Goal: Use online tool/utility: Utilize a website feature to perform a specific function

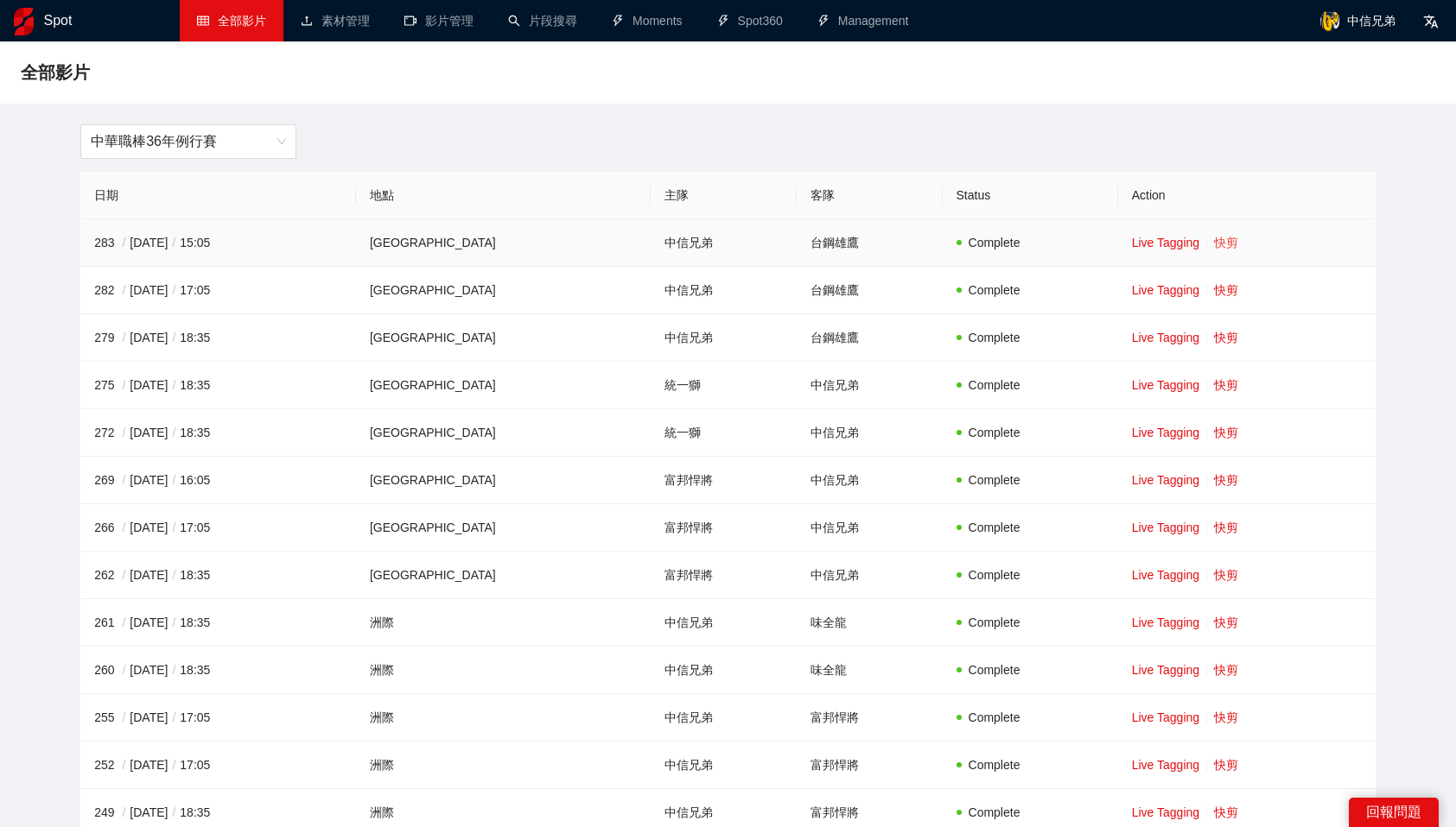
click at [1214, 244] on link "快剪" at bounding box center [1226, 243] width 24 height 14
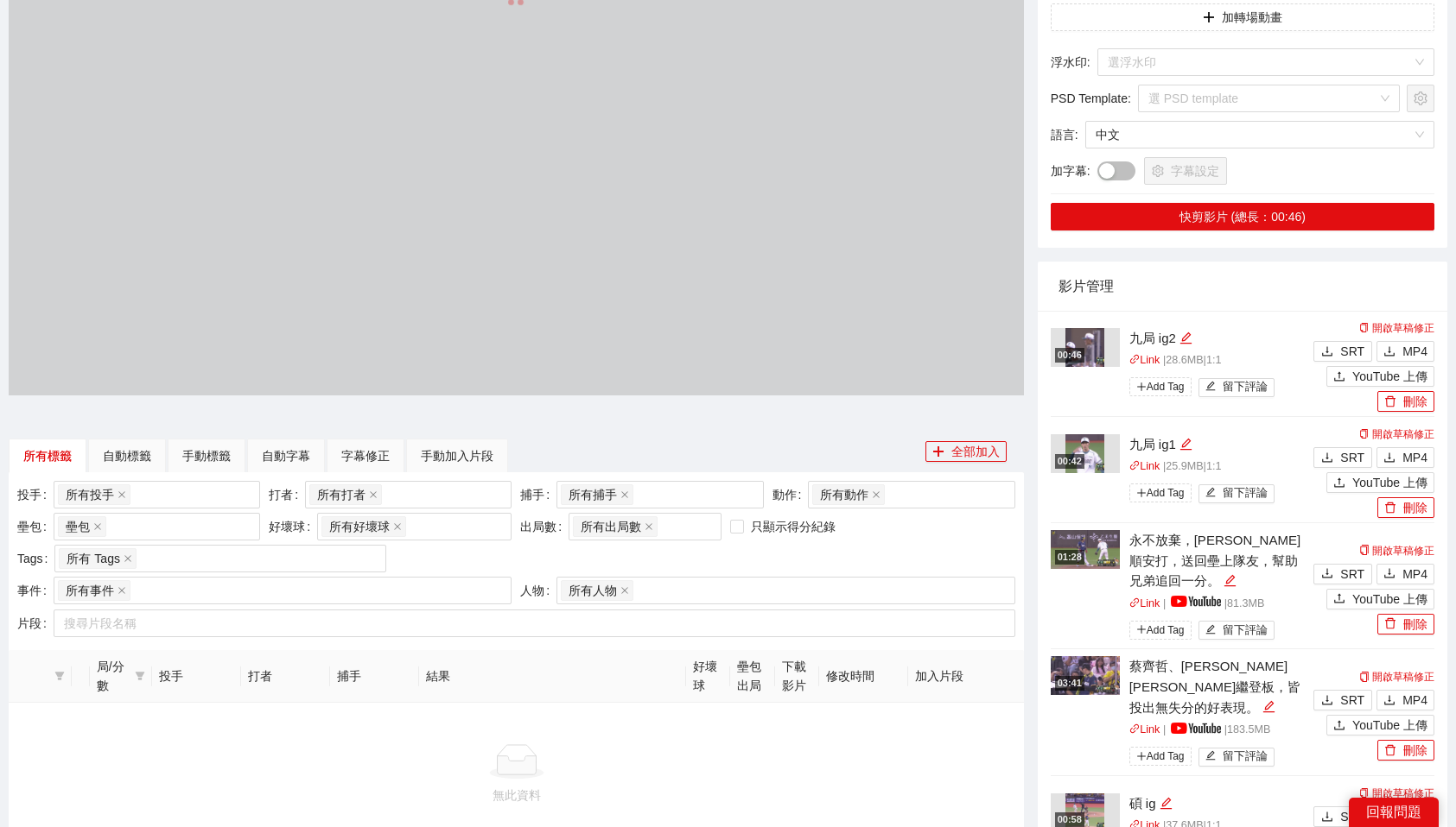
scroll to position [324, 0]
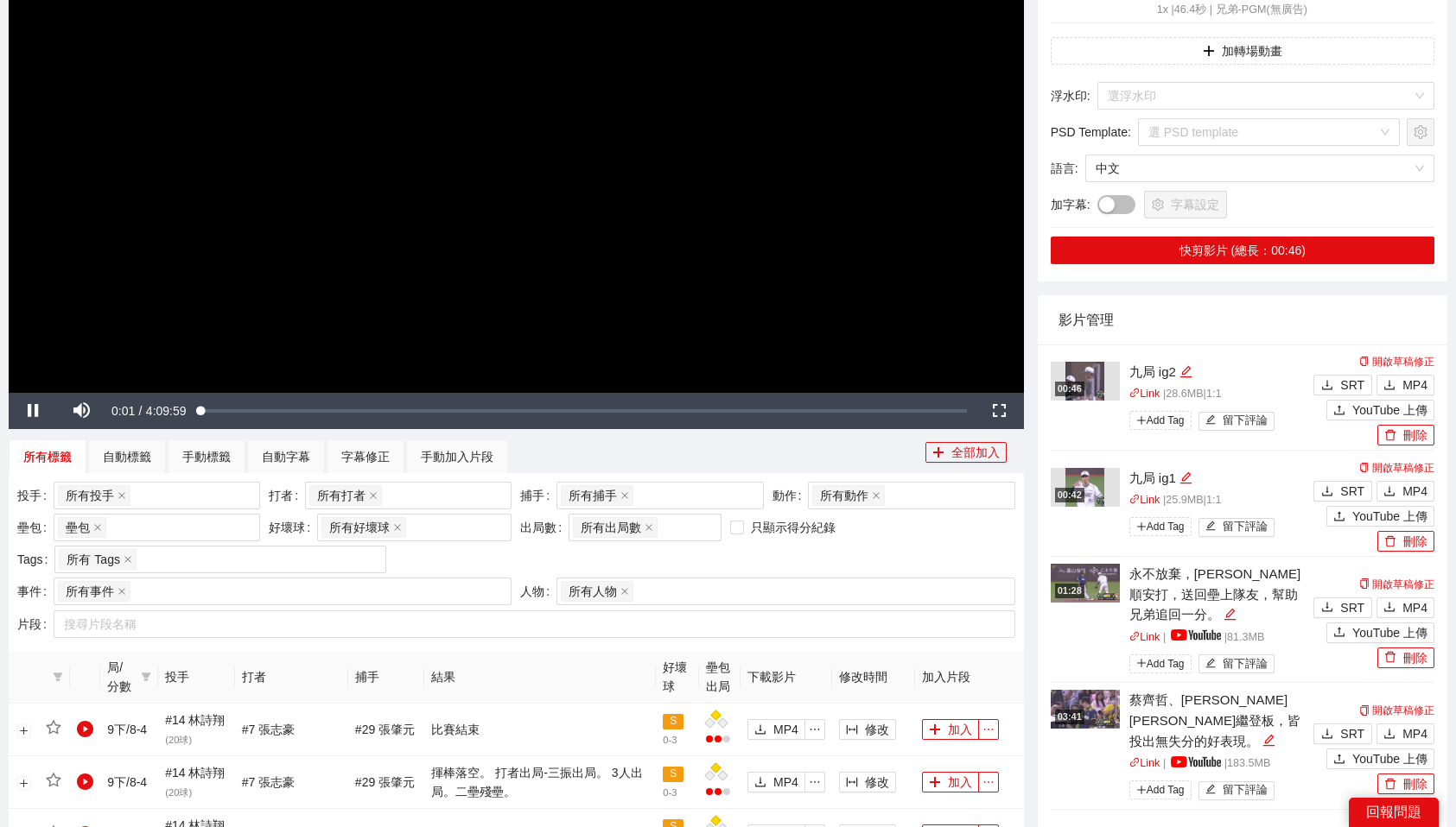
click at [1090, 575] on img at bounding box center [1085, 583] width 69 height 39
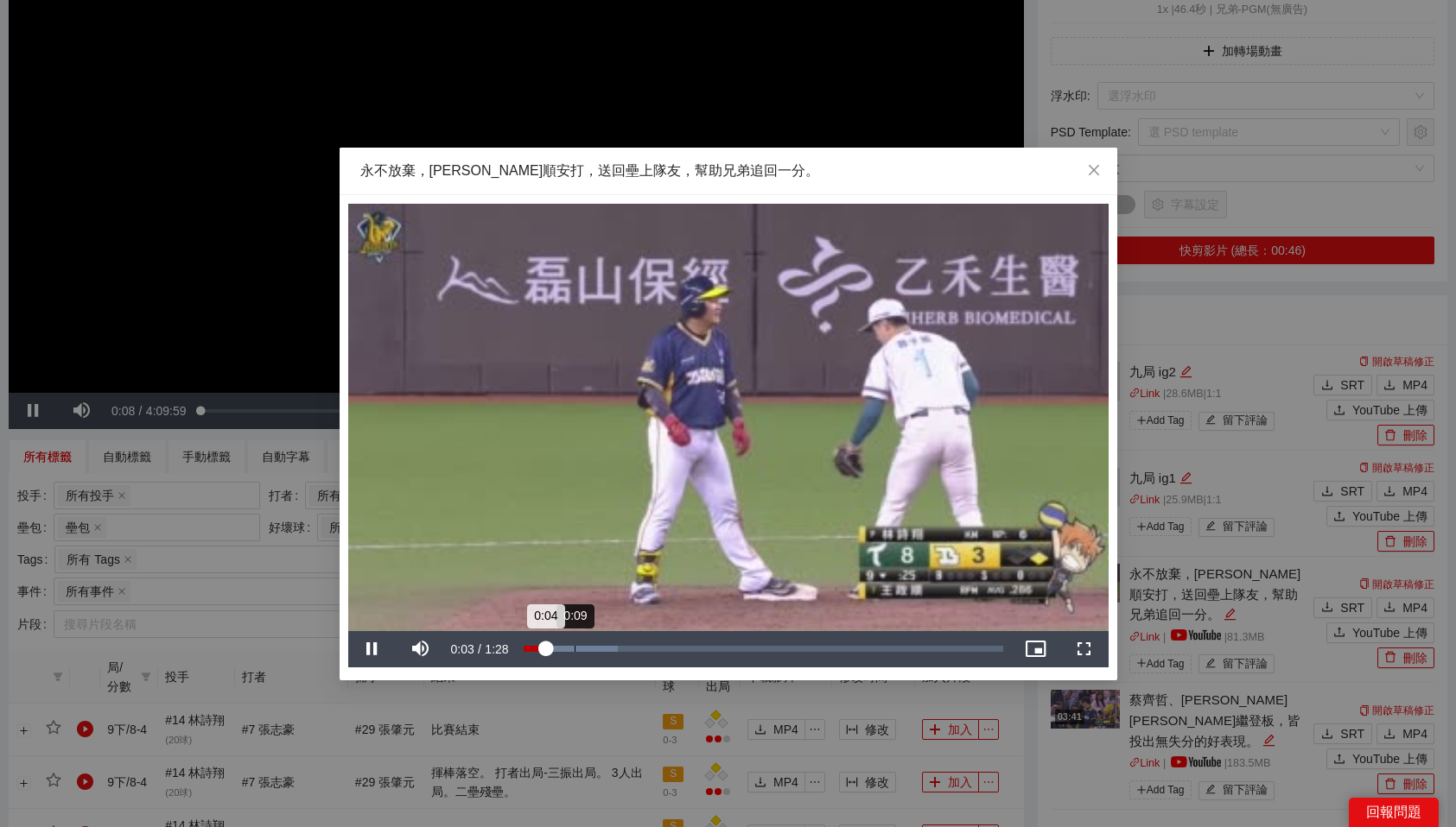
click at [575, 650] on div "0:09" at bounding box center [575, 649] width 1 height 6
click at [616, 648] on div "0:17" at bounding box center [616, 649] width 1 height 6
click at [637, 650] on div "0:21" at bounding box center [637, 649] width 1 height 6
click at [659, 650] on div "0:24" at bounding box center [659, 649] width 1 height 6
click at [672, 650] on div "0:27" at bounding box center [672, 649] width 1 height 6
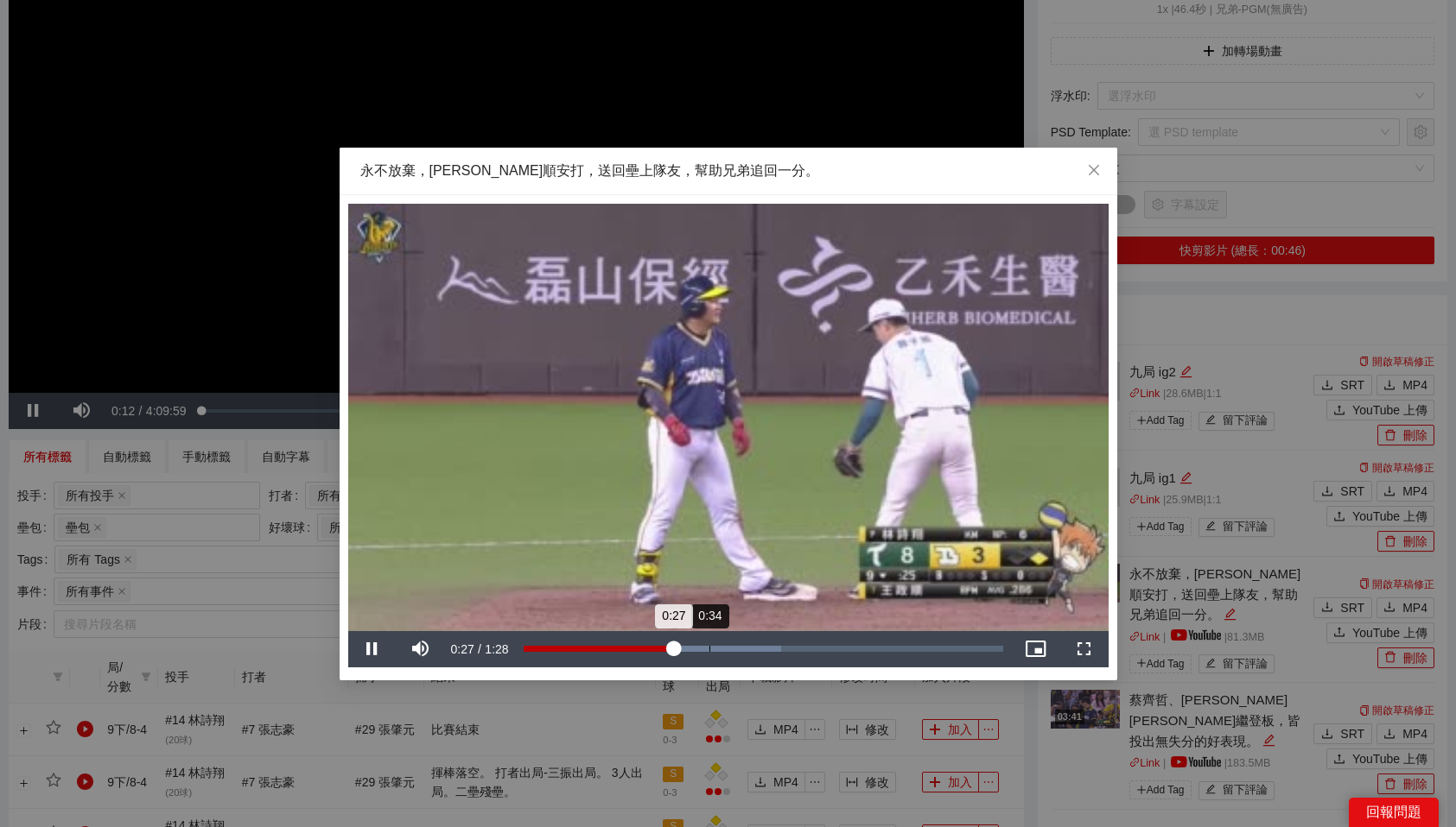
click at [709, 650] on div "0:34" at bounding box center [709, 649] width 1 height 6
click at [674, 650] on div "0:27" at bounding box center [599, 649] width 150 height 6
click at [749, 650] on div "0:41" at bounding box center [749, 649] width 1 height 6
click at [798, 590] on video "Video Player" at bounding box center [728, 417] width 760 height 427
click at [373, 650] on span "Video Player" at bounding box center [373, 650] width 0 height 0
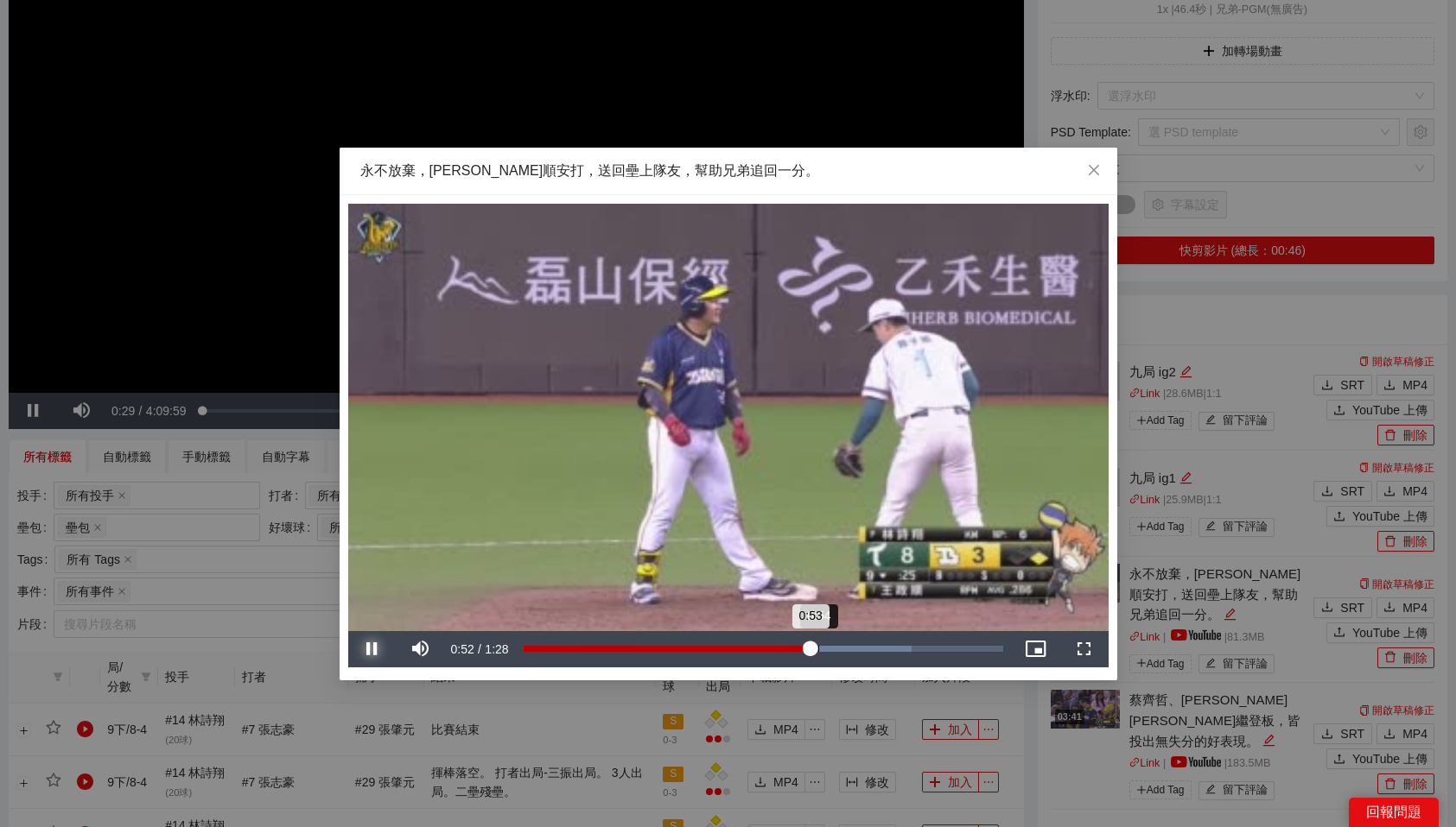
click at [811, 646] on div "0:53" at bounding box center [667, 649] width 287 height 6
click at [1093, 168] on icon "close" at bounding box center [1094, 170] width 14 height 14
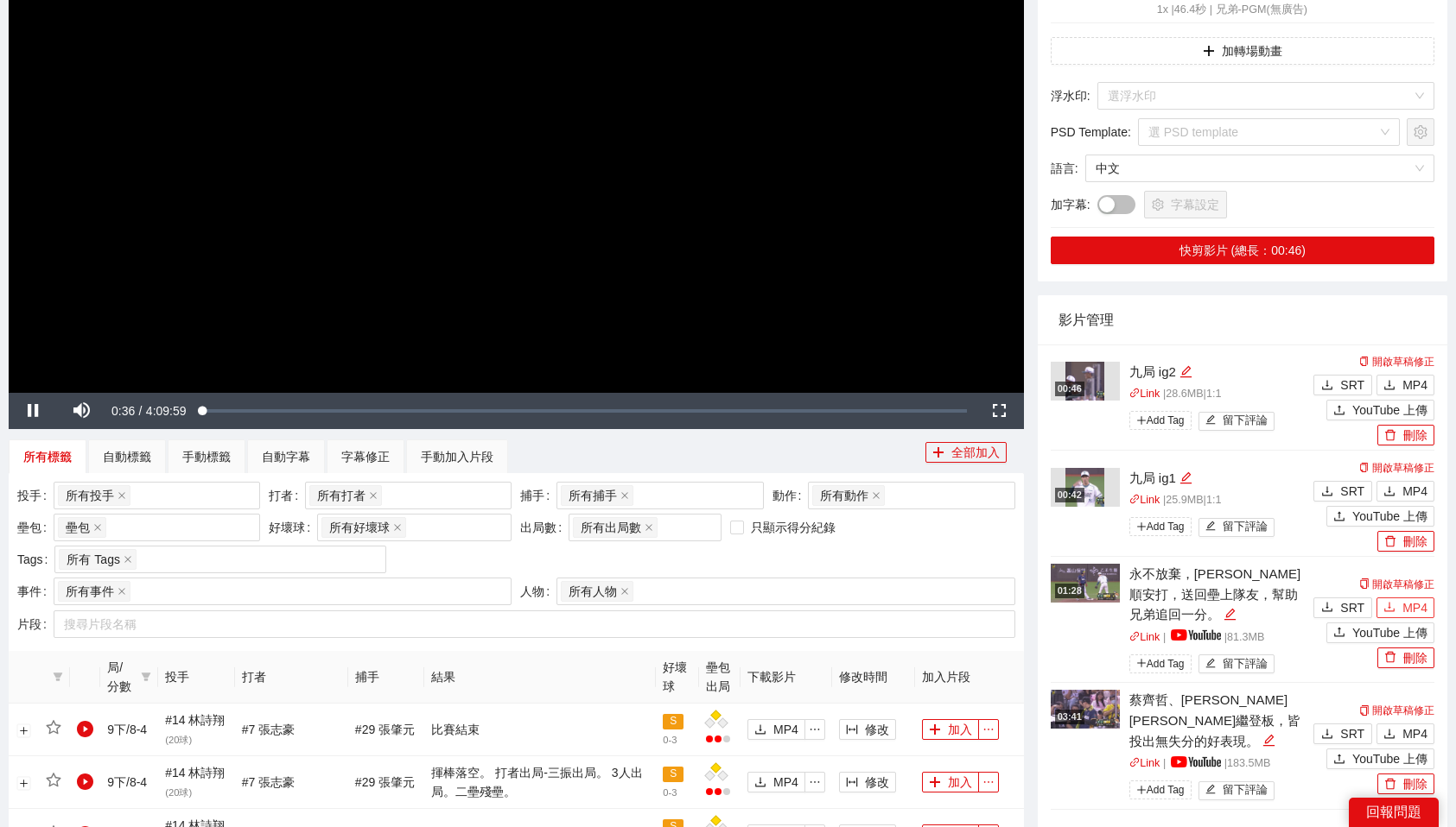
click at [1416, 598] on span "MP4" at bounding box center [1415, 608] width 25 height 19
click at [675, 407] on div "Loaded : 2.00% 2:34:53 0:03:55" at bounding box center [584, 410] width 783 height 36
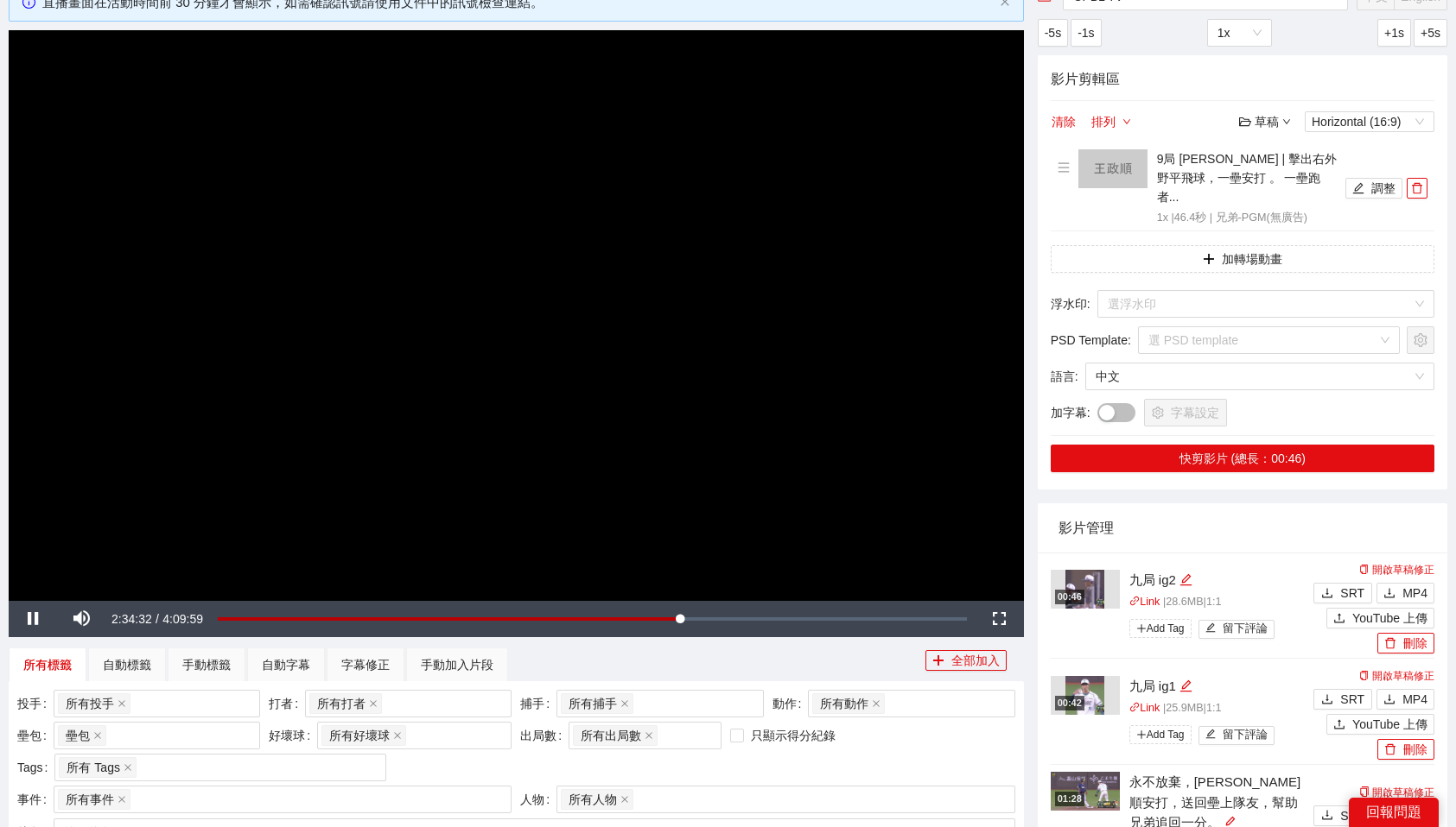
scroll to position [112, 0]
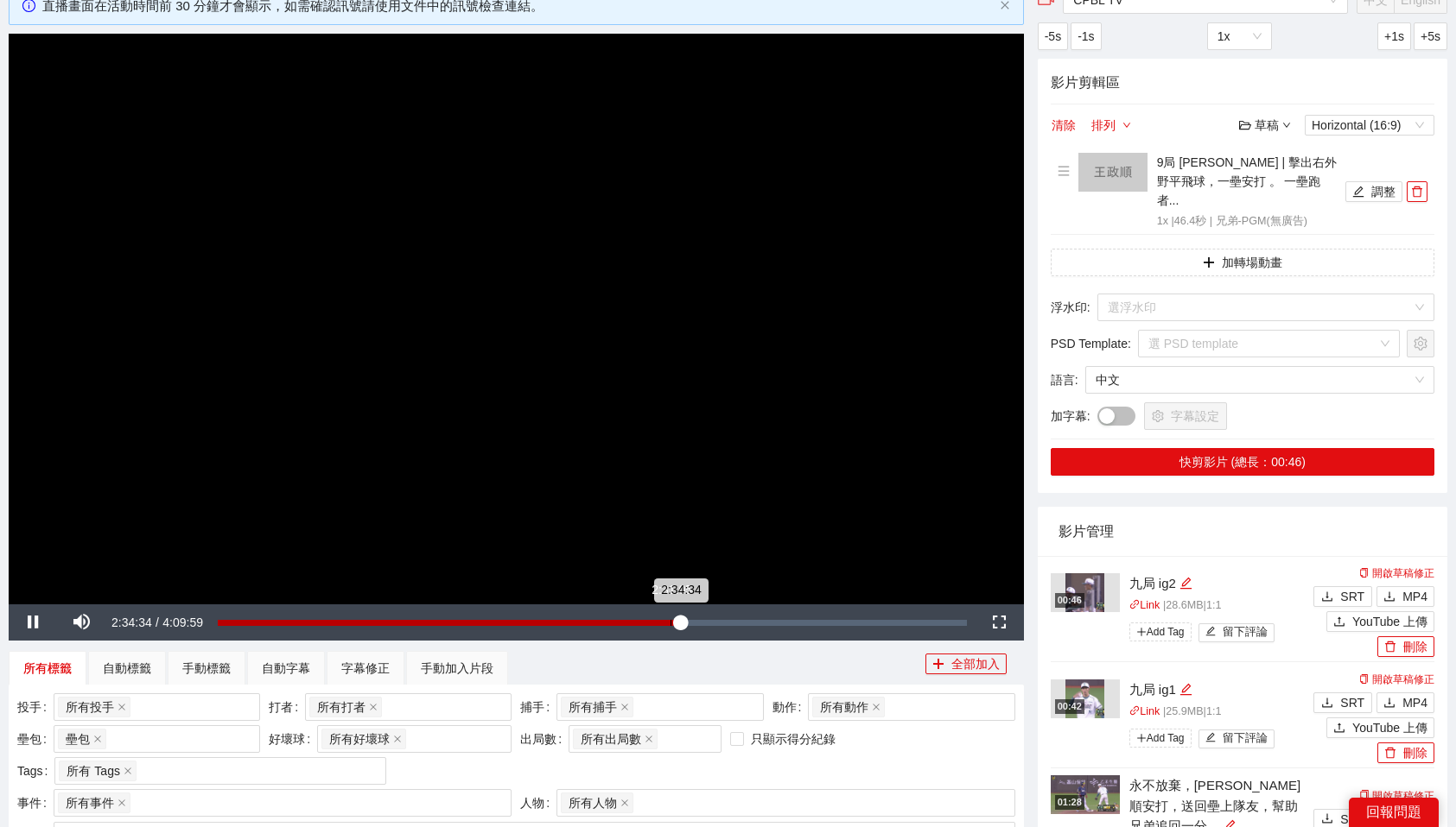
click at [669, 621] on div "2:34:34" at bounding box center [449, 623] width 464 height 6
drag, startPoint x: 669, startPoint y: 621, endPoint x: 354, endPoint y: 621, distance: 315.0
click at [354, 621] on div "Loaded : 18.36% 0:45:50 0:45:50" at bounding box center [592, 623] width 749 height 6
click at [230, 618] on div "Loaded : 18.76% 0:07:41 0:45:51" at bounding box center [586, 622] width 776 height 36
drag, startPoint x: 230, startPoint y: 618, endPoint x: 249, endPoint y: 619, distance: 19.0
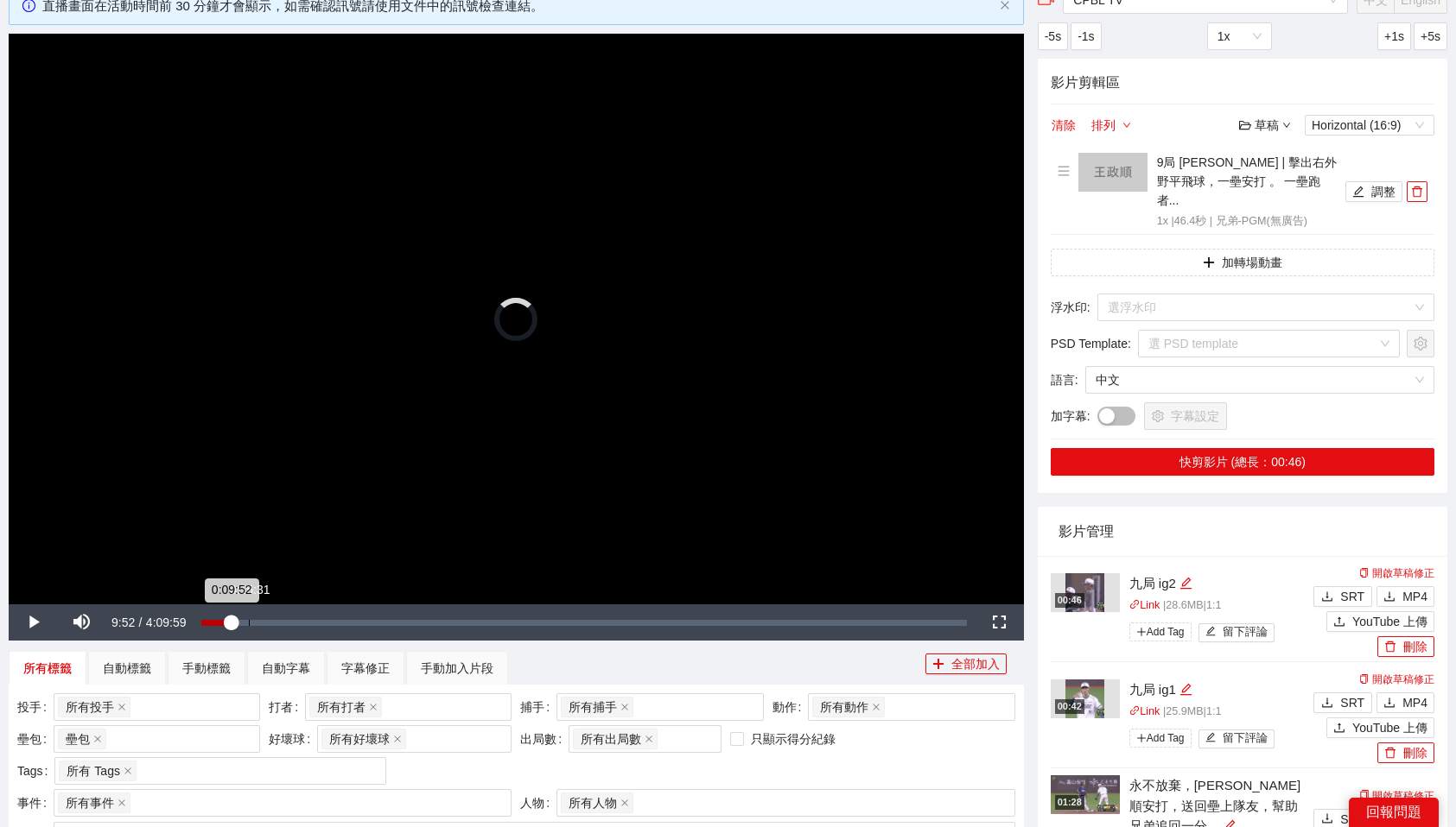
click at [249, 619] on div "Loaded : 0.00% 0:15:31 0:09:52" at bounding box center [584, 622] width 783 height 36
click at [246, 620] on div "0:15:48" at bounding box center [231, 623] width 49 height 6
click at [278, 620] on div "0:23:20" at bounding box center [278, 623] width 1 height 6
click at [302, 620] on div "0:31:19" at bounding box center [302, 623] width 1 height 6
click at [293, 621] on div "0:28:11" at bounding box center [293, 623] width 1 height 6
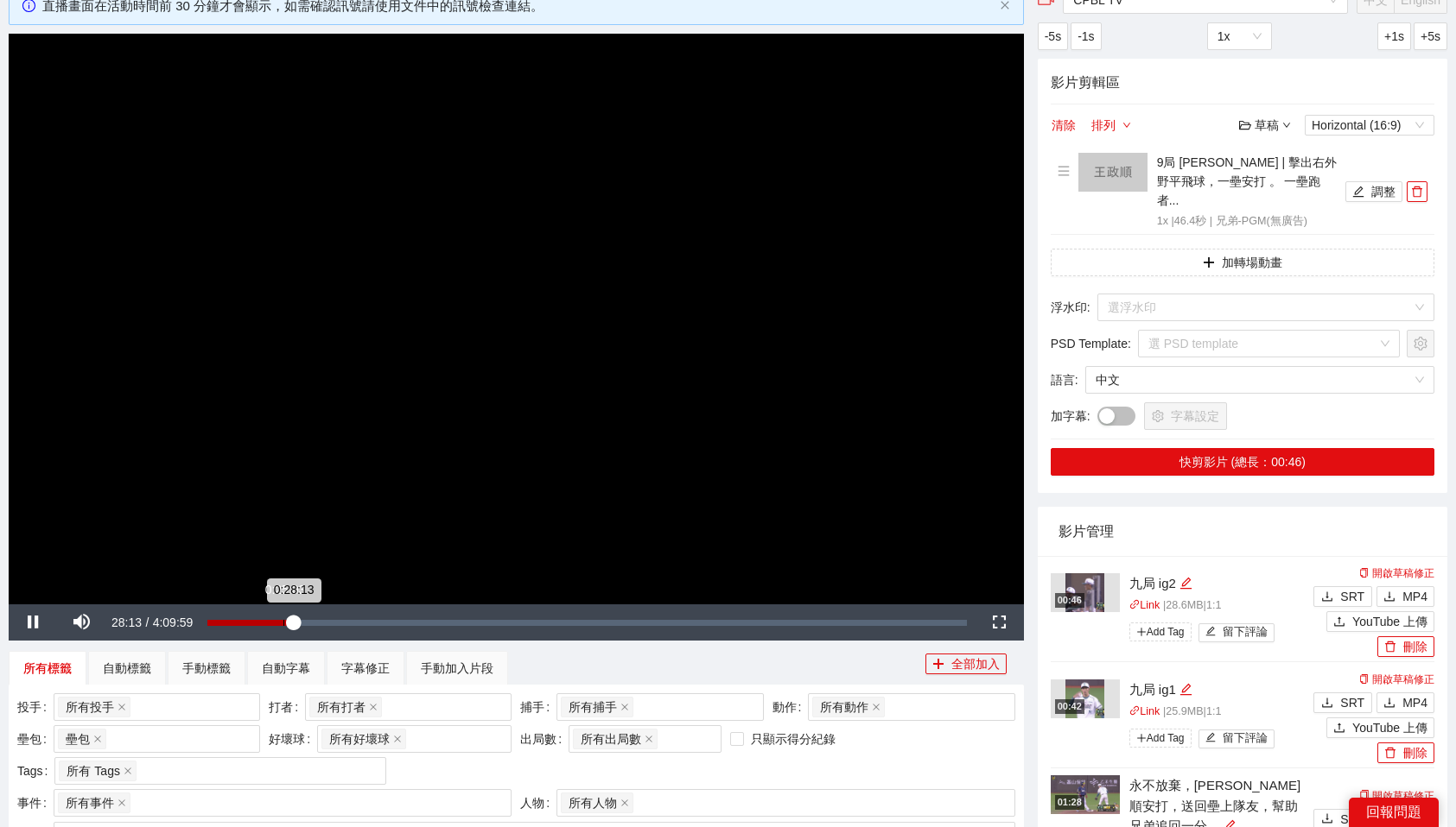
click at [283, 622] on div "0:25:03" at bounding box center [283, 623] width 1 height 6
click at [33, 623] on span "Video Player" at bounding box center [33, 623] width 0 height 0
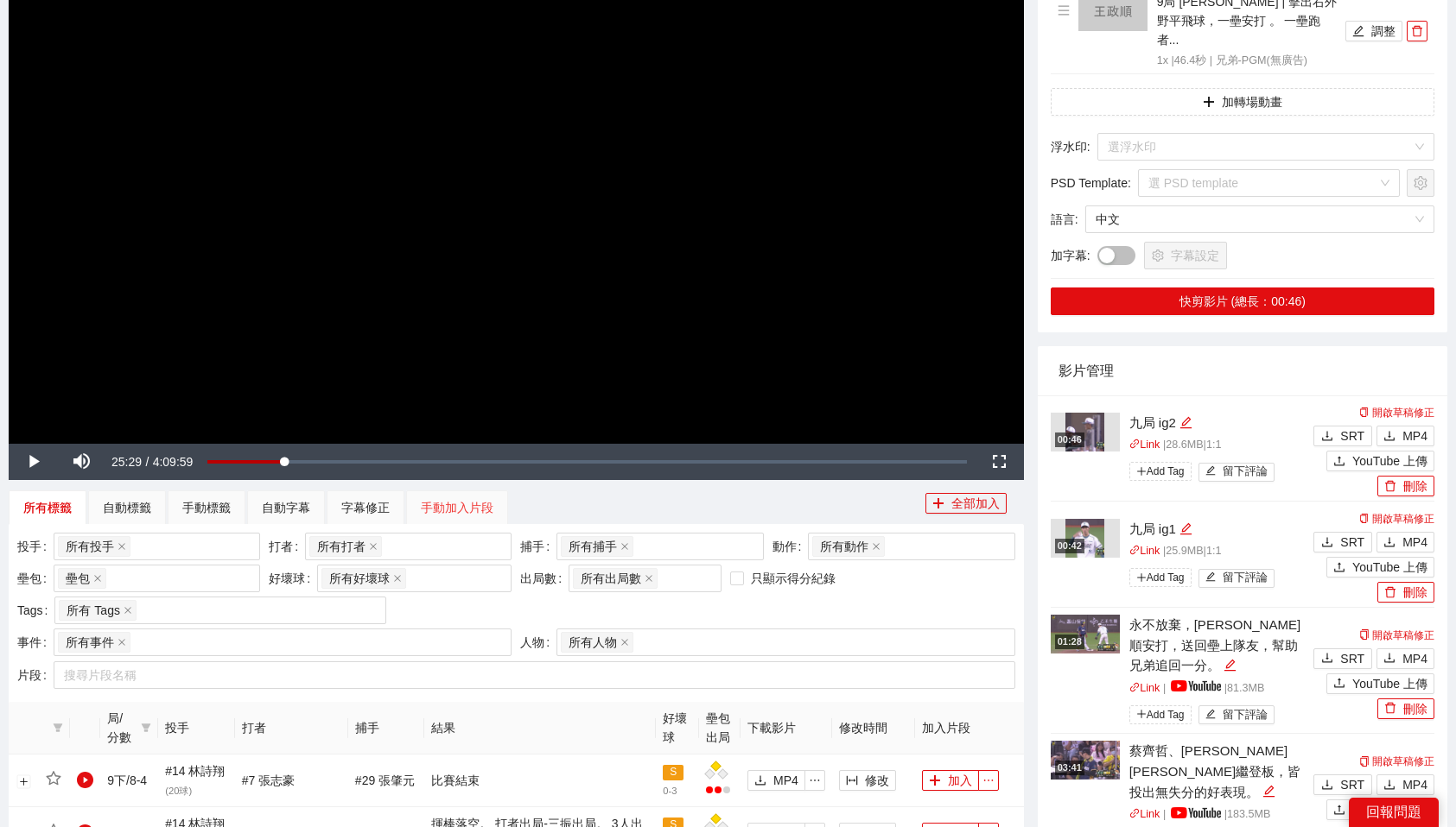
click at [441, 521] on div "手動加入片段" at bounding box center [456, 507] width 102 height 34
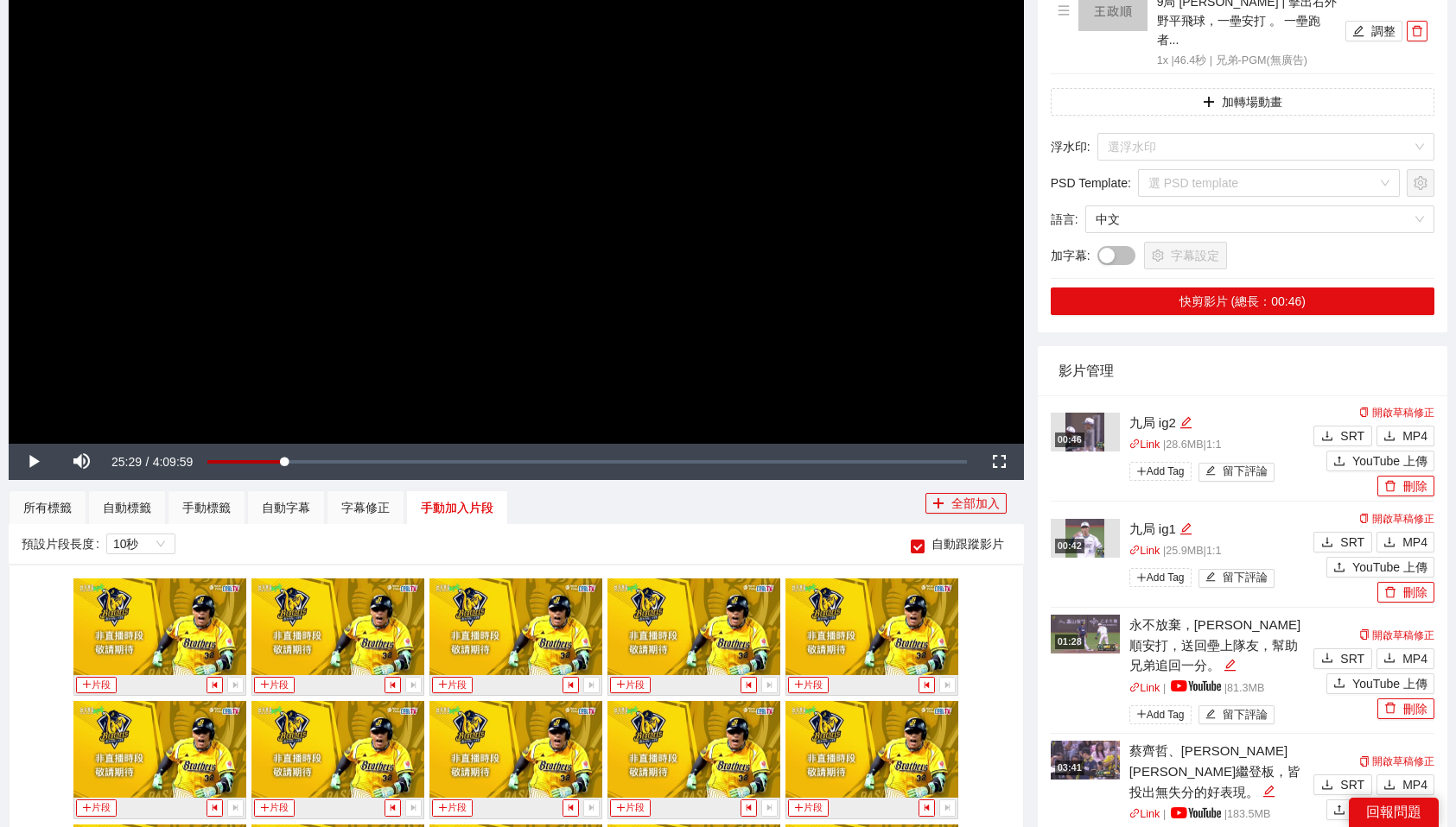
scroll to position [598, 0]
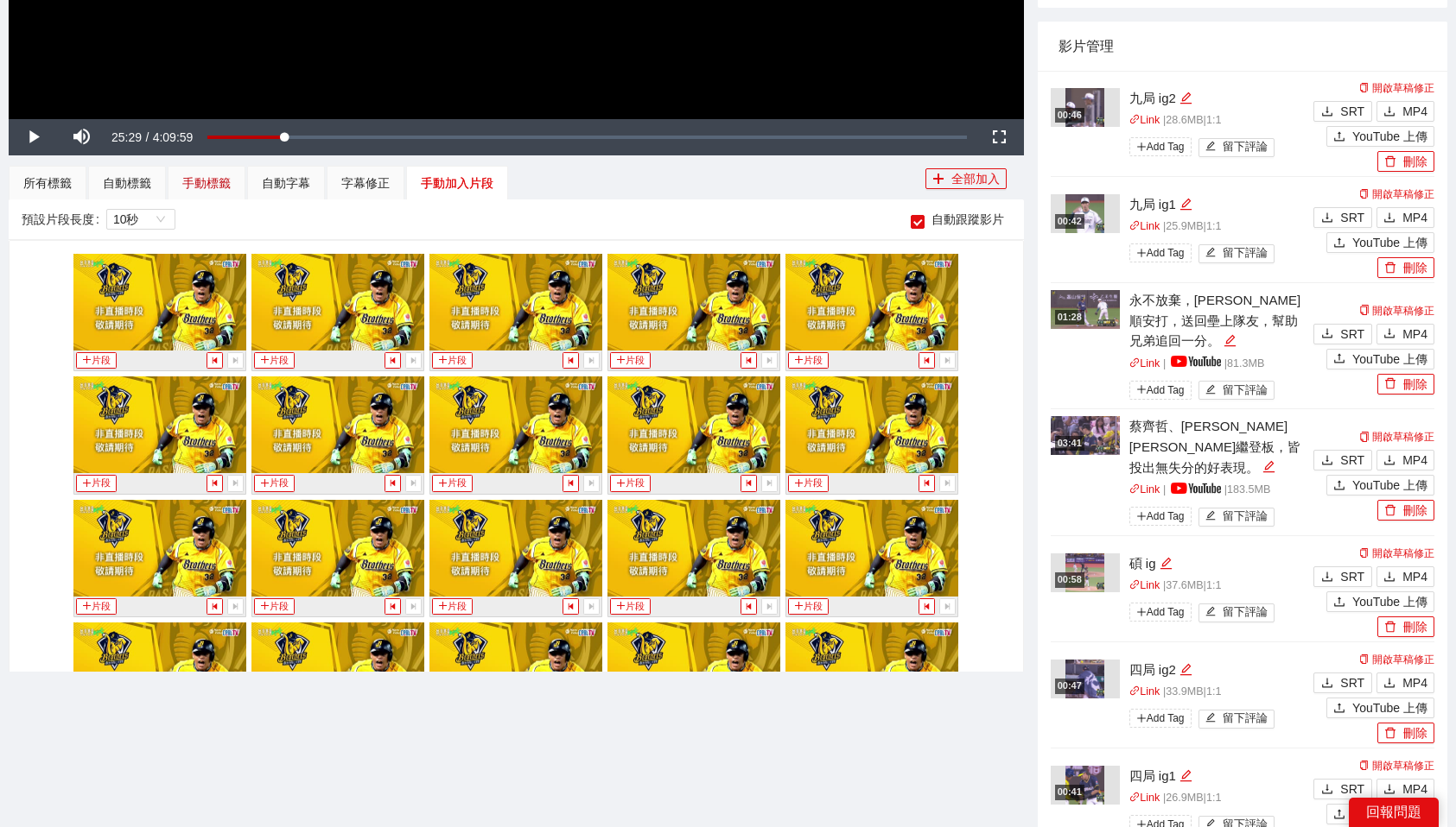
click at [200, 181] on div "手動標籤" at bounding box center [206, 184] width 49 height 19
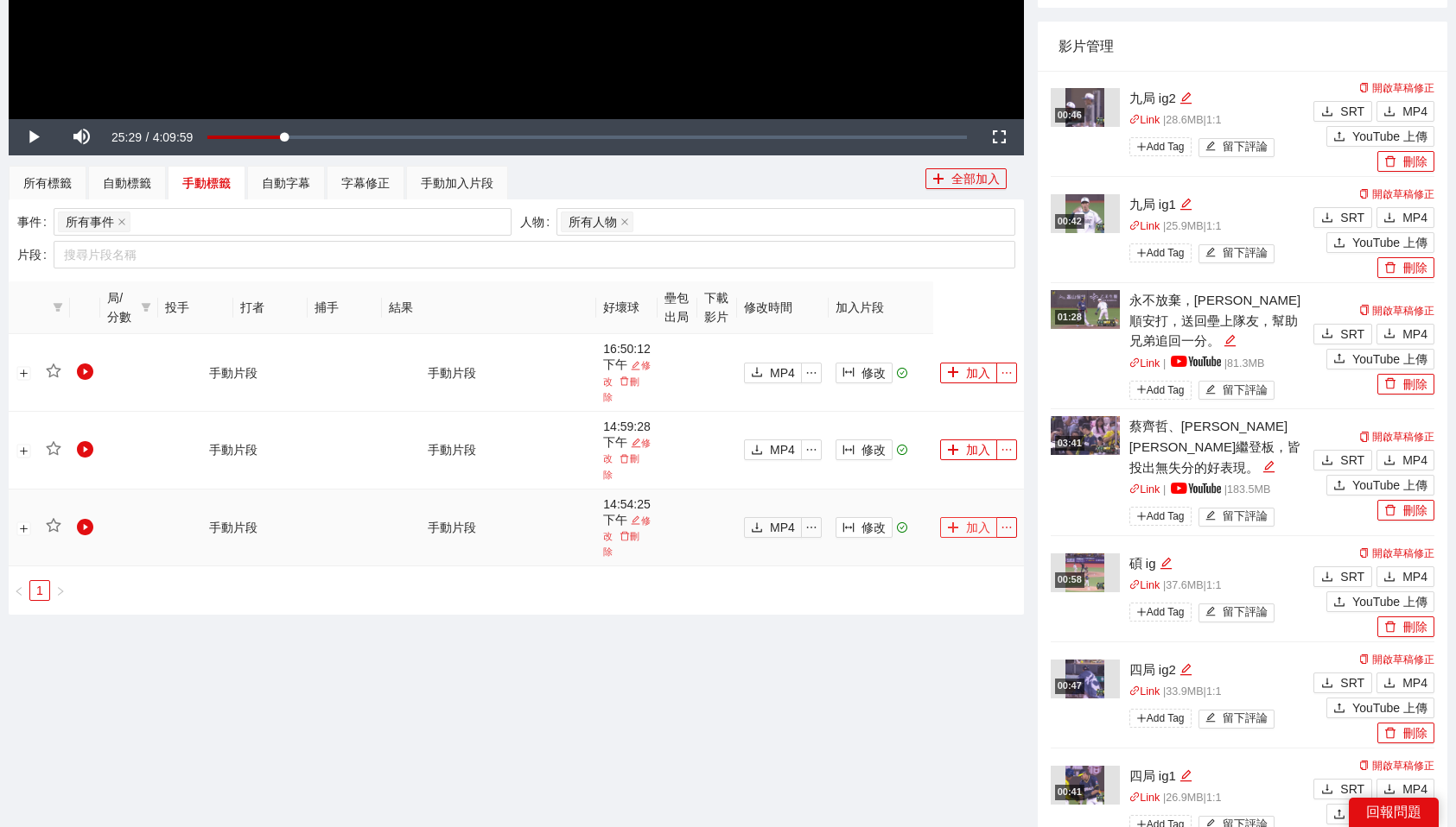
click at [967, 517] on button "加入" at bounding box center [969, 527] width 57 height 20
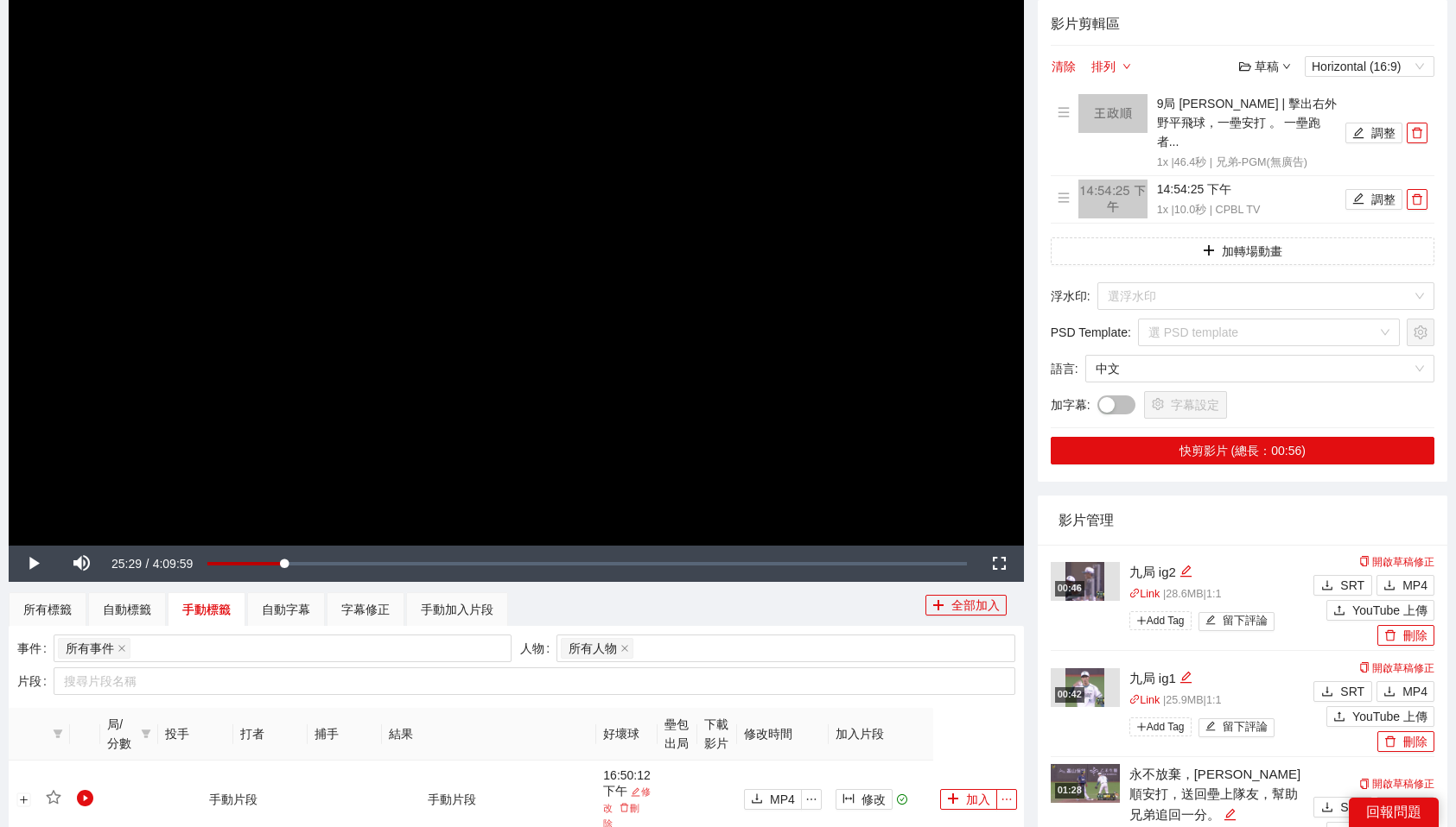
scroll to position [0, 0]
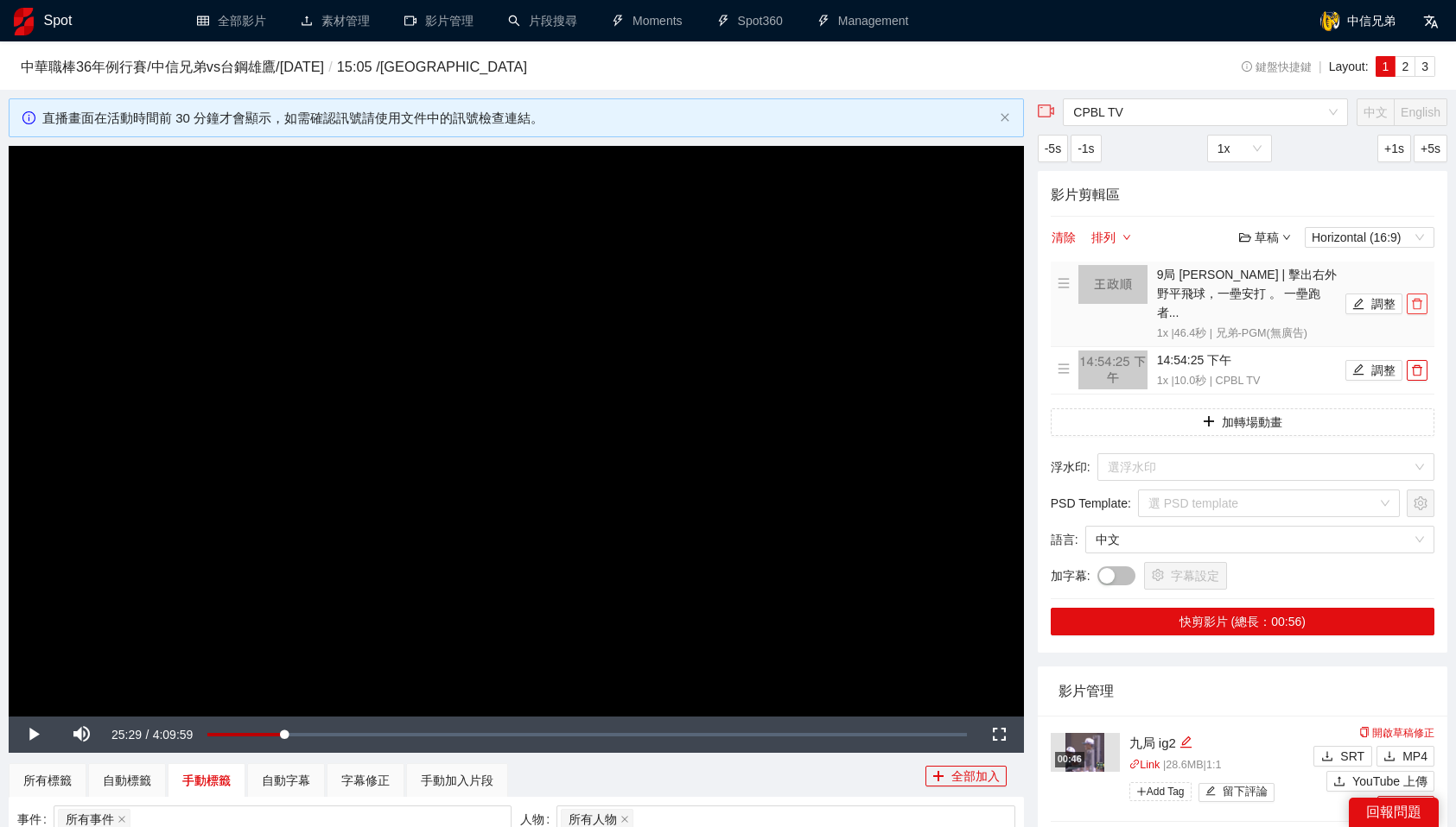
click at [1420, 299] on icon "delete" at bounding box center [1417, 304] width 11 height 11
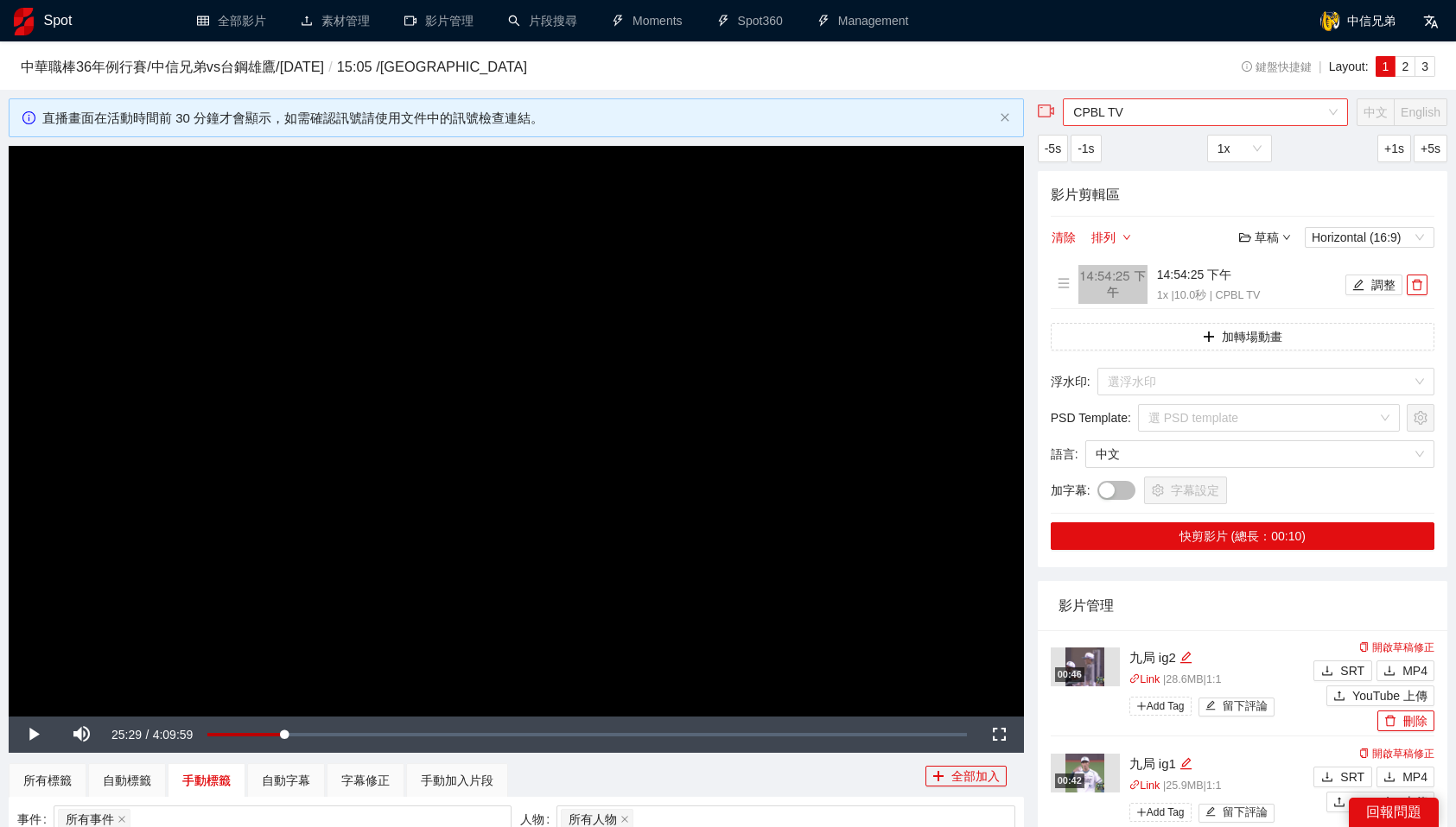
click at [1143, 105] on span "CPBL TV" at bounding box center [1204, 112] width 264 height 26
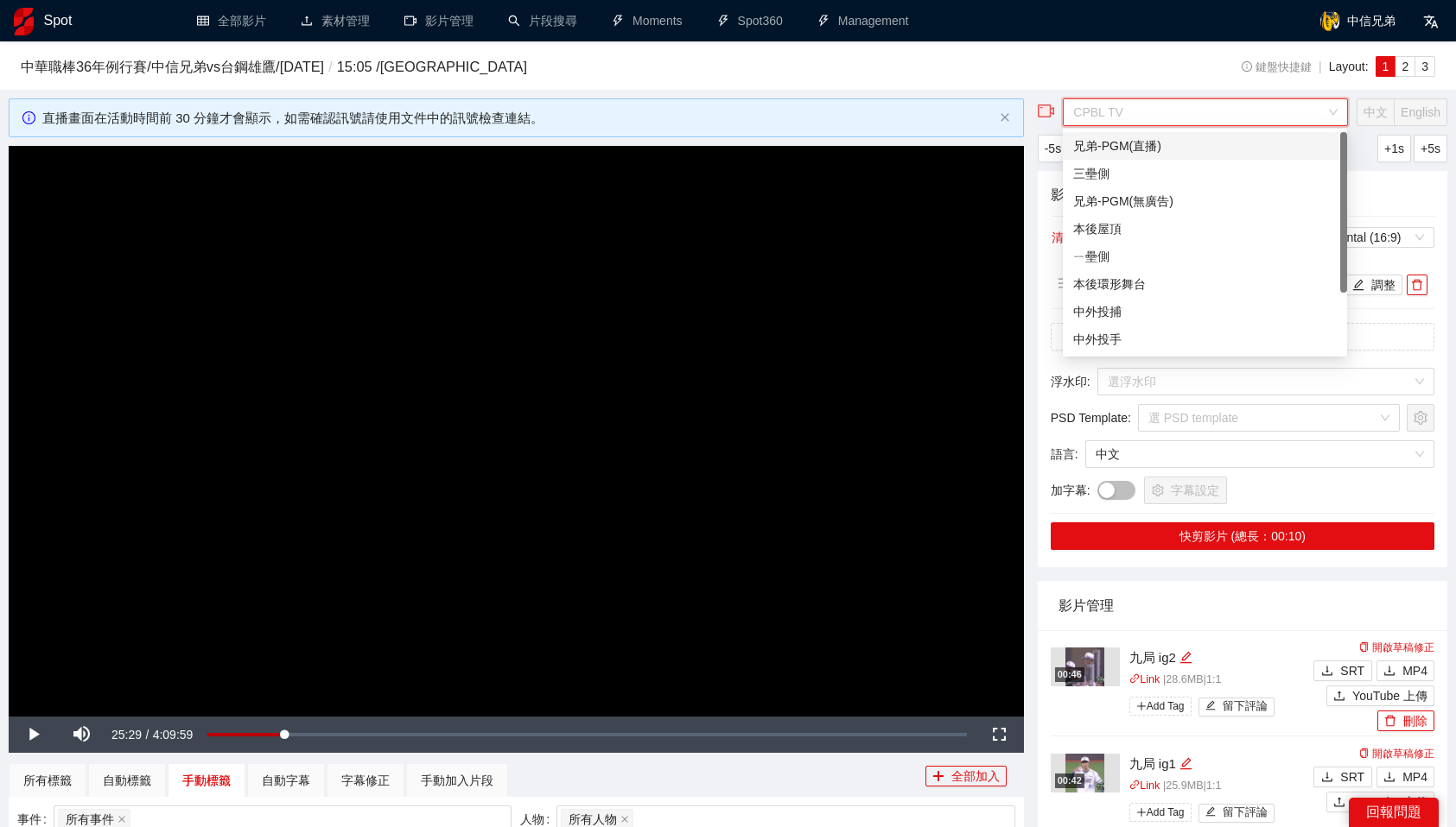
click at [1138, 147] on div "兄弟-PGM(直播)" at bounding box center [1204, 147] width 263 height 19
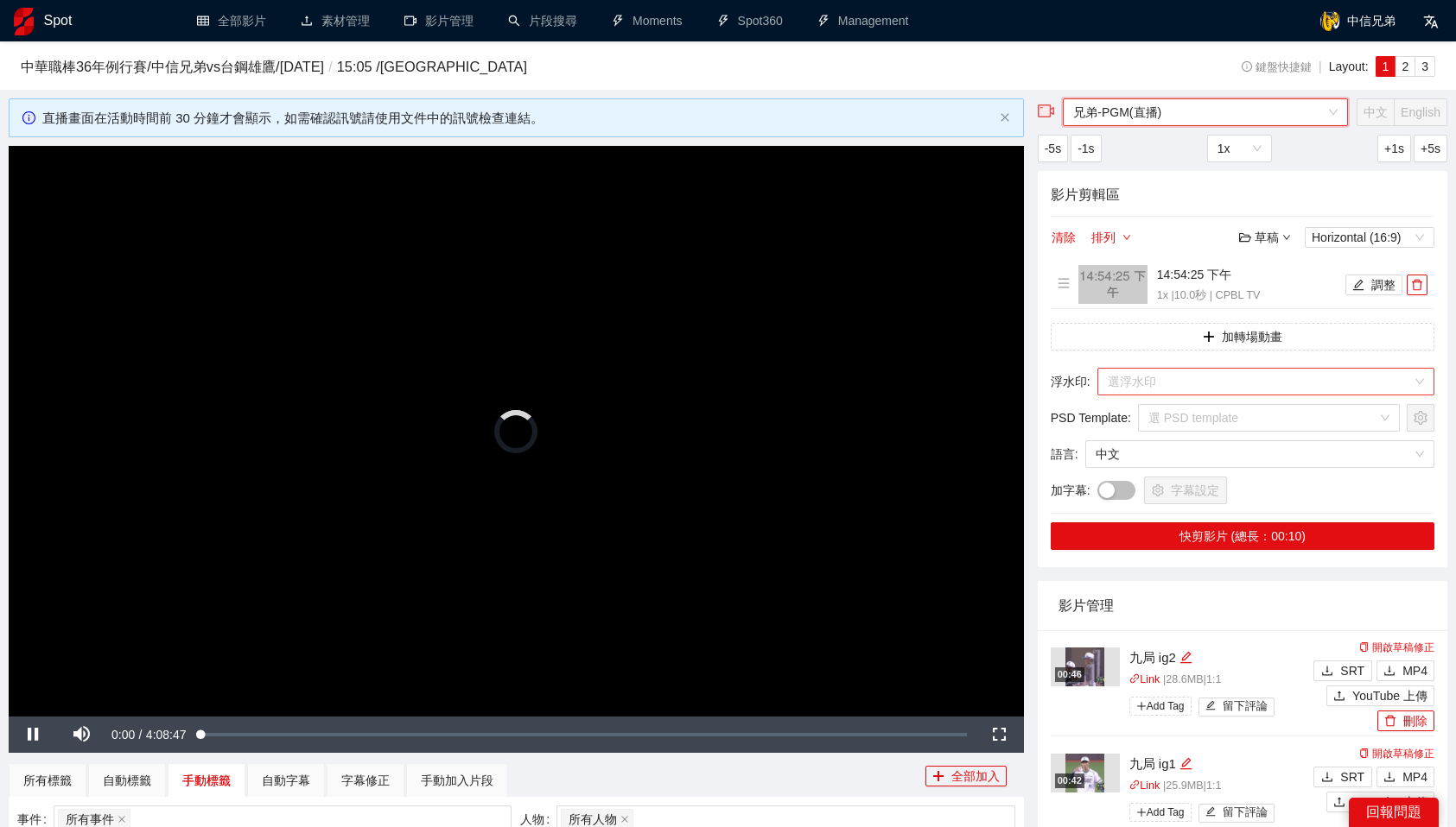
click at [1170, 382] on input "search" at bounding box center [1259, 381] width 304 height 26
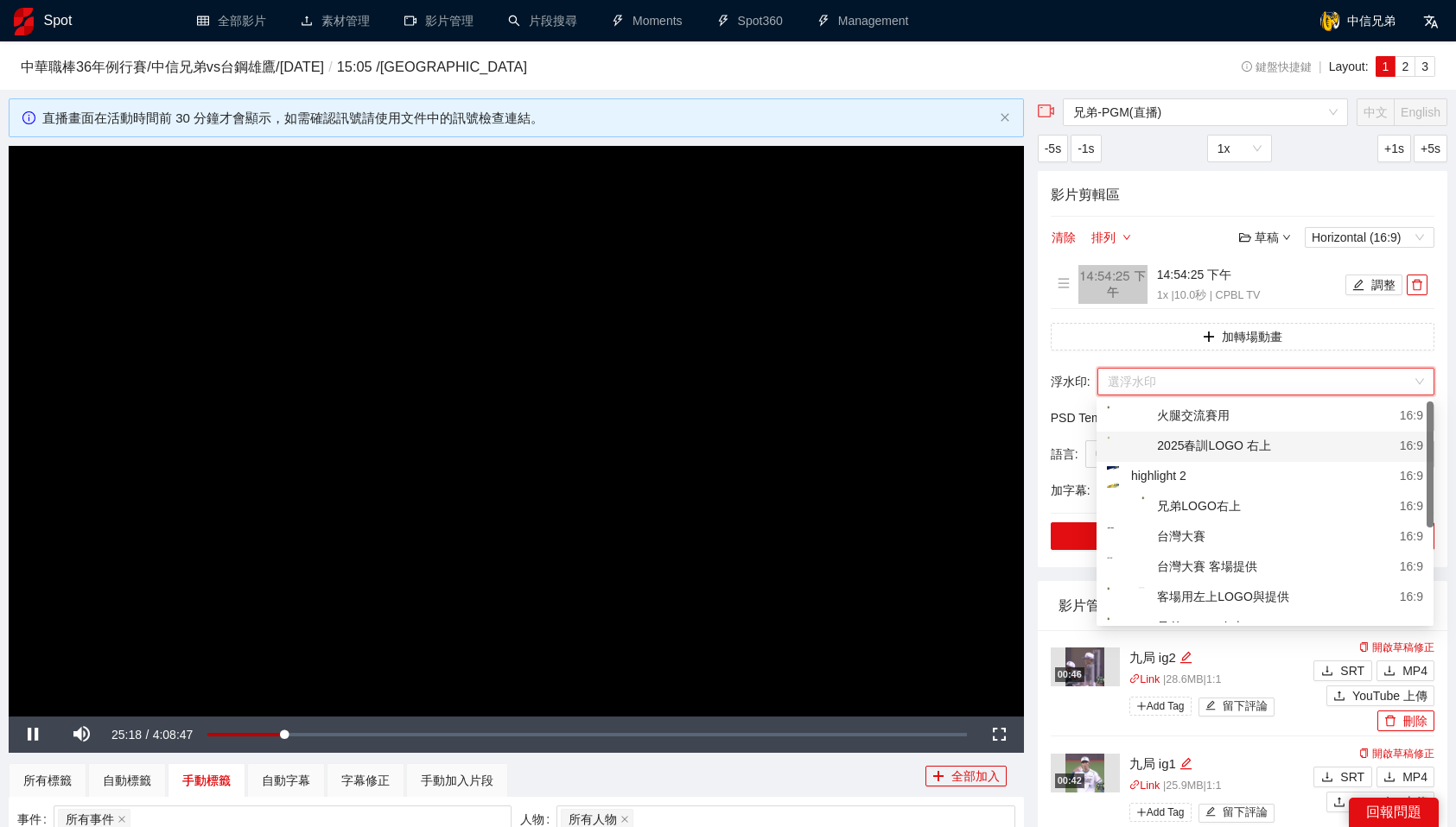
click at [679, 463] on video "Video Player" at bounding box center [517, 431] width 1015 height 571
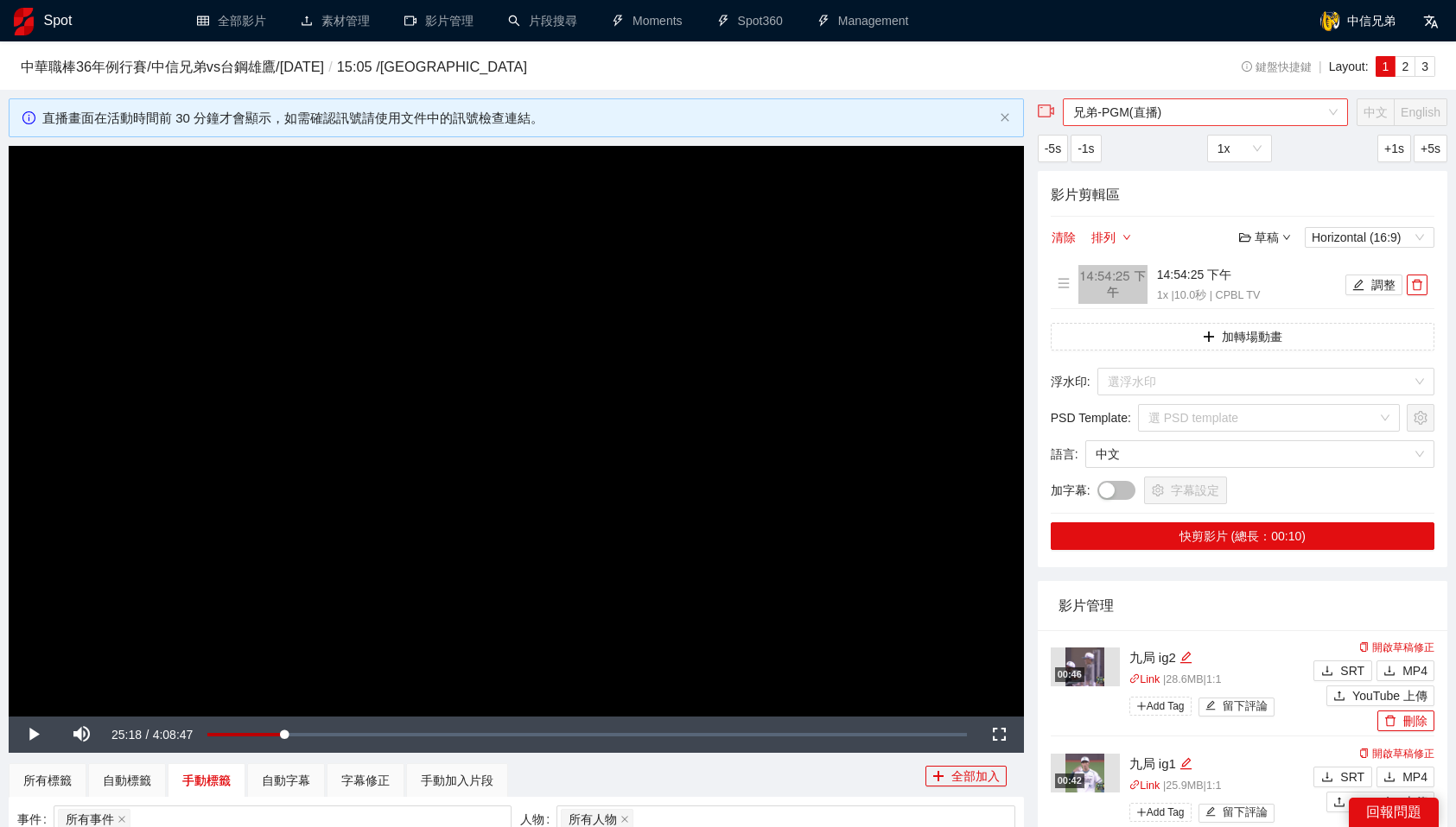
click at [1165, 119] on span "兄弟-PGM(直播)" at bounding box center [1204, 112] width 264 height 26
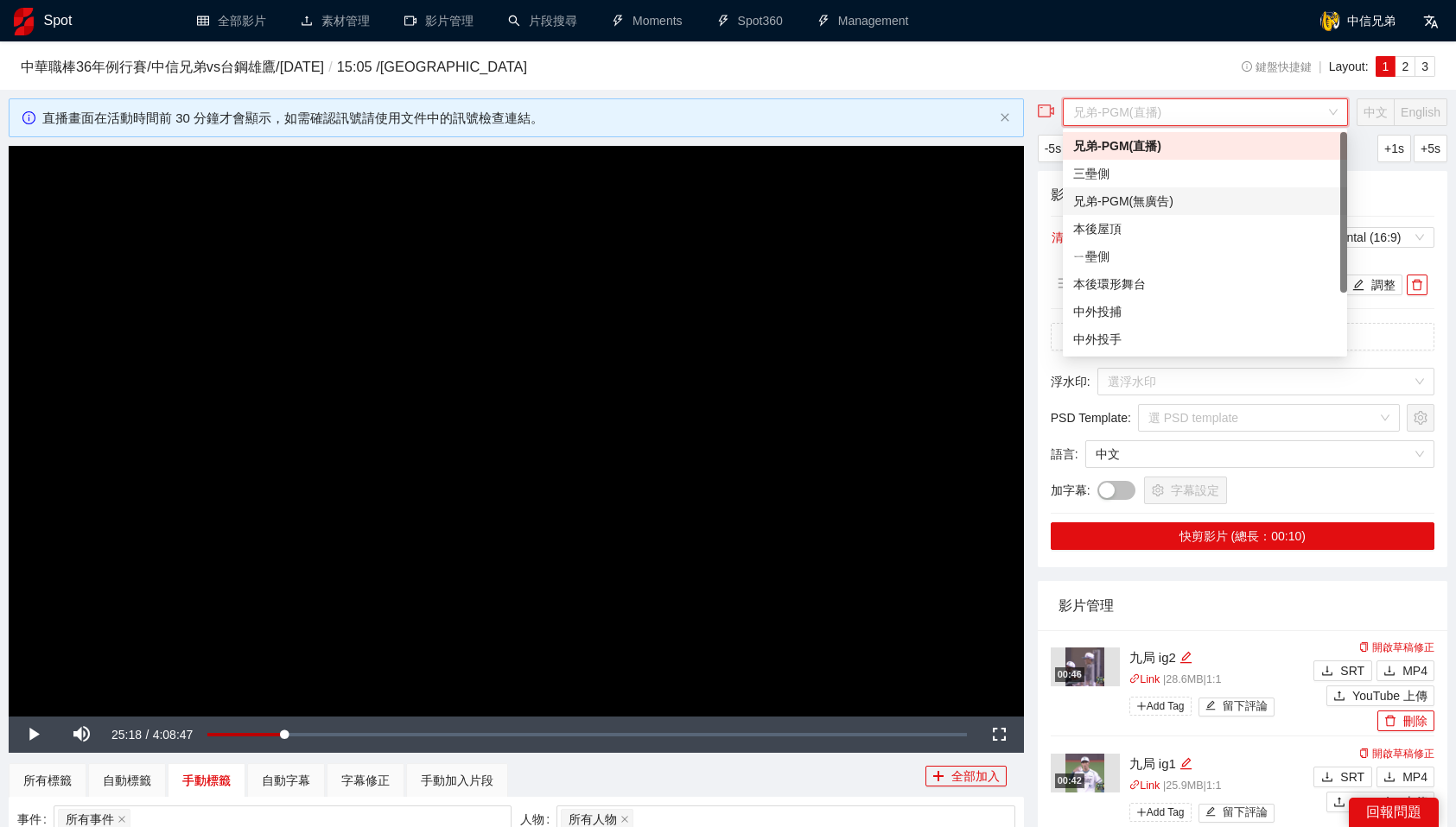
click at [1176, 198] on div "兄弟-PGM(無廣告)" at bounding box center [1204, 201] width 263 height 19
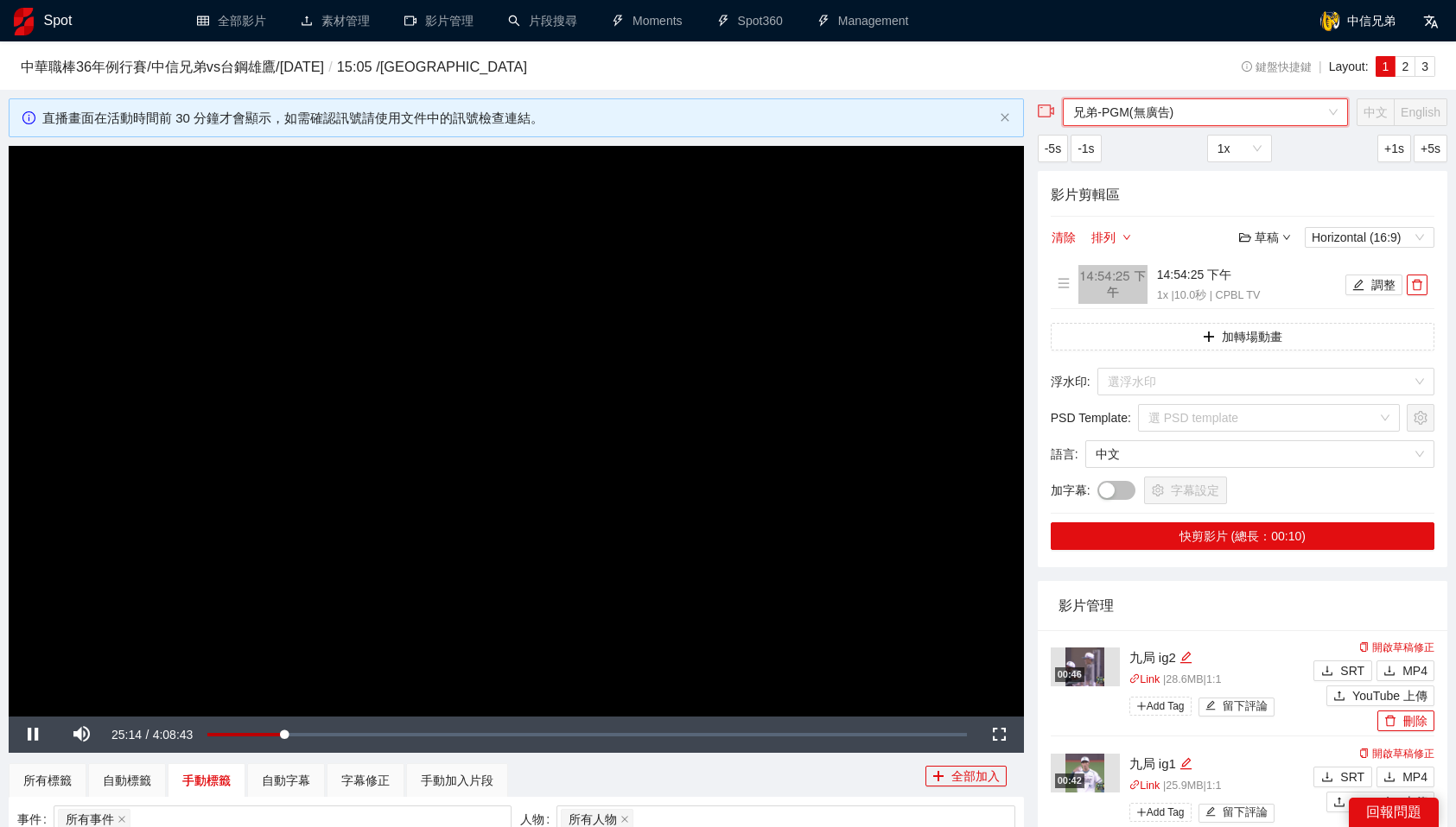
click at [848, 341] on video "Video Player" at bounding box center [517, 431] width 1015 height 571
click at [1210, 378] on input "search" at bounding box center [1259, 381] width 304 height 26
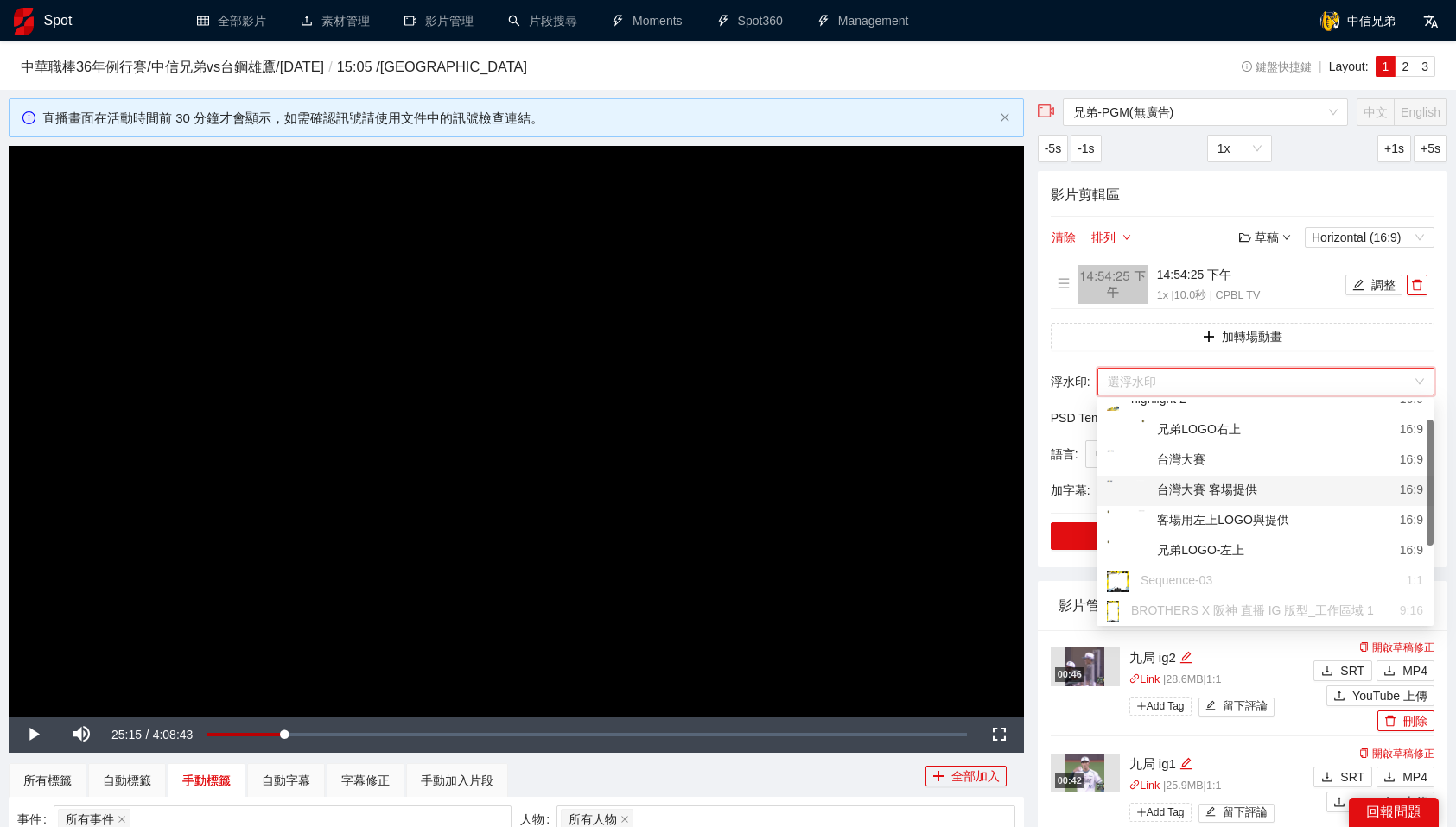
scroll to position [77, 0]
click at [1211, 545] on div "兄弟LOGO-左上" at bounding box center [1176, 552] width 138 height 21
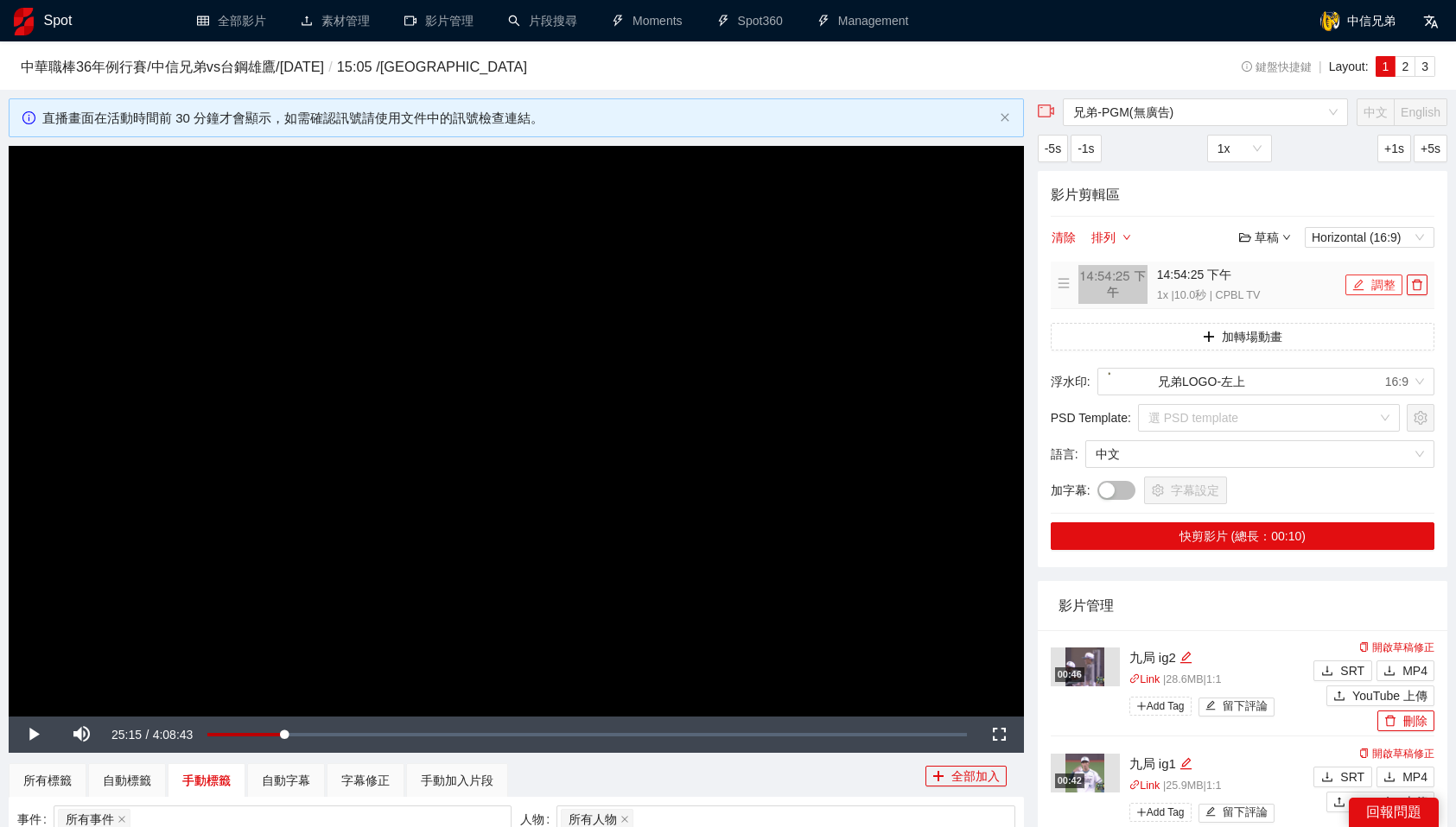
click at [1355, 291] on span "edit" at bounding box center [1358, 286] width 12 height 14
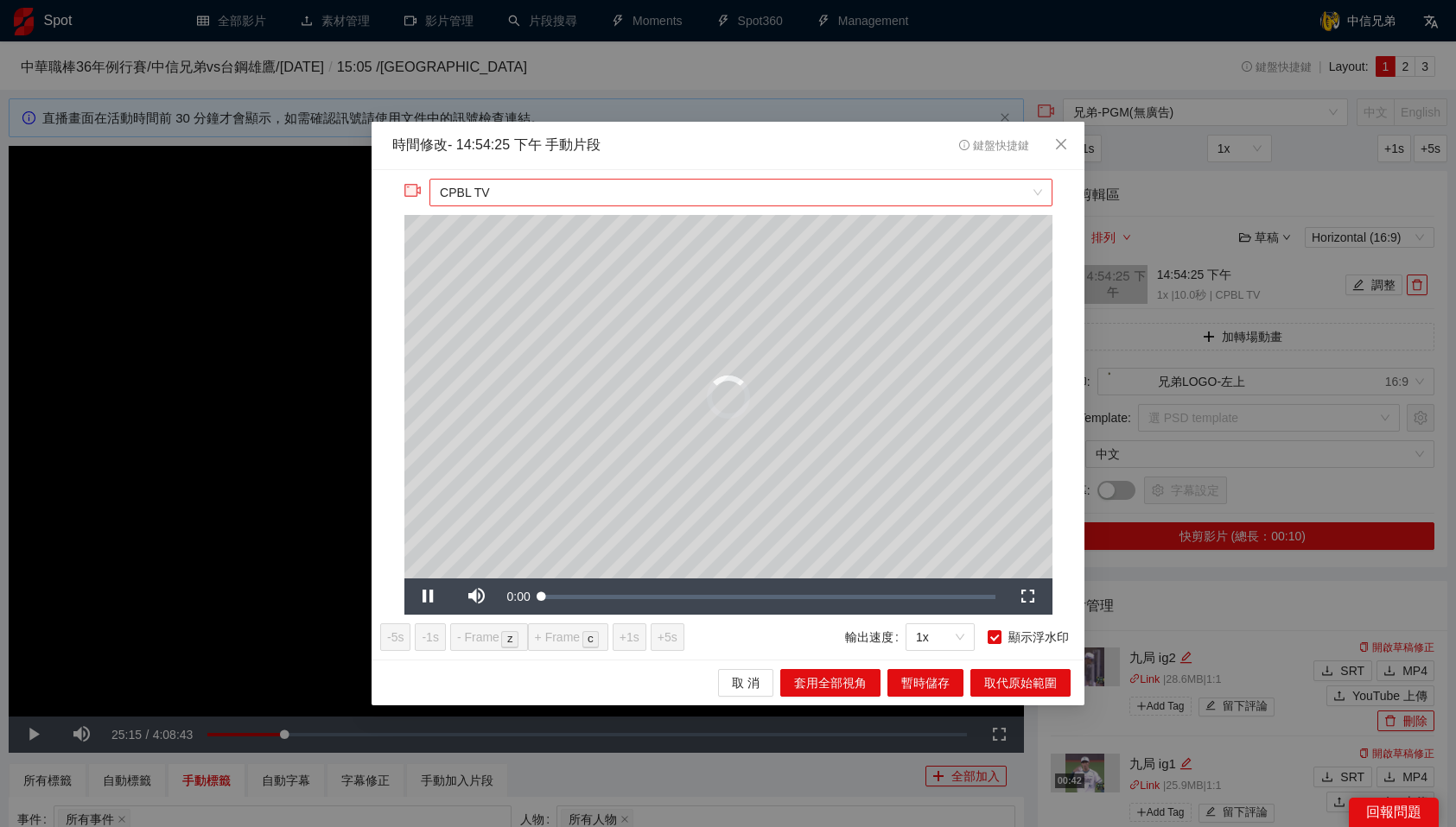
click at [686, 197] on span "CPBL TV" at bounding box center [740, 192] width 601 height 26
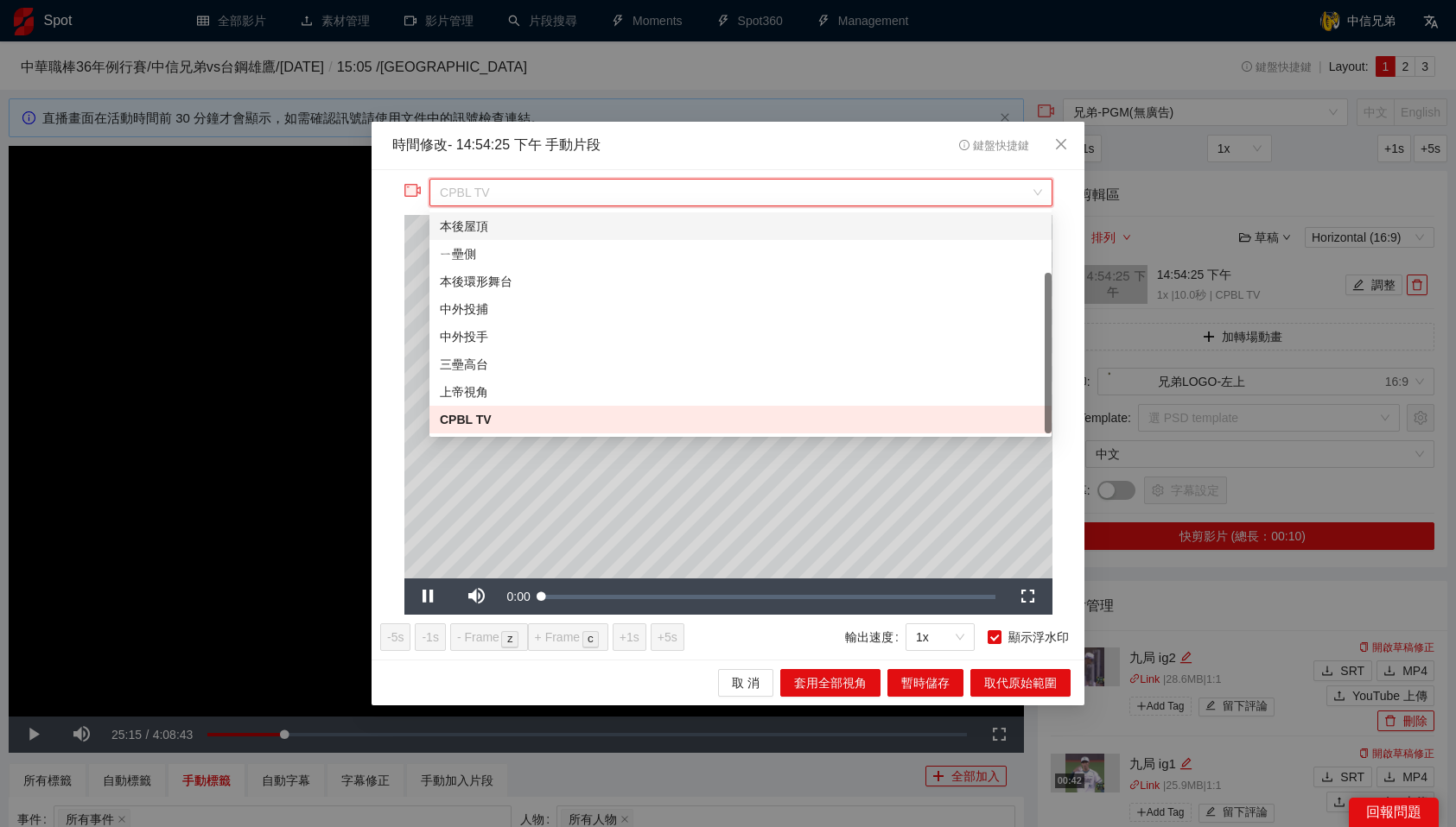
scroll to position [0, 0]
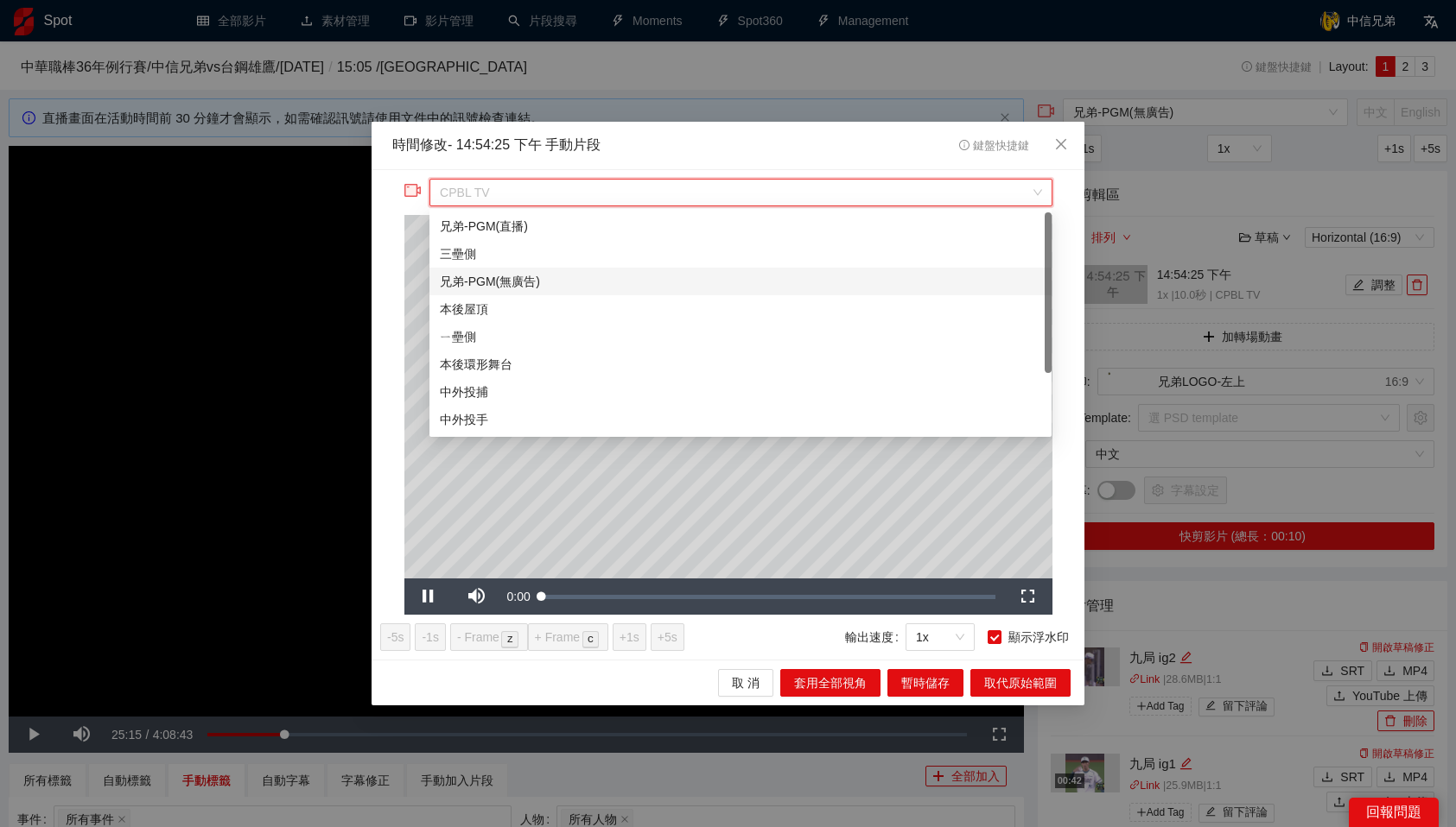
click at [532, 278] on div "兄弟-PGM(無廣告)" at bounding box center [740, 282] width 601 height 19
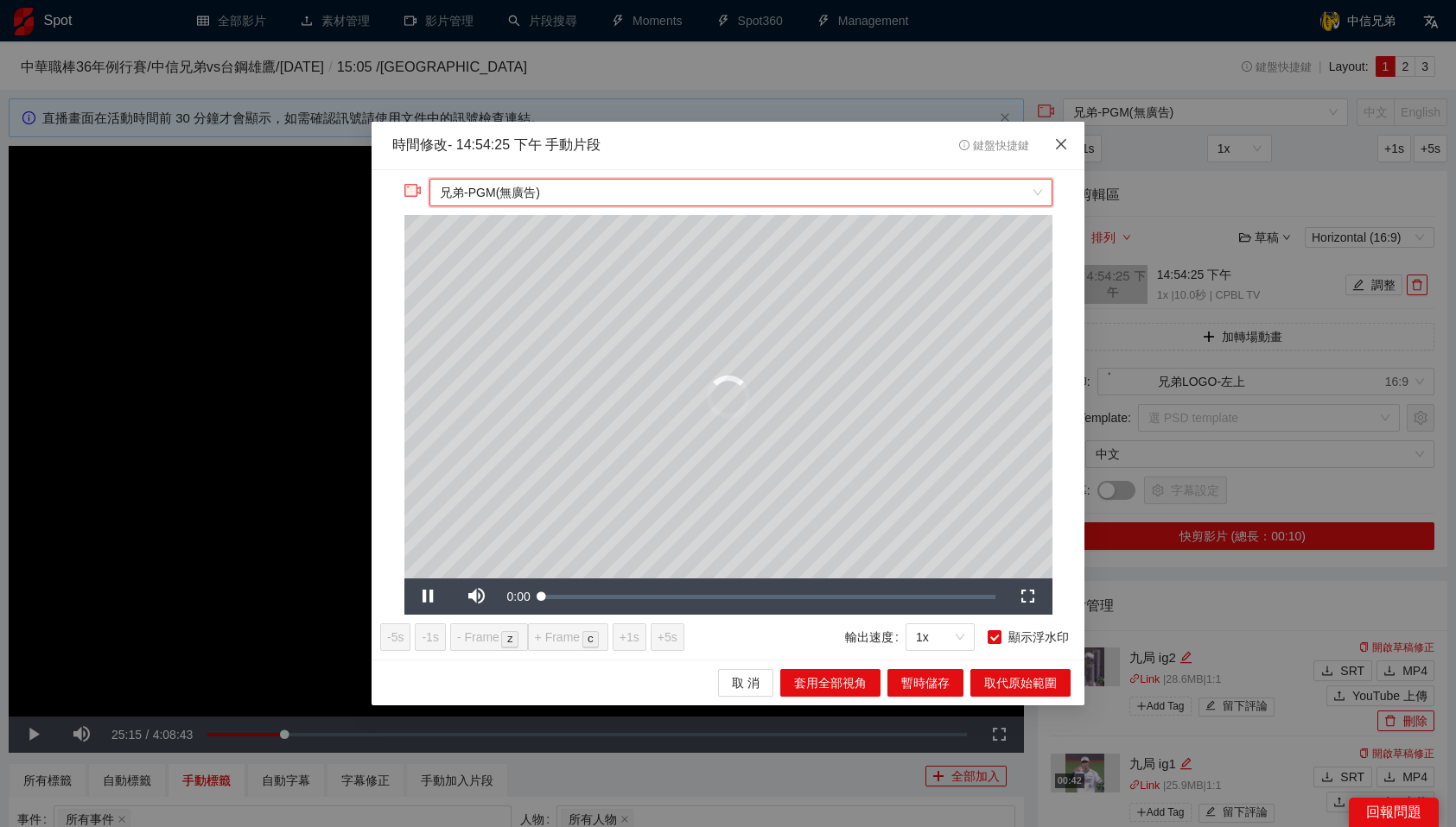
click at [1061, 137] on span "Close" at bounding box center [1060, 145] width 47 height 47
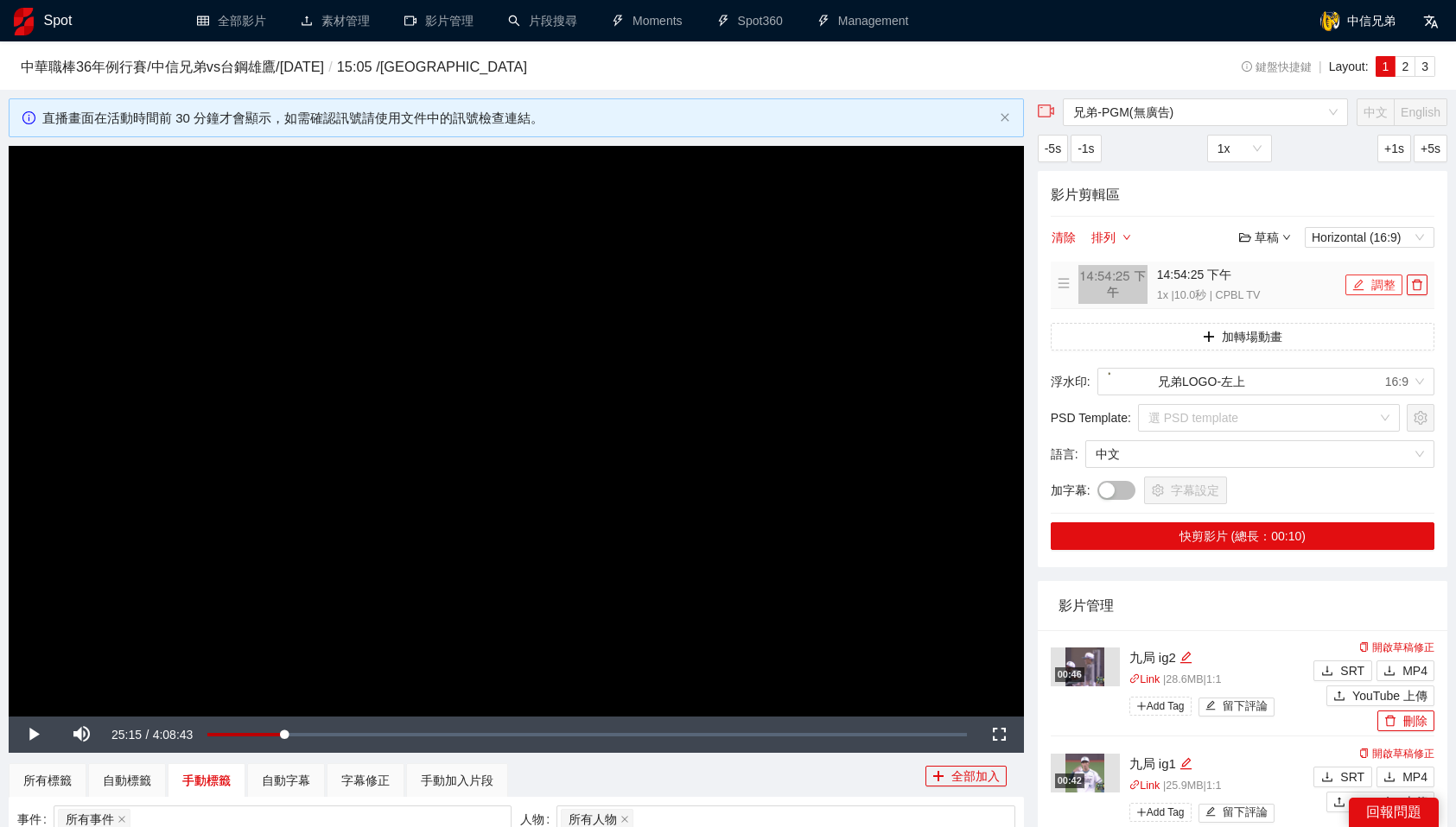
click at [1357, 276] on button "調整" at bounding box center [1374, 284] width 57 height 20
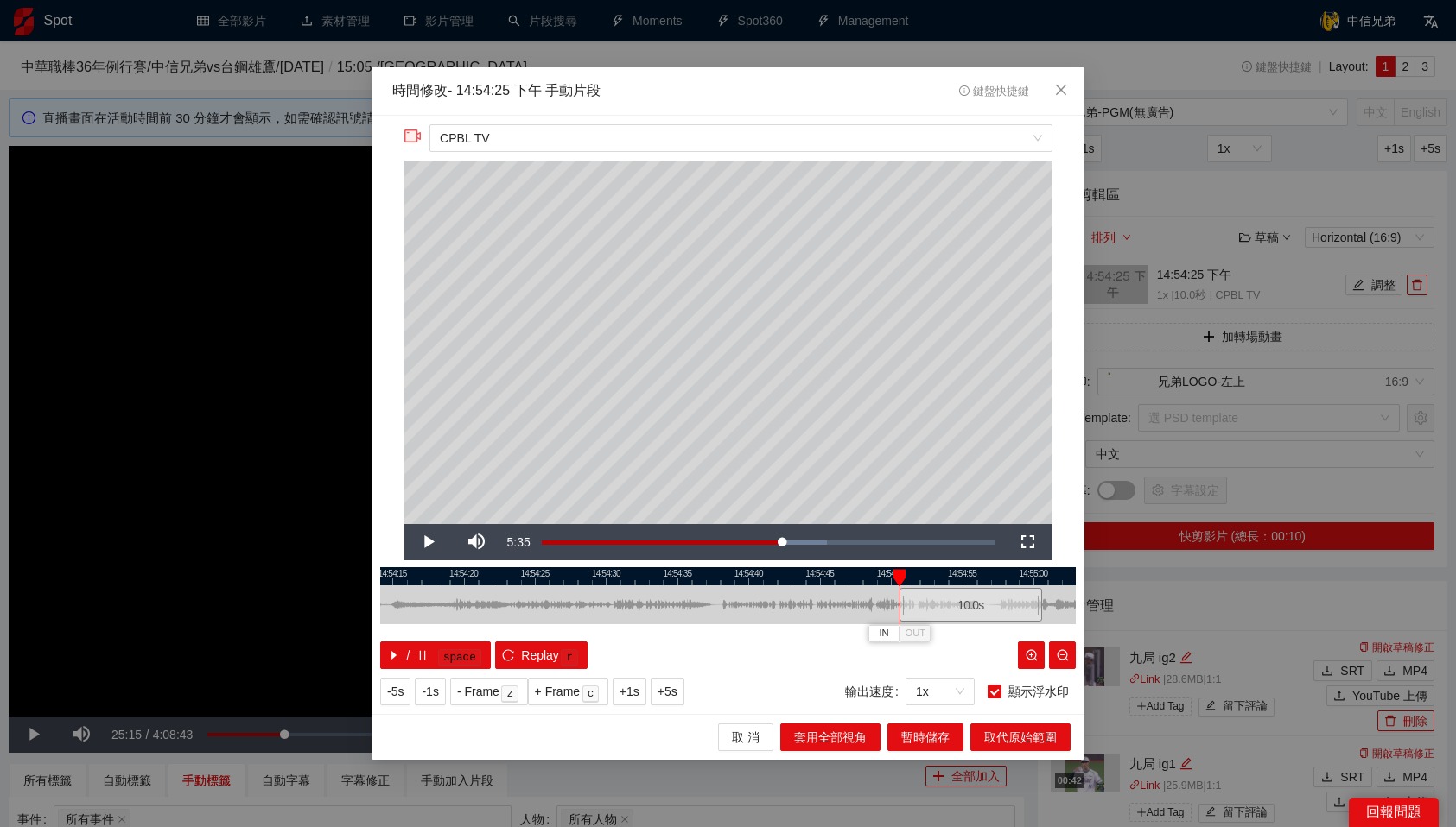
drag, startPoint x: 639, startPoint y: 601, endPoint x: 976, endPoint y: 588, distance: 337.3
click at [976, 588] on div "10.0 s" at bounding box center [970, 605] width 142 height 34
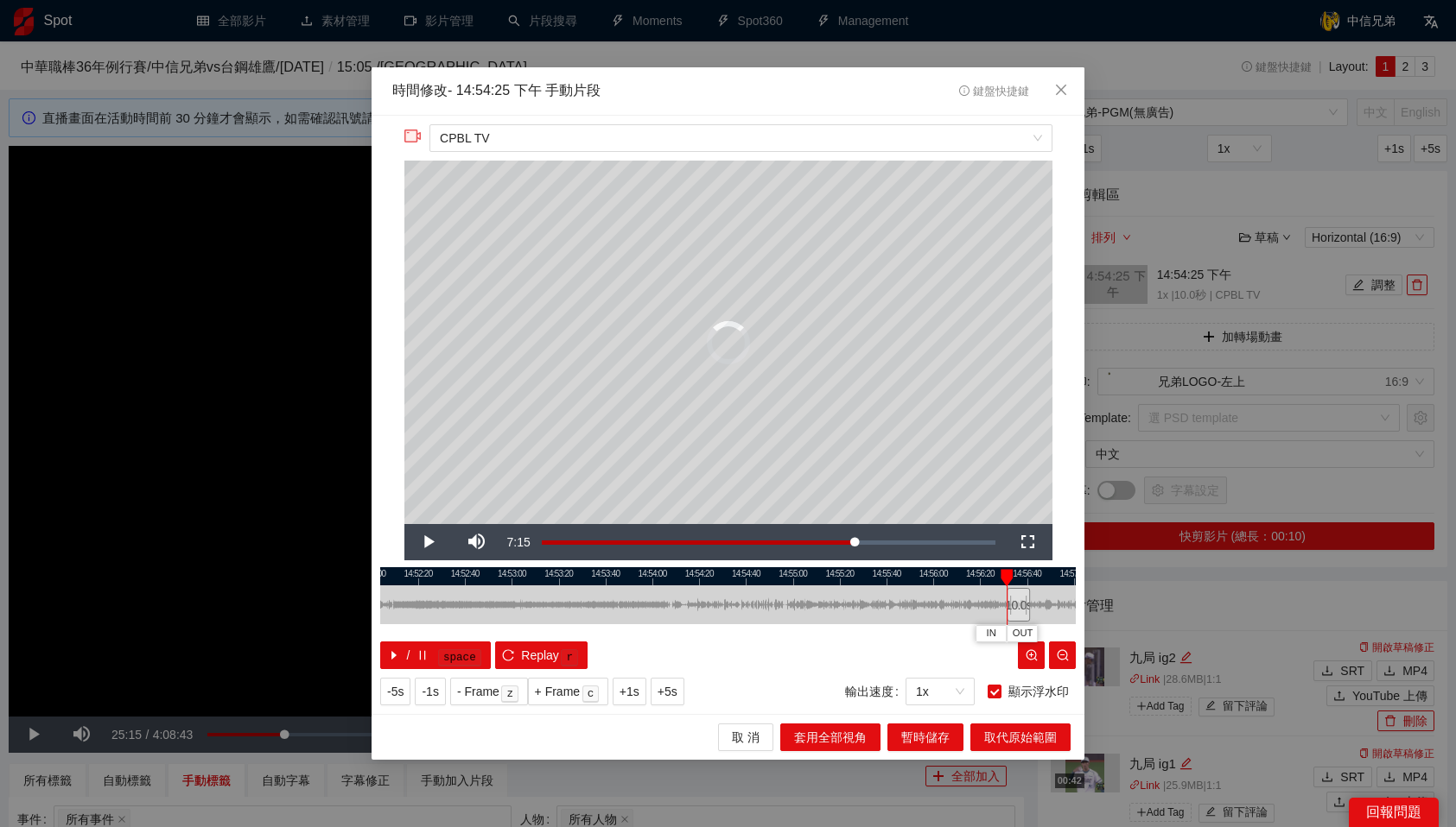
drag, startPoint x: 786, startPoint y: 607, endPoint x: 1022, endPoint y: 598, distance: 236.2
click at [1022, 598] on div "10.0 s" at bounding box center [728, 605] width 696 height 39
drag, startPoint x: 816, startPoint y: 602, endPoint x: 1078, endPoint y: 589, distance: 262.3
click at [1078, 589] on div "**********" at bounding box center [728, 415] width 713 height 599
drag, startPoint x: 854, startPoint y: 604, endPoint x: 1034, endPoint y: 605, distance: 180.0
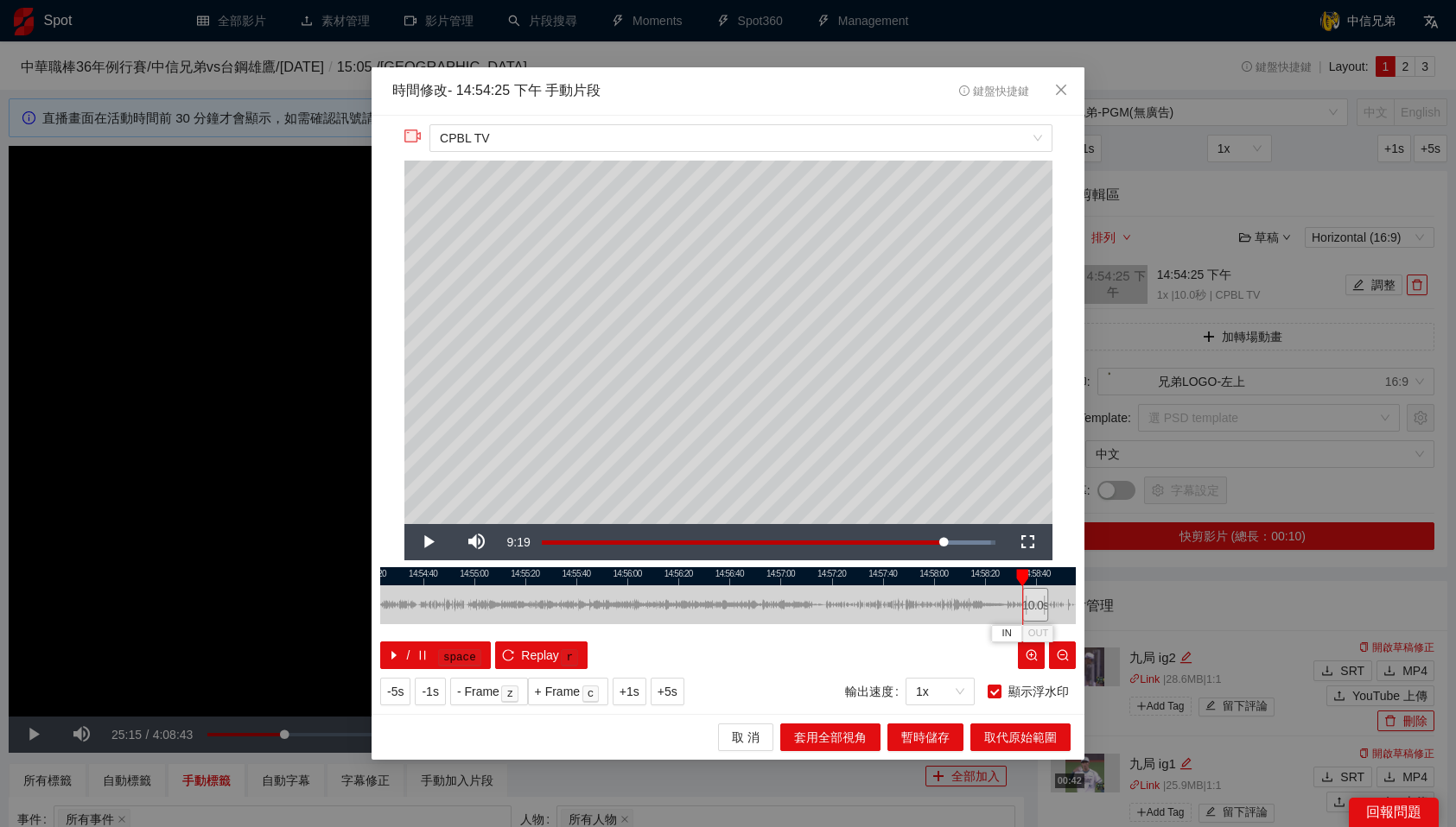
click at [1034, 605] on div "10.0 s" at bounding box center [1035, 605] width 26 height 34
drag, startPoint x: 872, startPoint y: 602, endPoint x: 1021, endPoint y: 607, distance: 149.1
click at [1021, 607] on div "9.8 s" at bounding box center [1021, 605] width 24 height 34
click at [946, 734] on span "暫時儲存" at bounding box center [925, 738] width 49 height 19
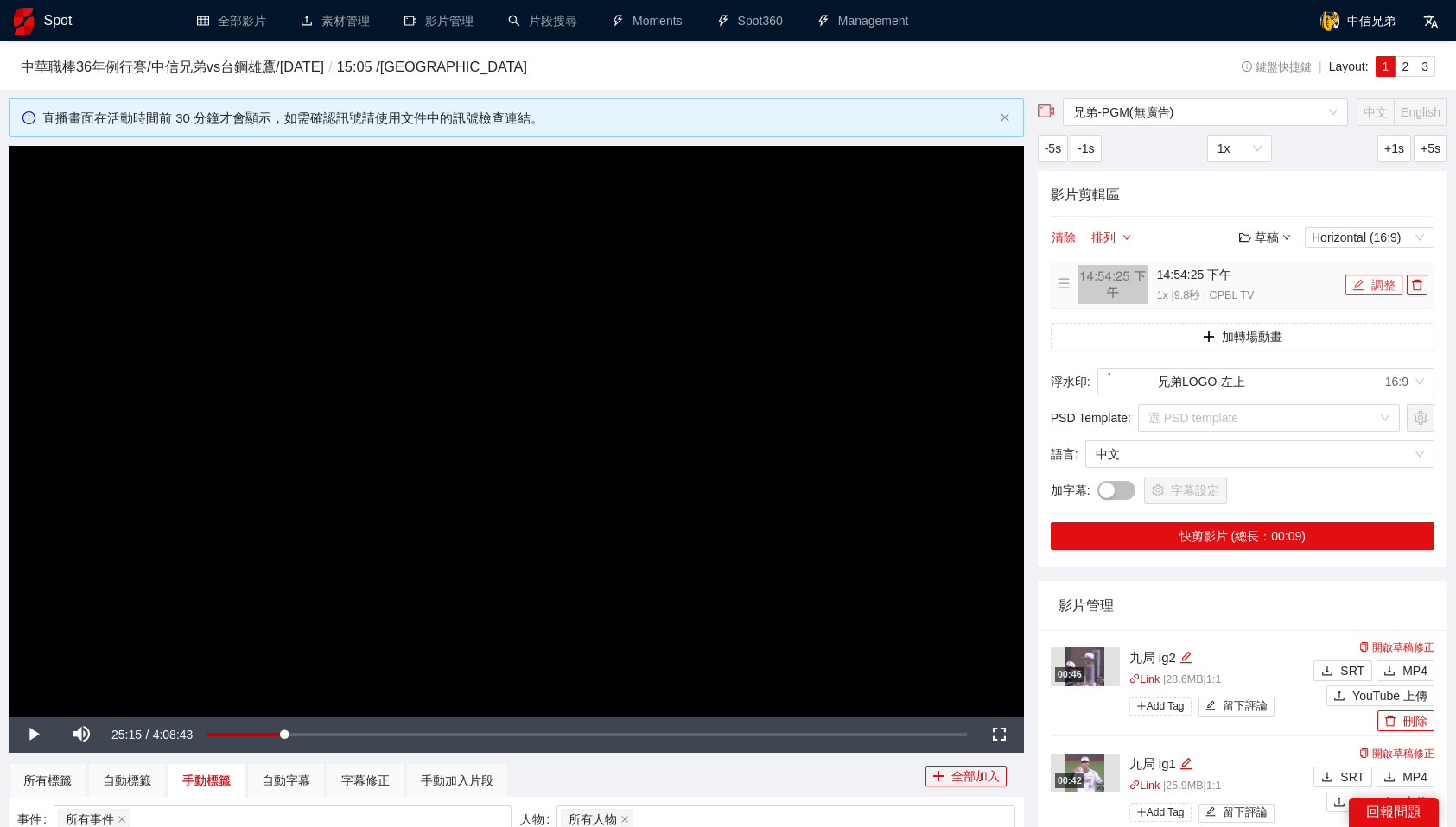
click at [1369, 282] on button "調整" at bounding box center [1374, 284] width 57 height 20
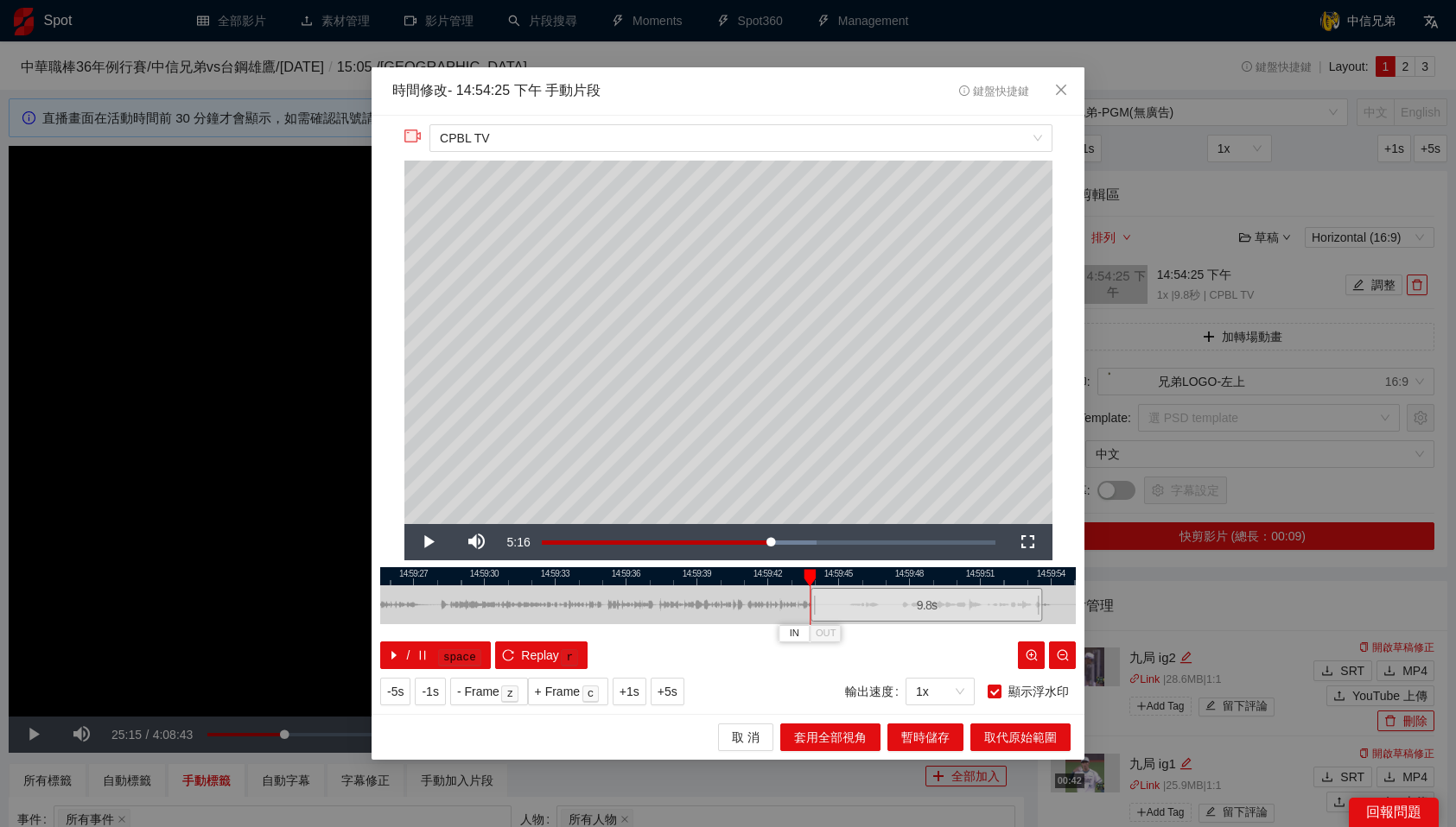
drag, startPoint x: 725, startPoint y: 597, endPoint x: 924, endPoint y: 590, distance: 199.1
click at [924, 590] on div "9.8 s" at bounding box center [926, 605] width 231 height 34
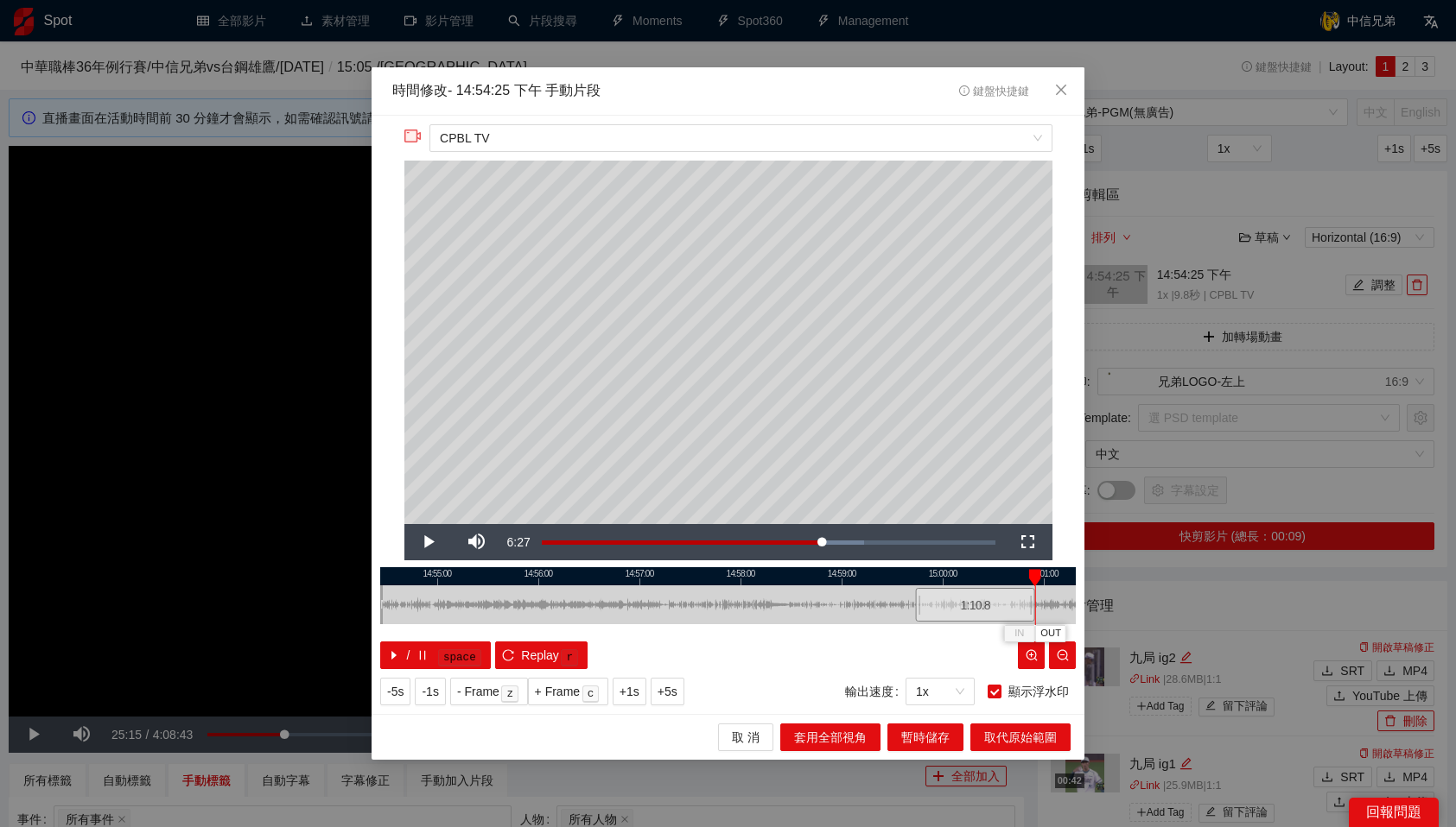
drag, startPoint x: 924, startPoint y: 599, endPoint x: 1027, endPoint y: 596, distance: 103.0
click at [1027, 596] on div at bounding box center [1032, 605] width 11 height 39
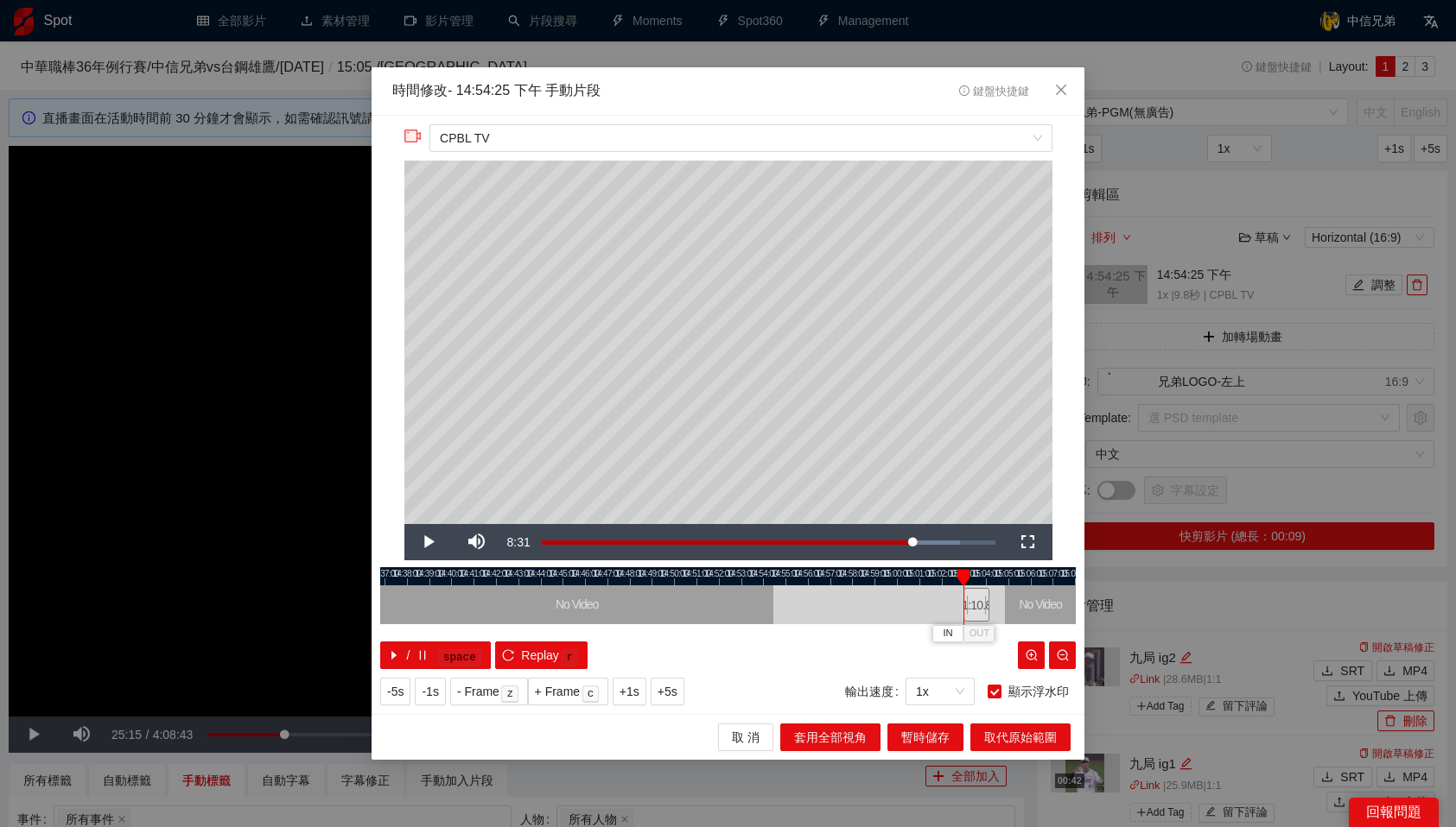
drag, startPoint x: 900, startPoint y: 603, endPoint x: 972, endPoint y: 605, distance: 72.0
click at [972, 605] on div "1:10.8" at bounding box center [976, 605] width 26 height 34
click at [994, 577] on div at bounding box center [997, 578] width 12 height 18
click at [998, 577] on div at bounding box center [998, 578] width 12 height 18
click at [998, 577] on div at bounding box center [997, 578] width 12 height 18
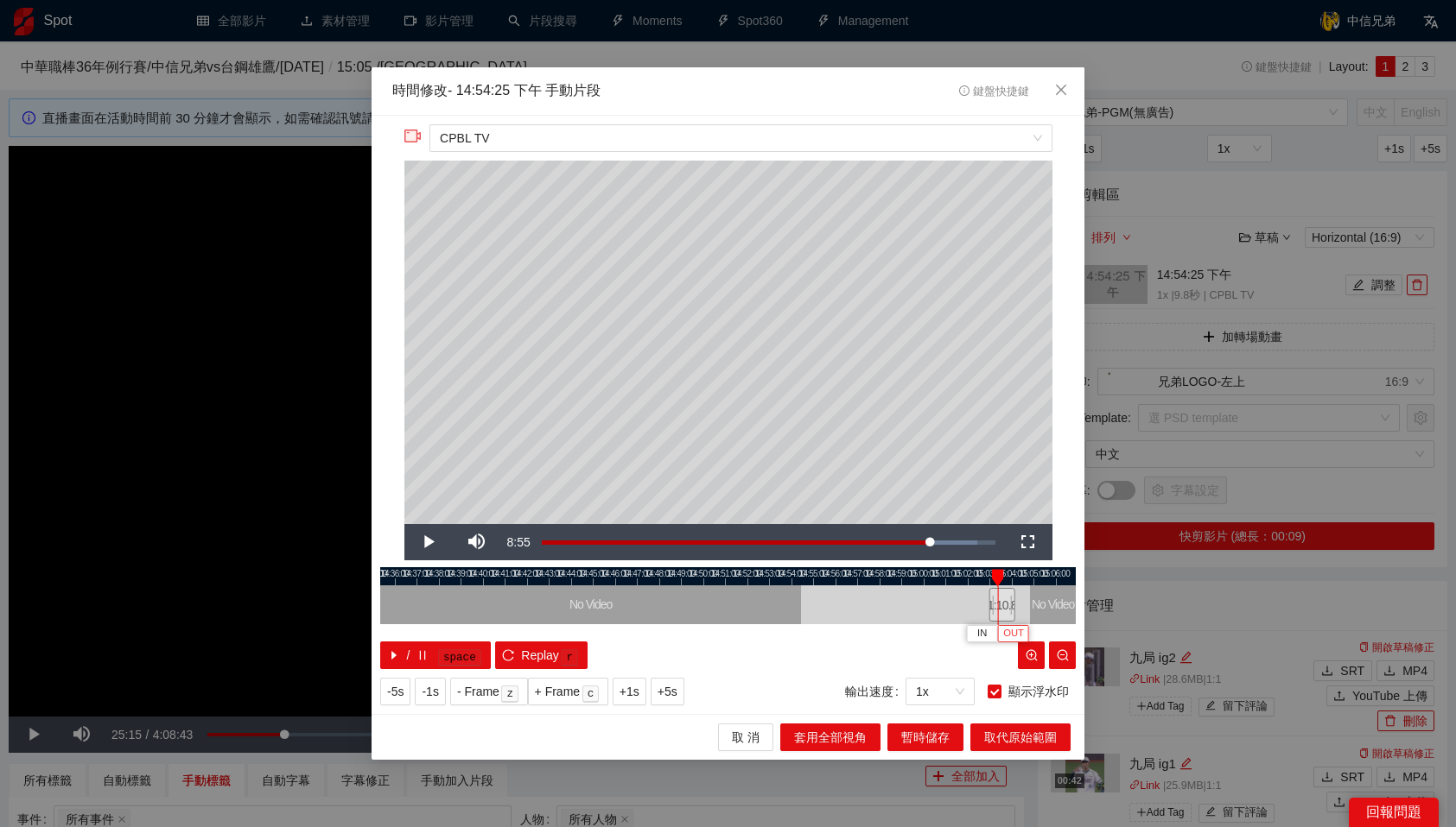
click at [1015, 628] on span "OUT" at bounding box center [1013, 634] width 20 height 16
click at [931, 732] on span "暫時儲存" at bounding box center [925, 738] width 49 height 19
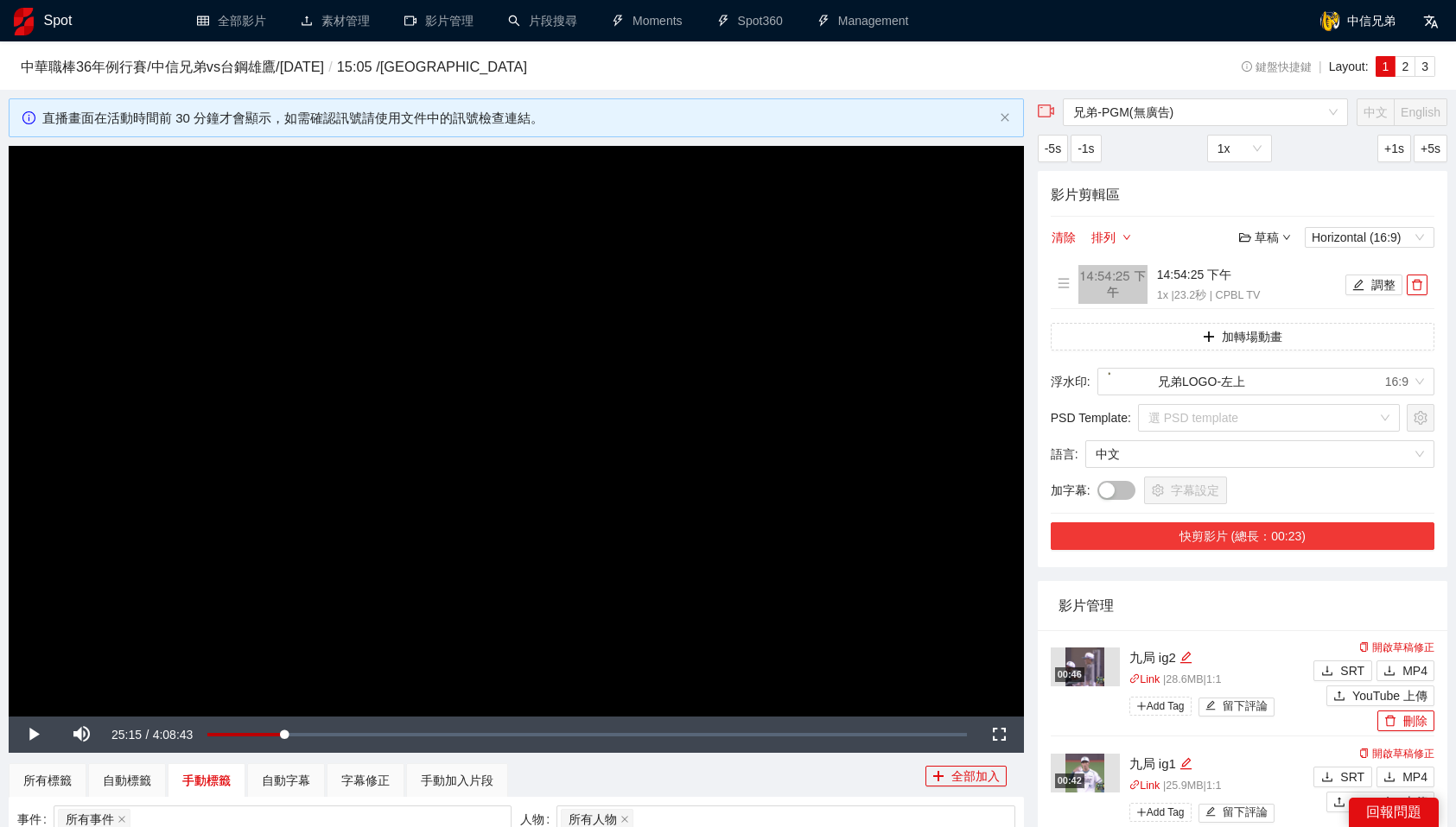
click at [1275, 539] on button "快剪影片 (總長：00:23)" at bounding box center [1242, 536] width 383 height 27
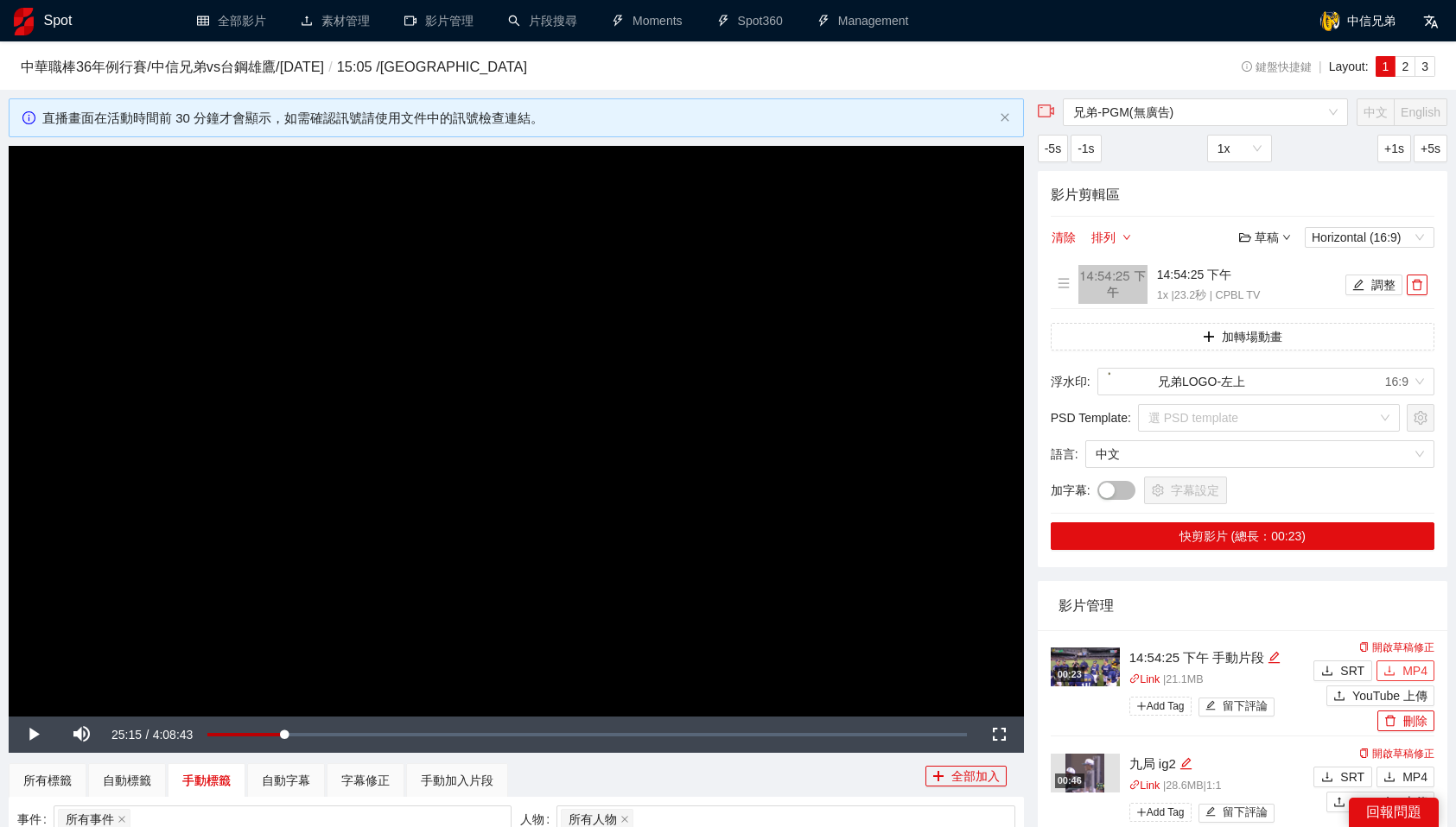
click at [1392, 667] on icon "download" at bounding box center [1390, 671] width 12 height 12
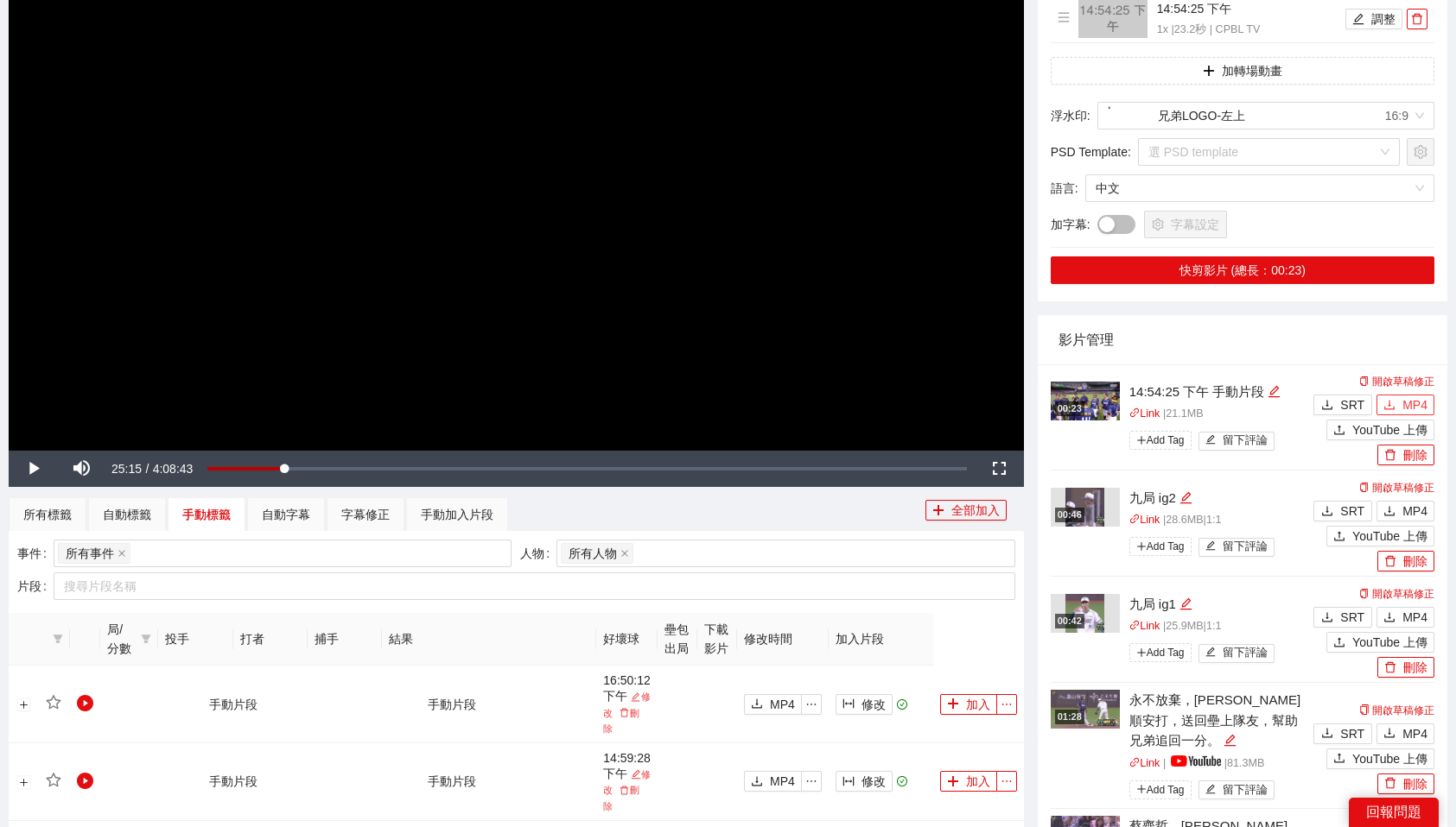
scroll to position [290, 0]
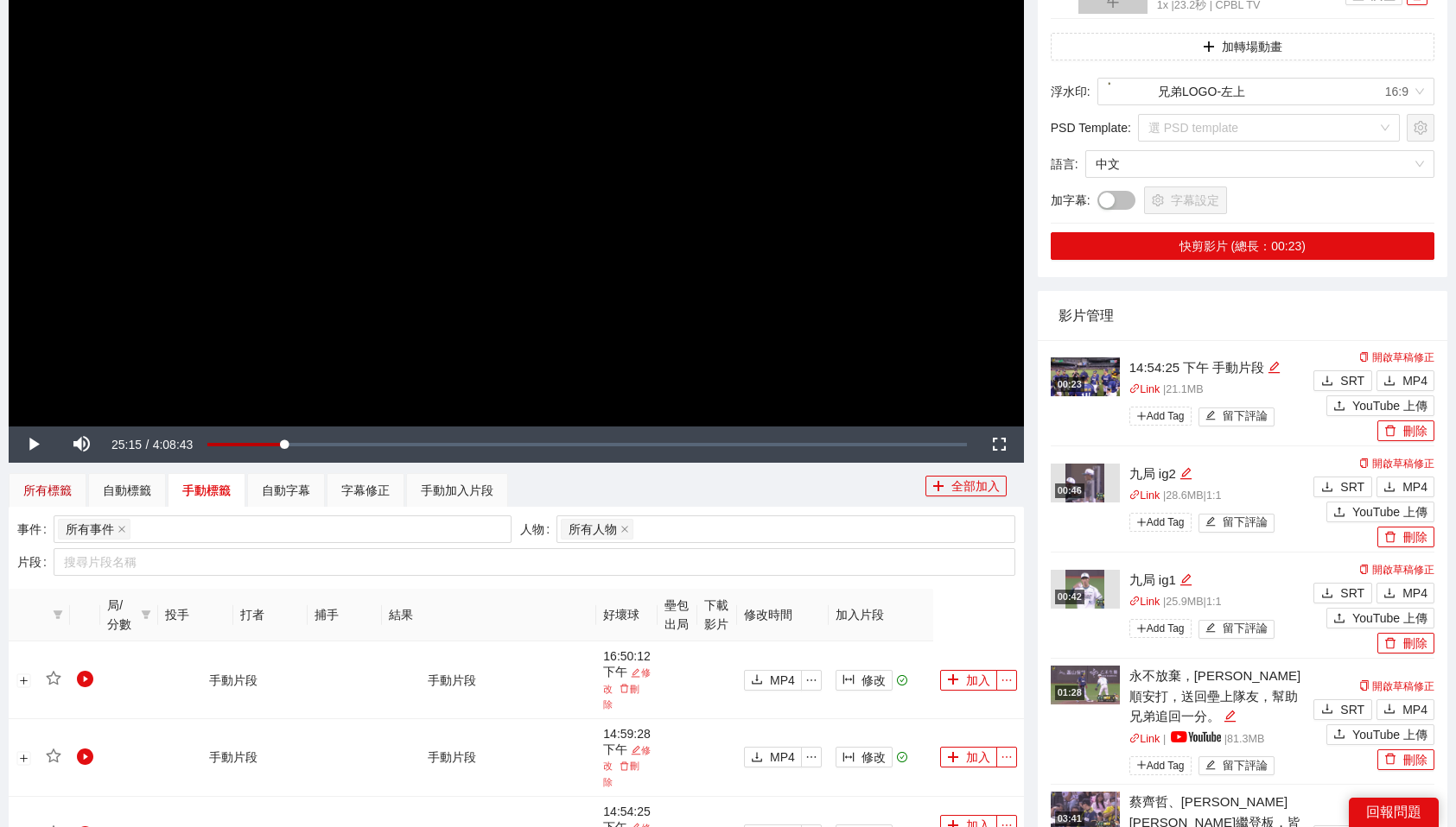
click at [51, 493] on div "所有標籤" at bounding box center [47, 491] width 49 height 19
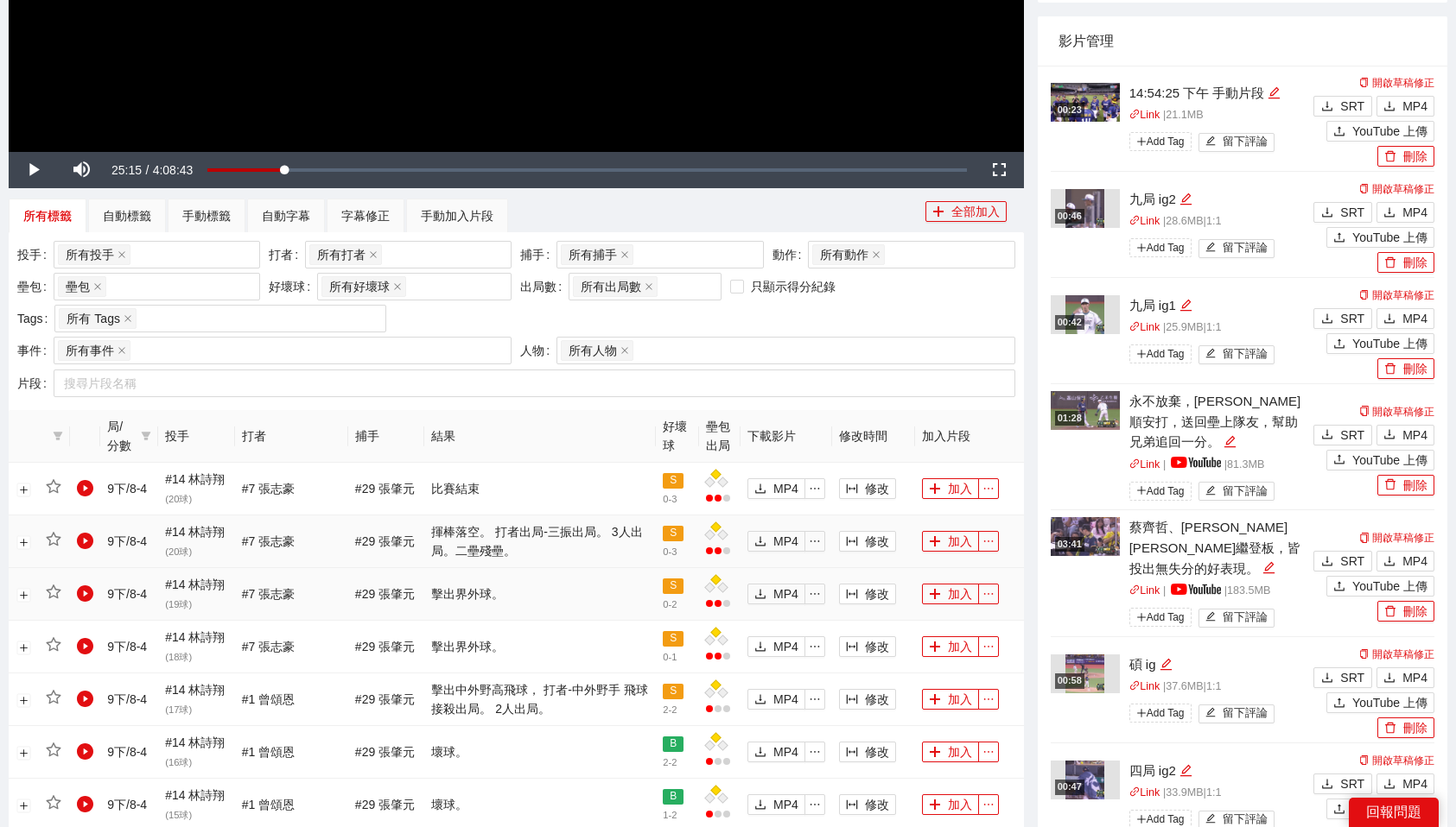
scroll to position [560, 0]
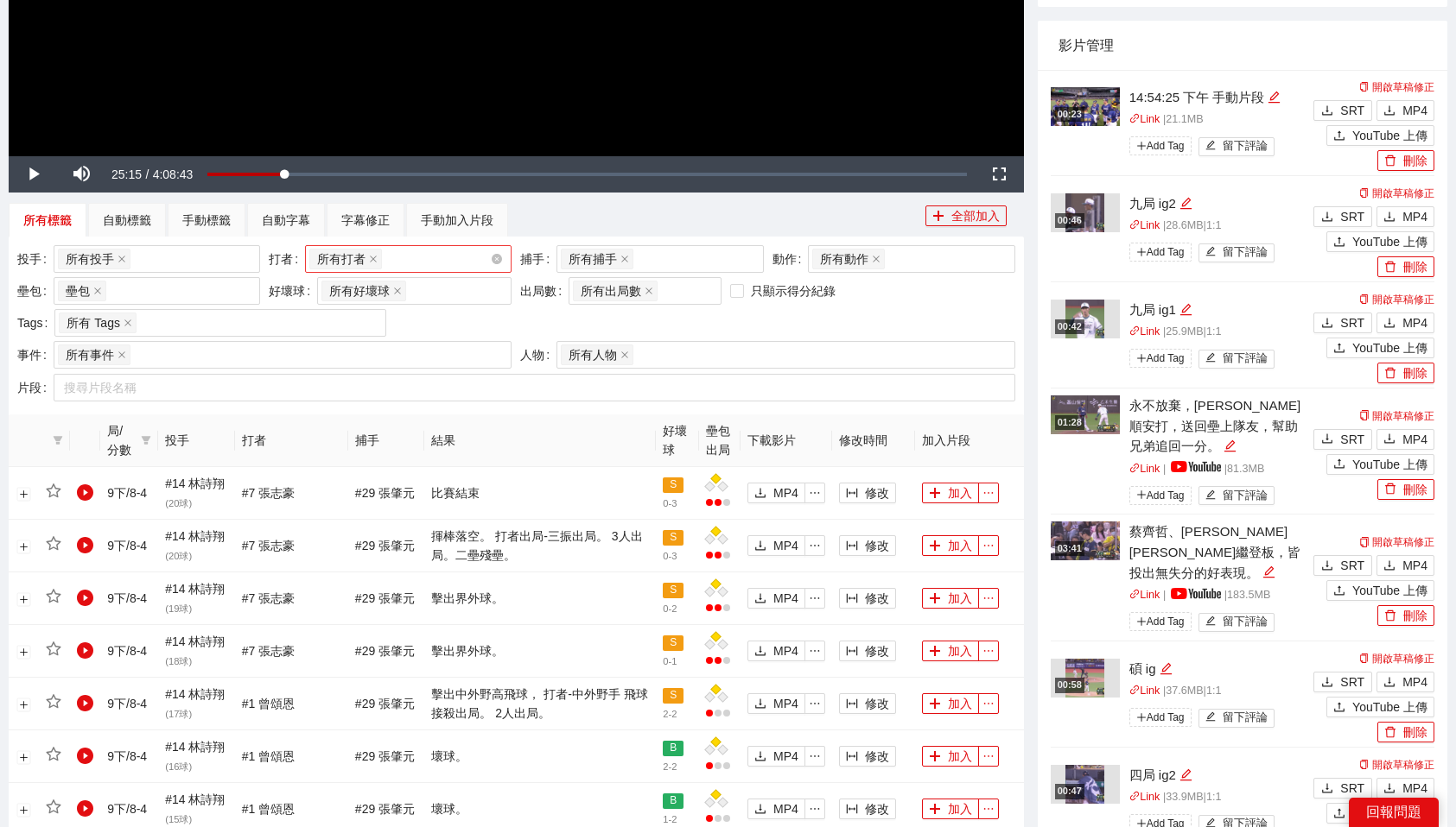
click at [417, 259] on div "所有打者 + 0 ..." at bounding box center [399, 259] width 181 height 24
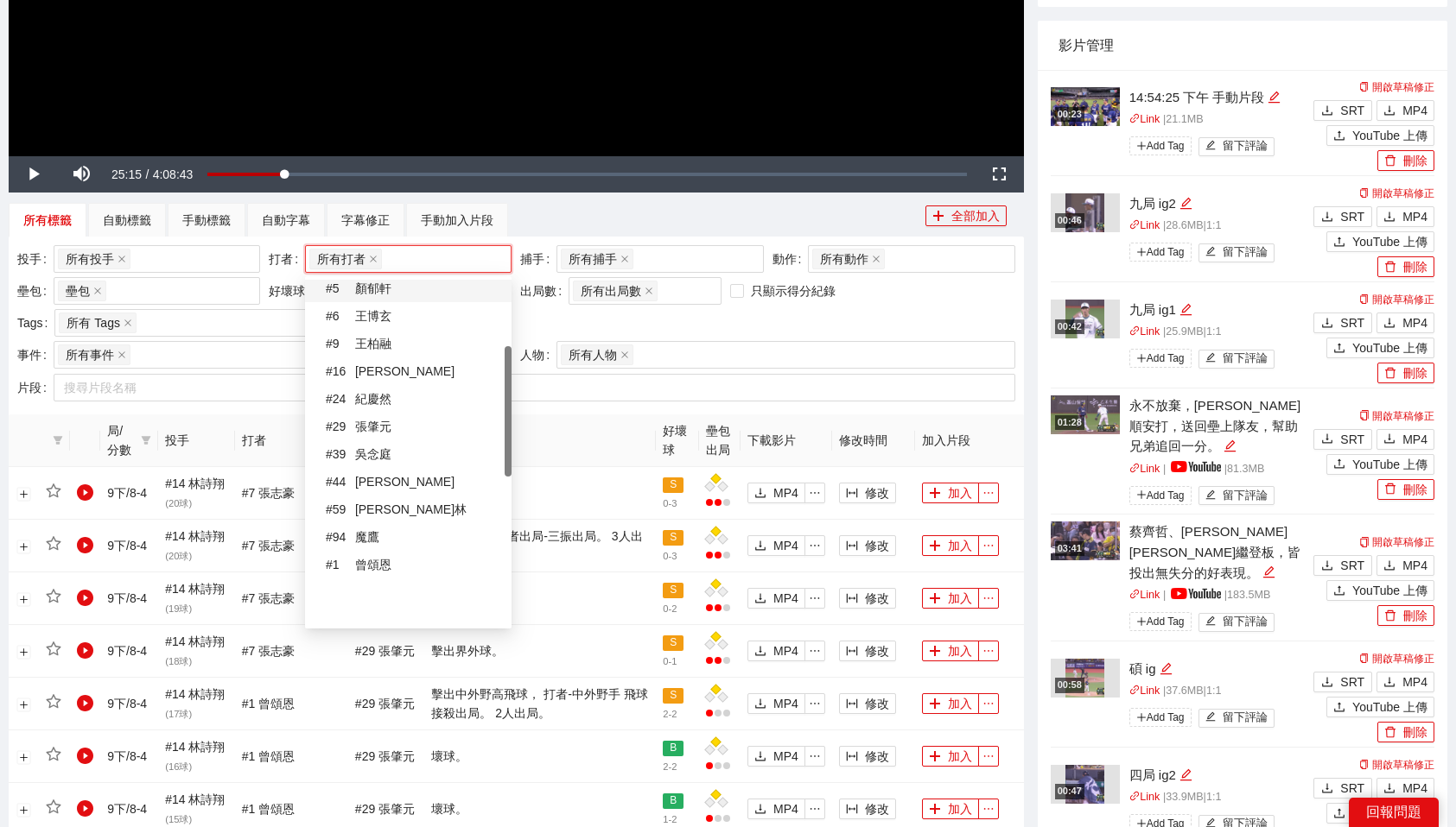
scroll to position [255, 0]
click at [373, 536] on div "# 94 魔鷹" at bounding box center [413, 537] width 176 height 19
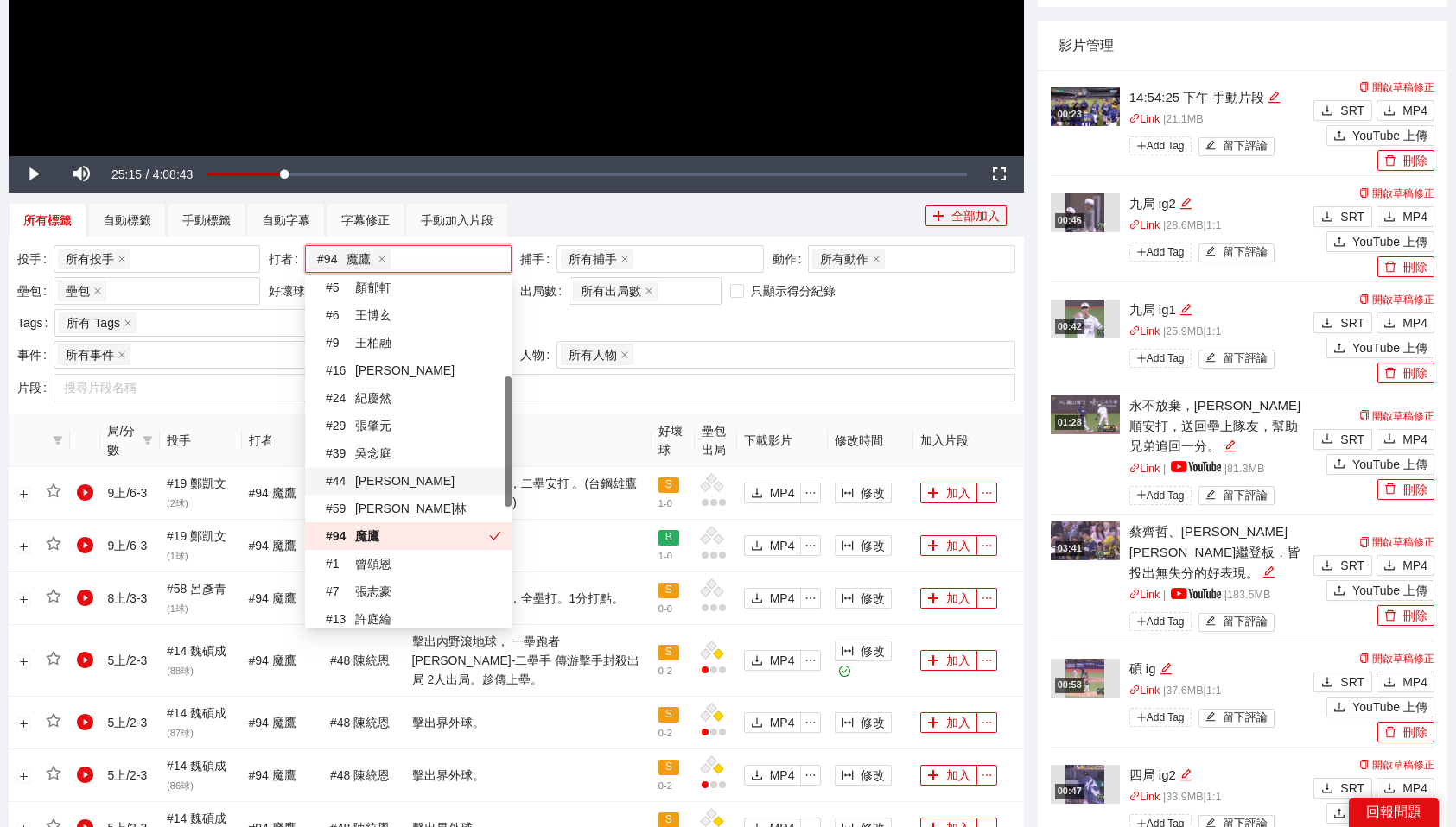
click at [939, 321] on div "投手 所有投手 + 0 ... 打者 # 94 魔鷹 + 0 ... 捕手 所有捕手 + 0 ... 動作 所有動作 壘包 壘包 好壞球 所有好壞球 出局數 …" at bounding box center [517, 293] width 1007 height 96
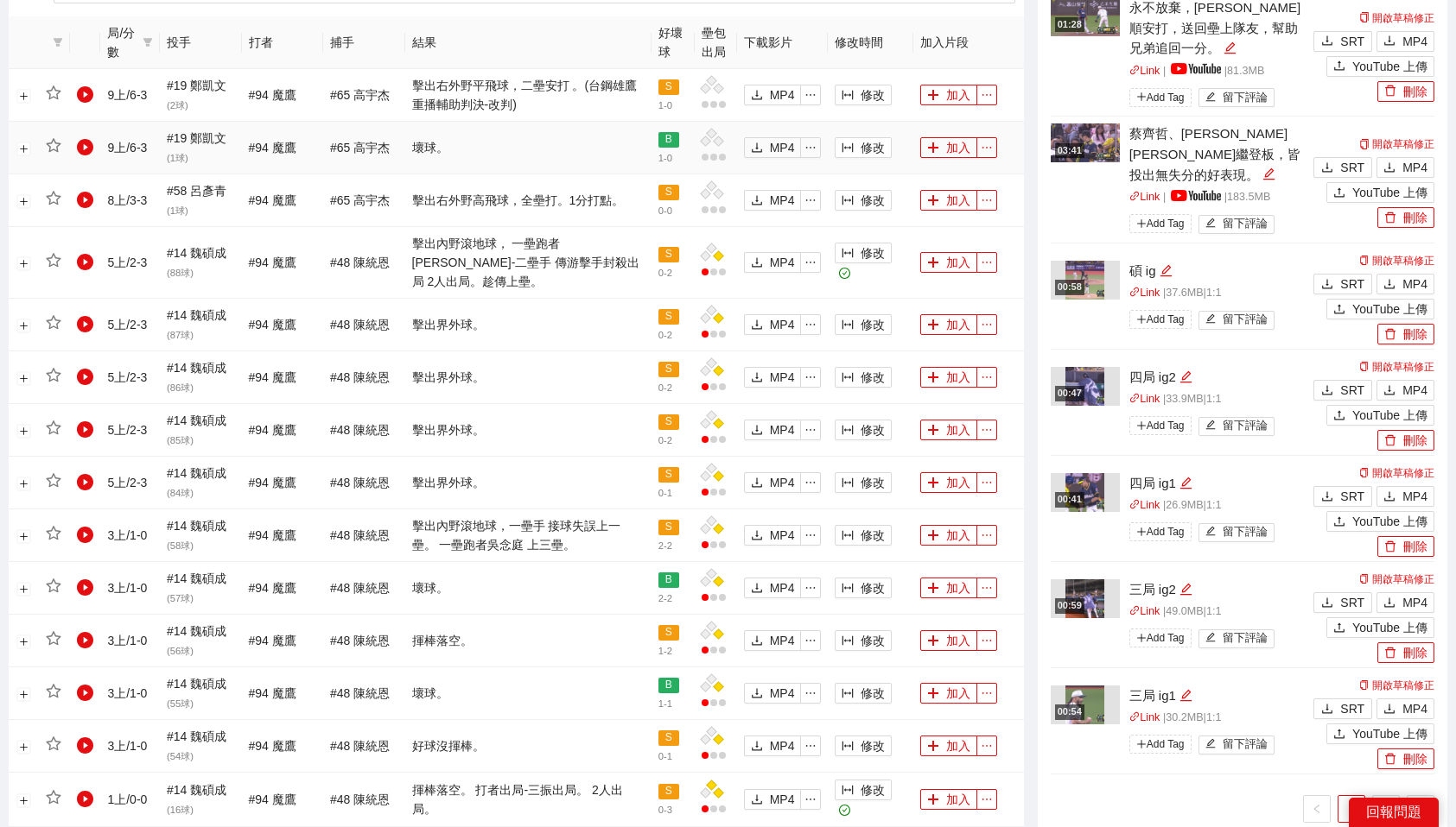
scroll to position [955, 0]
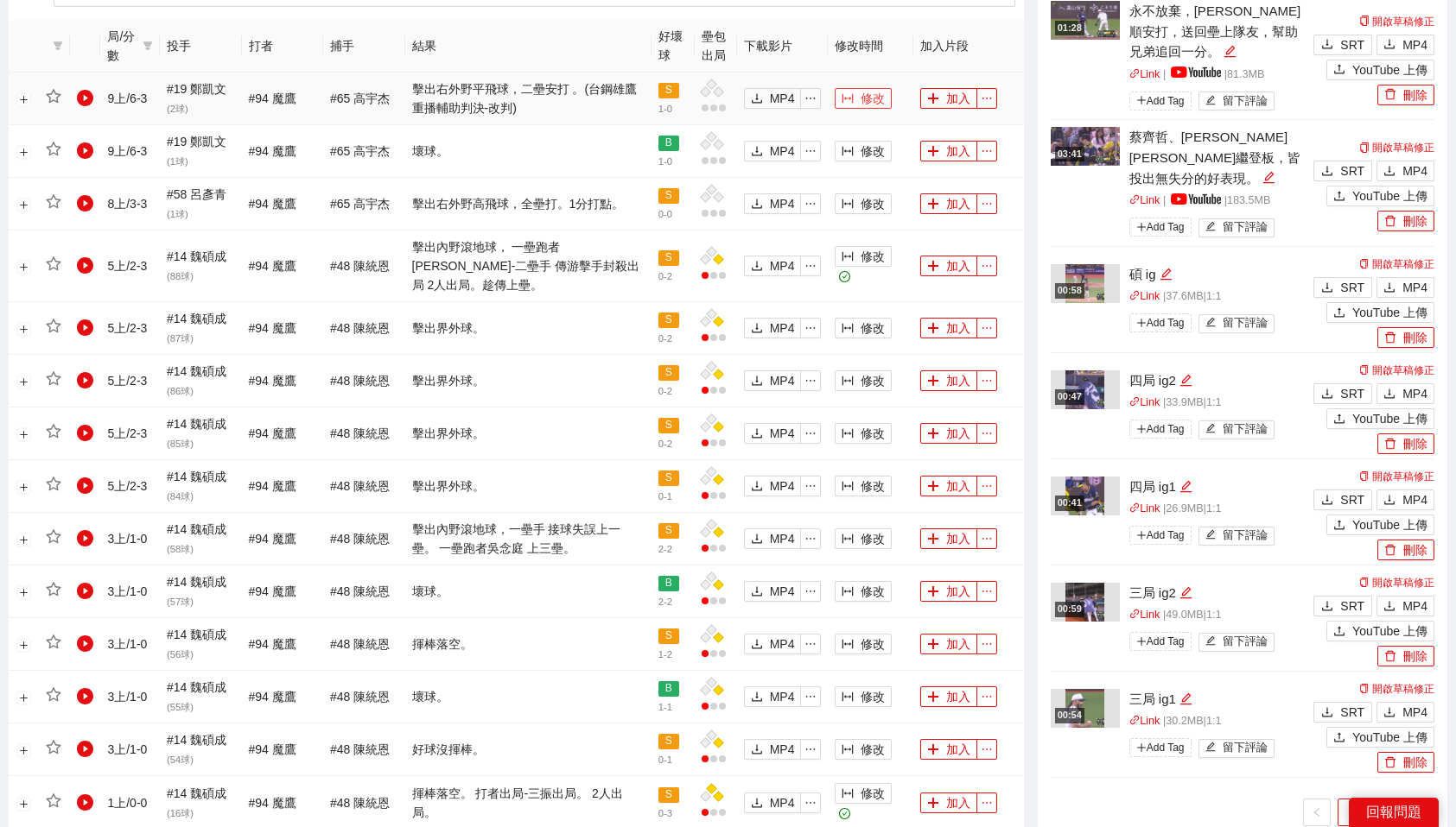
click at [850, 94] on icon "column-width" at bounding box center [848, 99] width 12 height 12
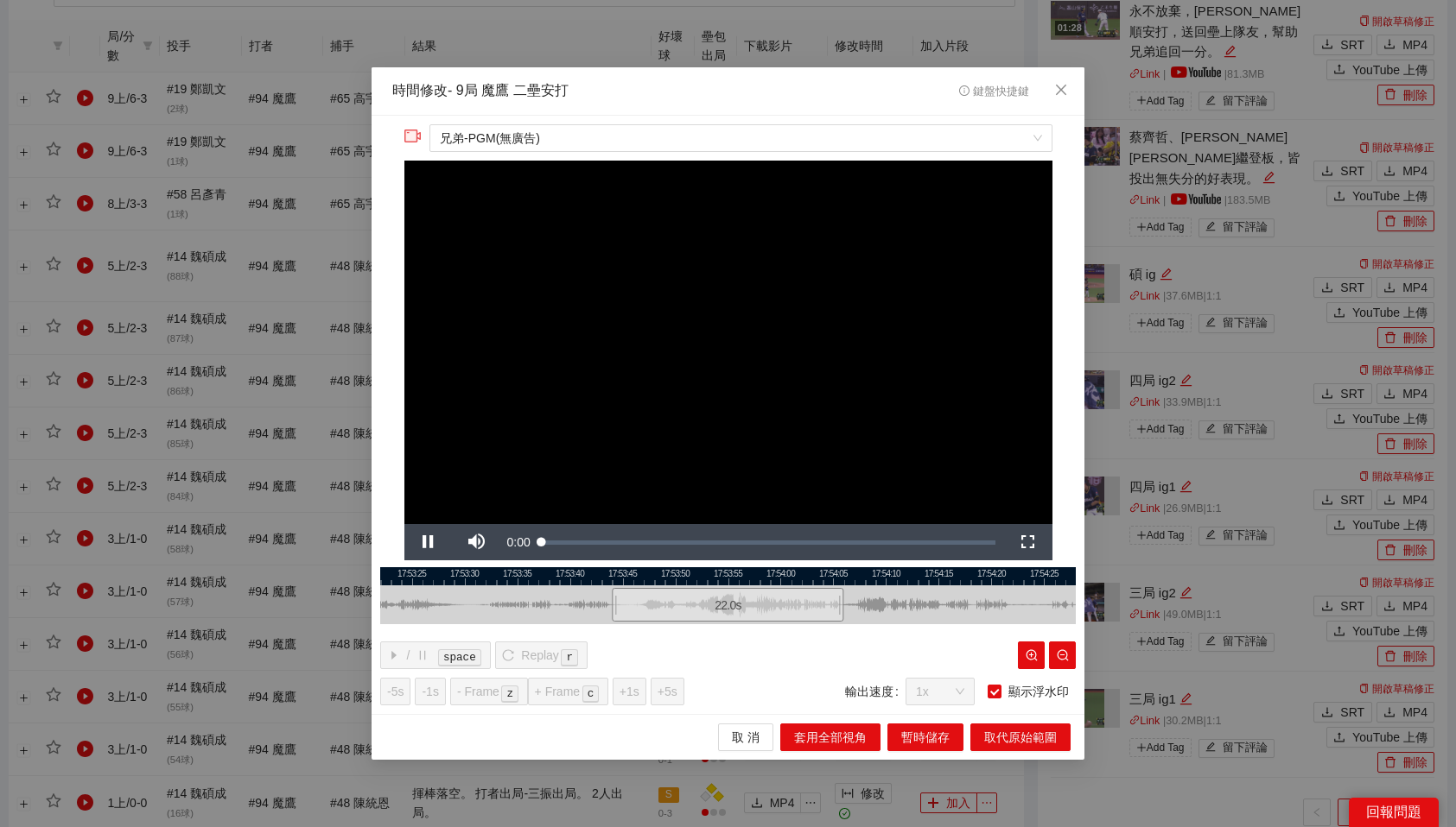
click at [1063, 140] on div "**********" at bounding box center [728, 415] width 713 height 599
click at [1064, 92] on icon "close" at bounding box center [1061, 90] width 14 height 14
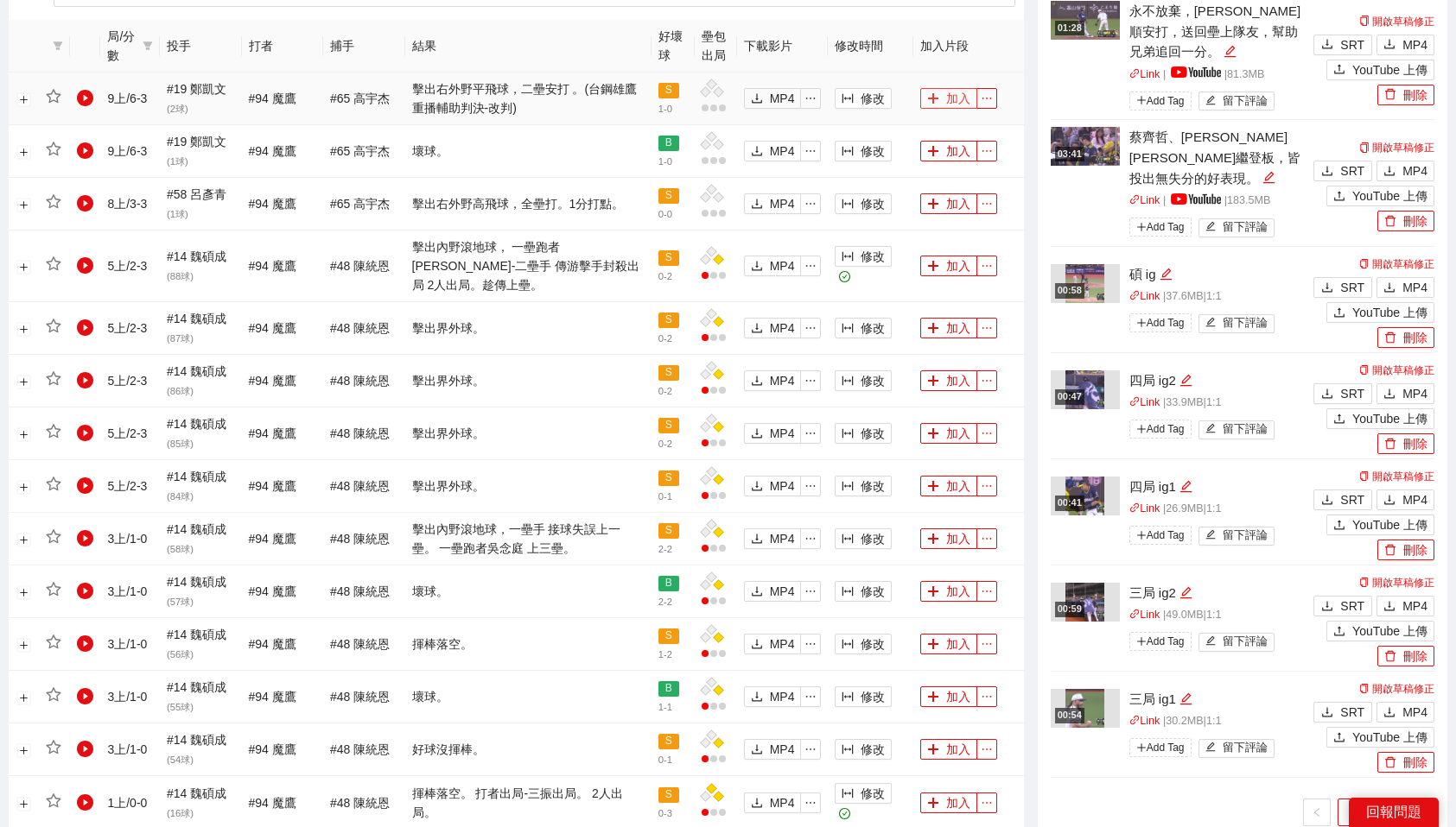
click at [965, 97] on button "加入" at bounding box center [948, 98] width 57 height 20
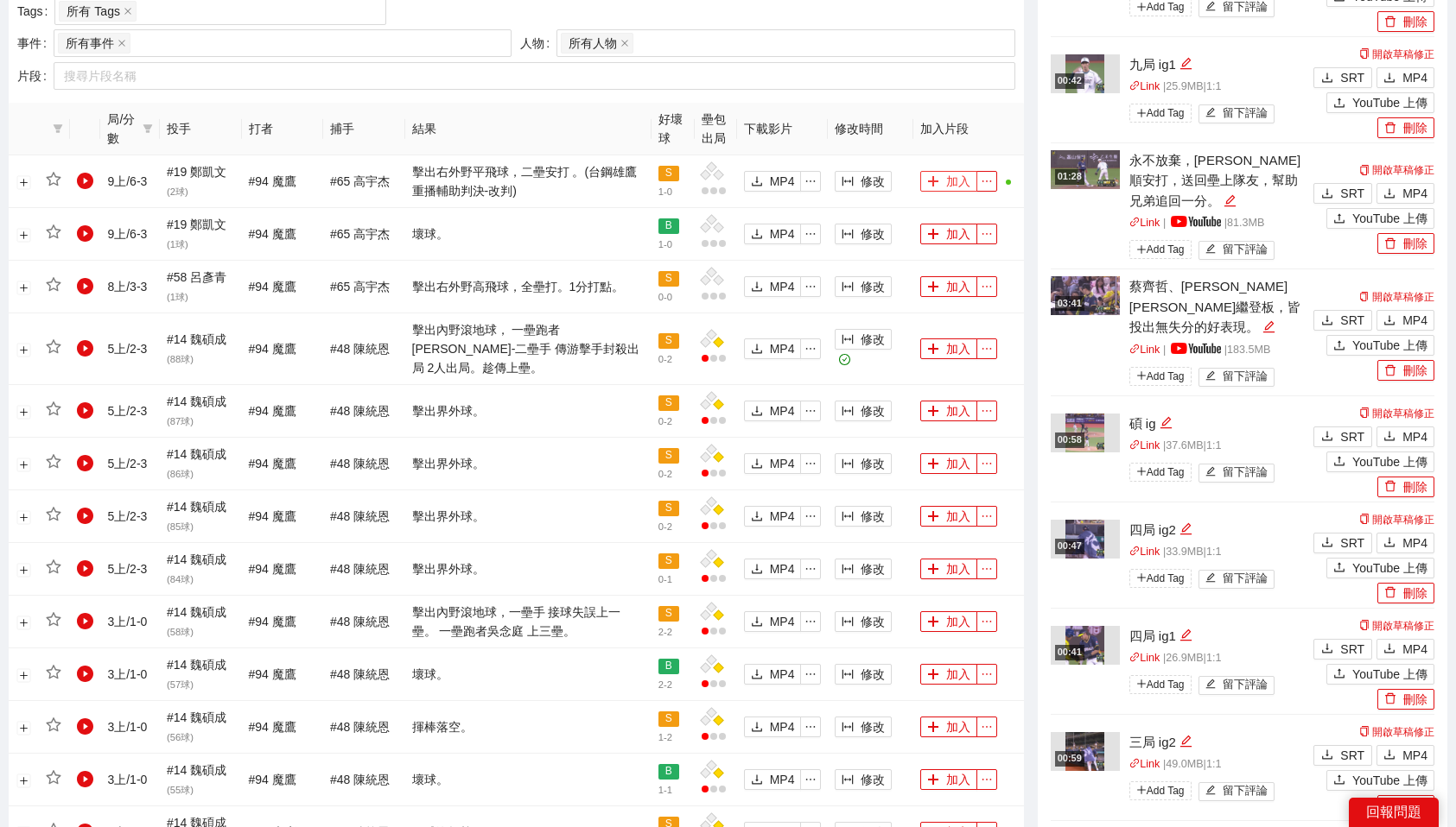
scroll to position [0, 0]
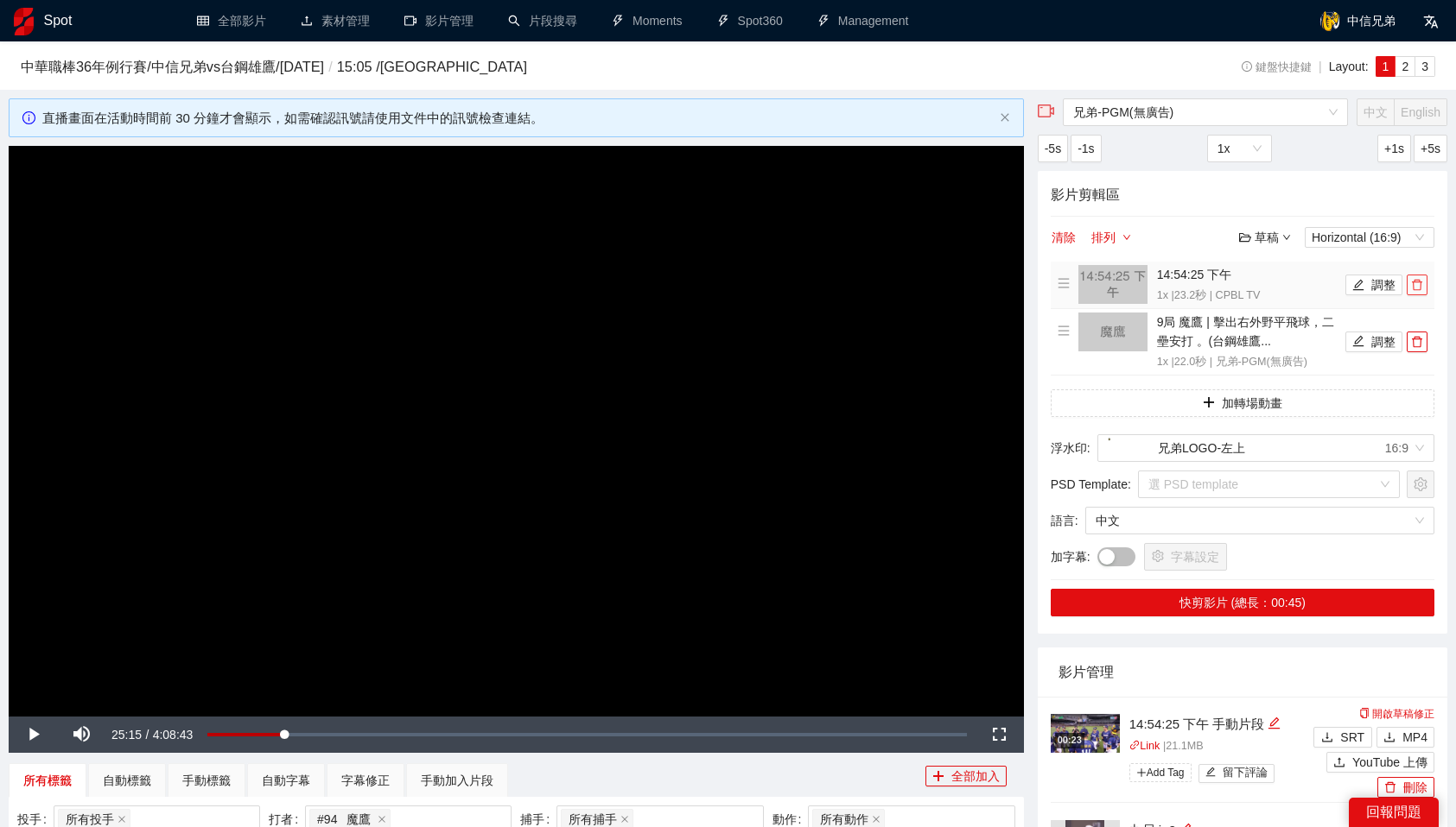
click at [1419, 280] on icon "delete" at bounding box center [1417, 285] width 11 height 11
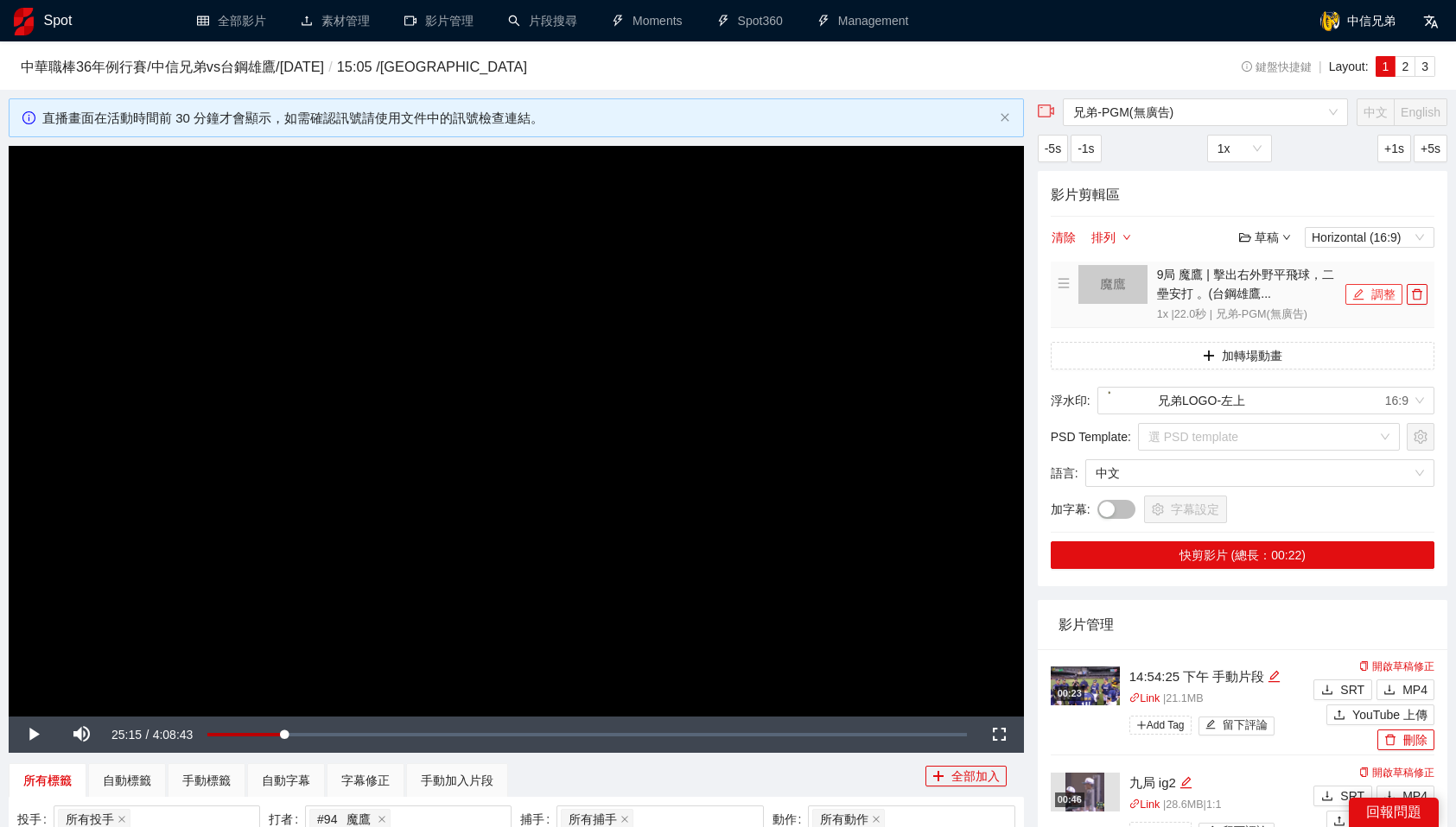
click at [1384, 297] on button "調整" at bounding box center [1374, 294] width 57 height 20
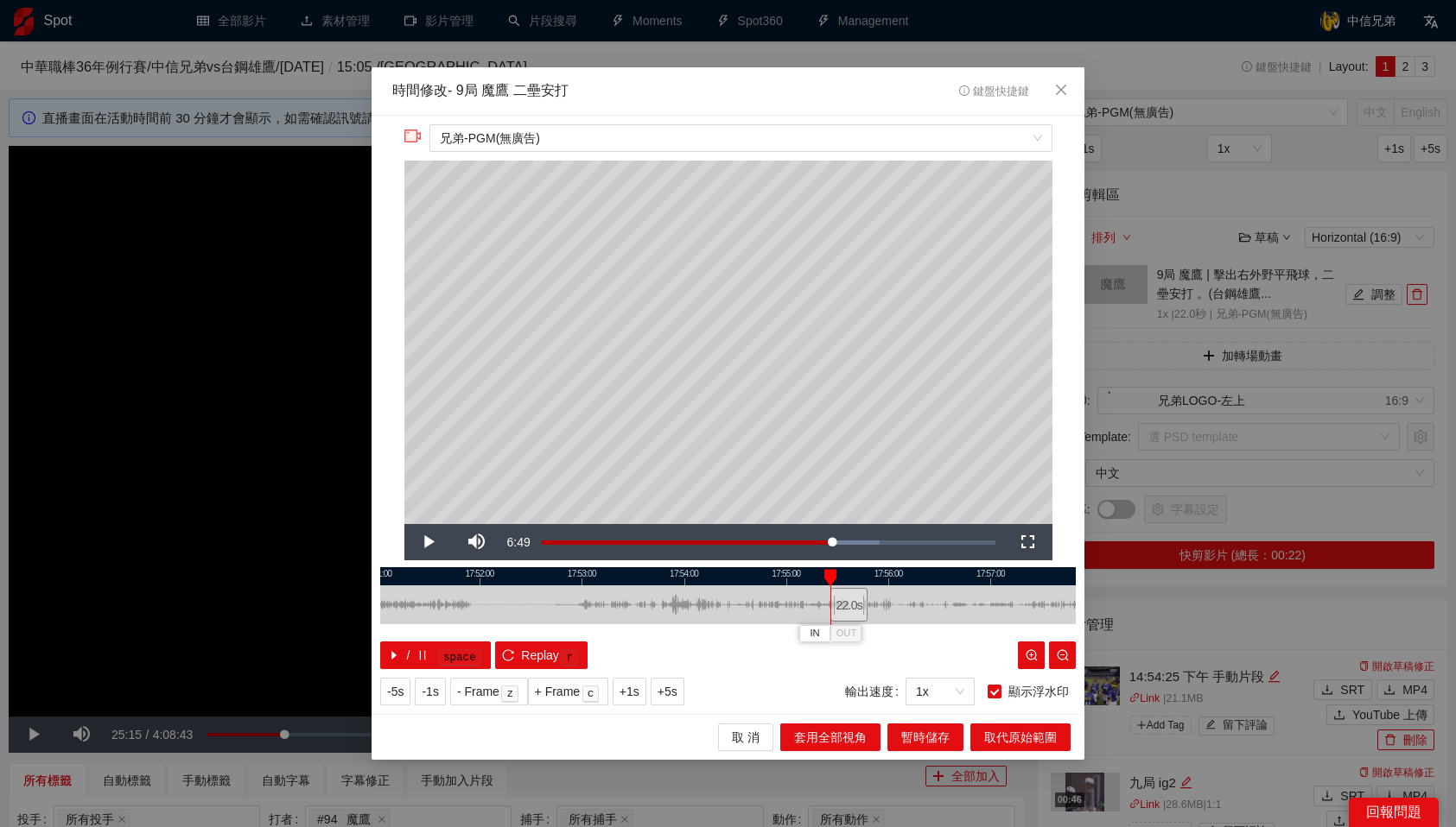
drag, startPoint x: 675, startPoint y: 608, endPoint x: 849, endPoint y: 598, distance: 174.3
click at [849, 598] on div "22.0 s" at bounding box center [849, 605] width 37 height 34
click at [1054, 97] on icon "close" at bounding box center [1061, 90] width 14 height 14
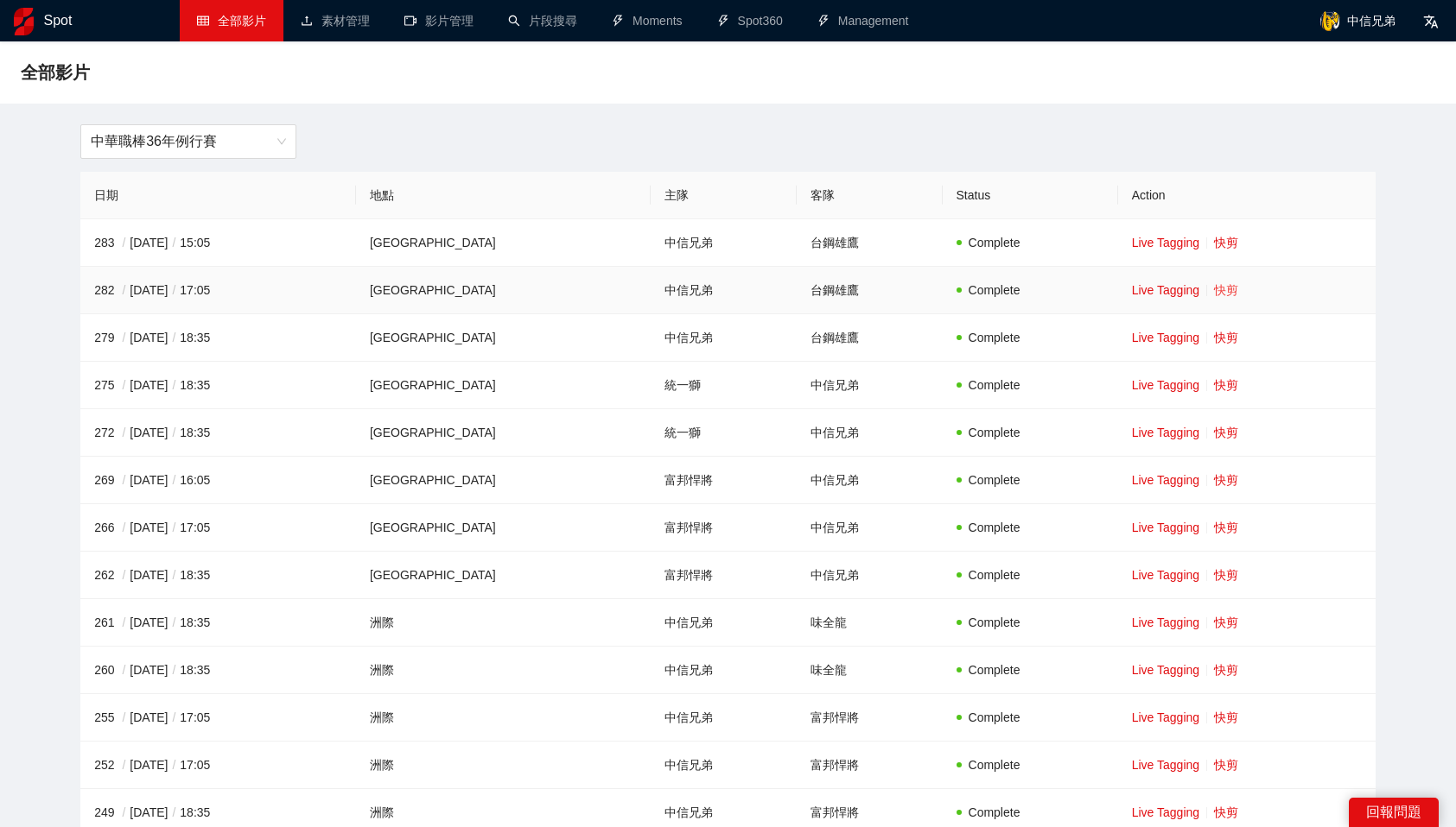
click at [1214, 292] on link "快剪" at bounding box center [1226, 290] width 24 height 14
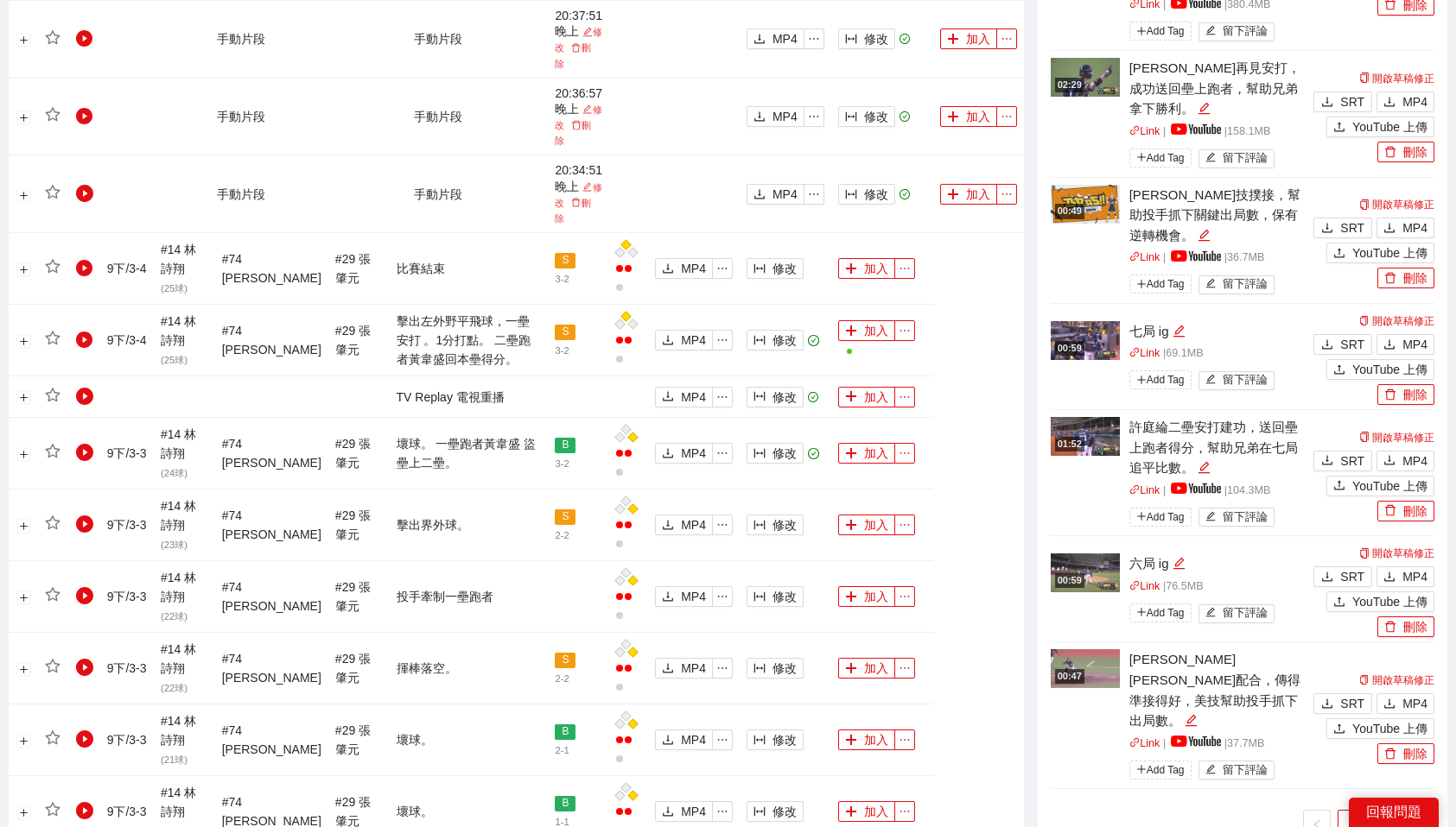
scroll to position [1152, 0]
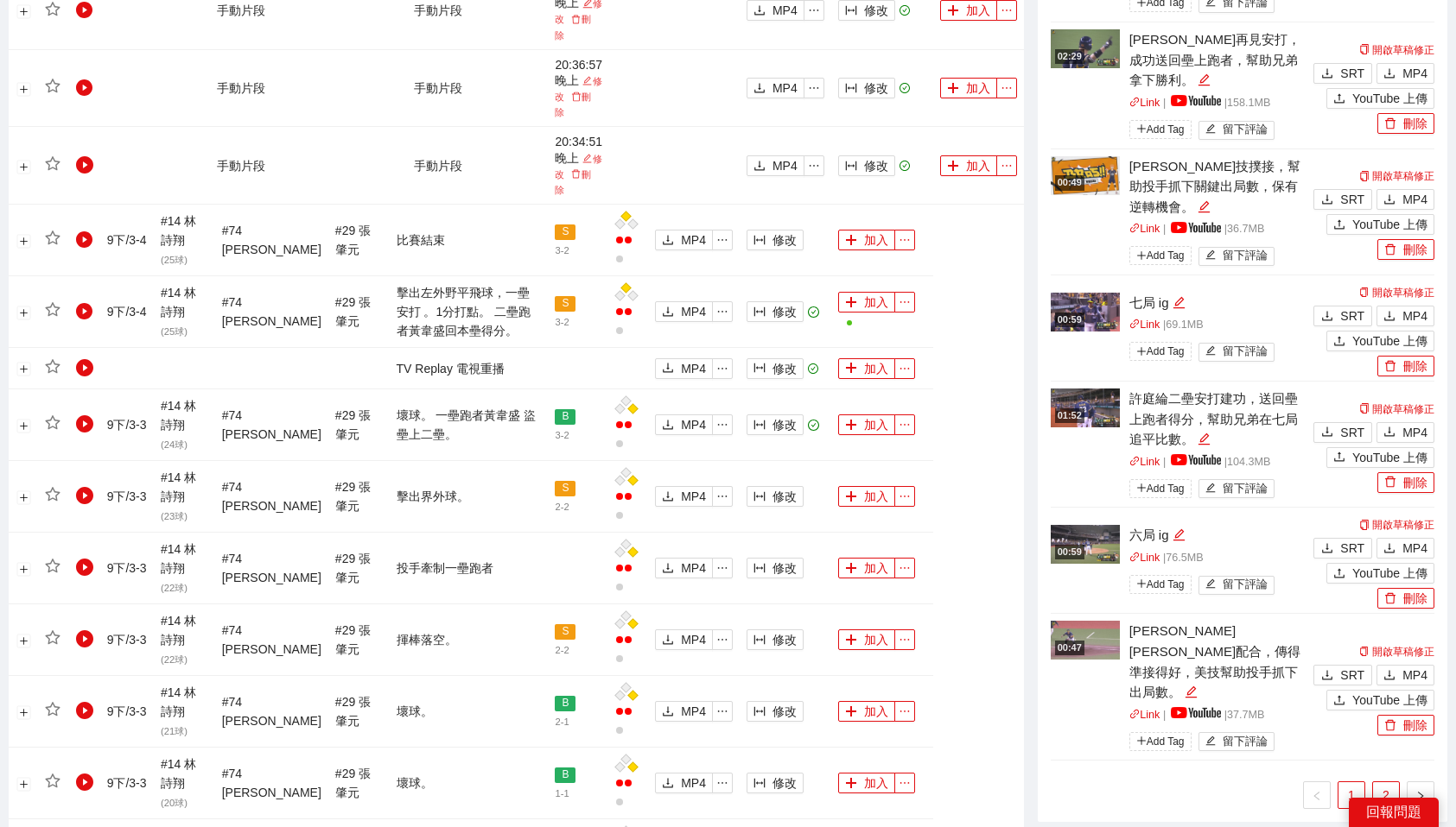
click at [1387, 783] on link "2" at bounding box center [1385, 795] width 26 height 26
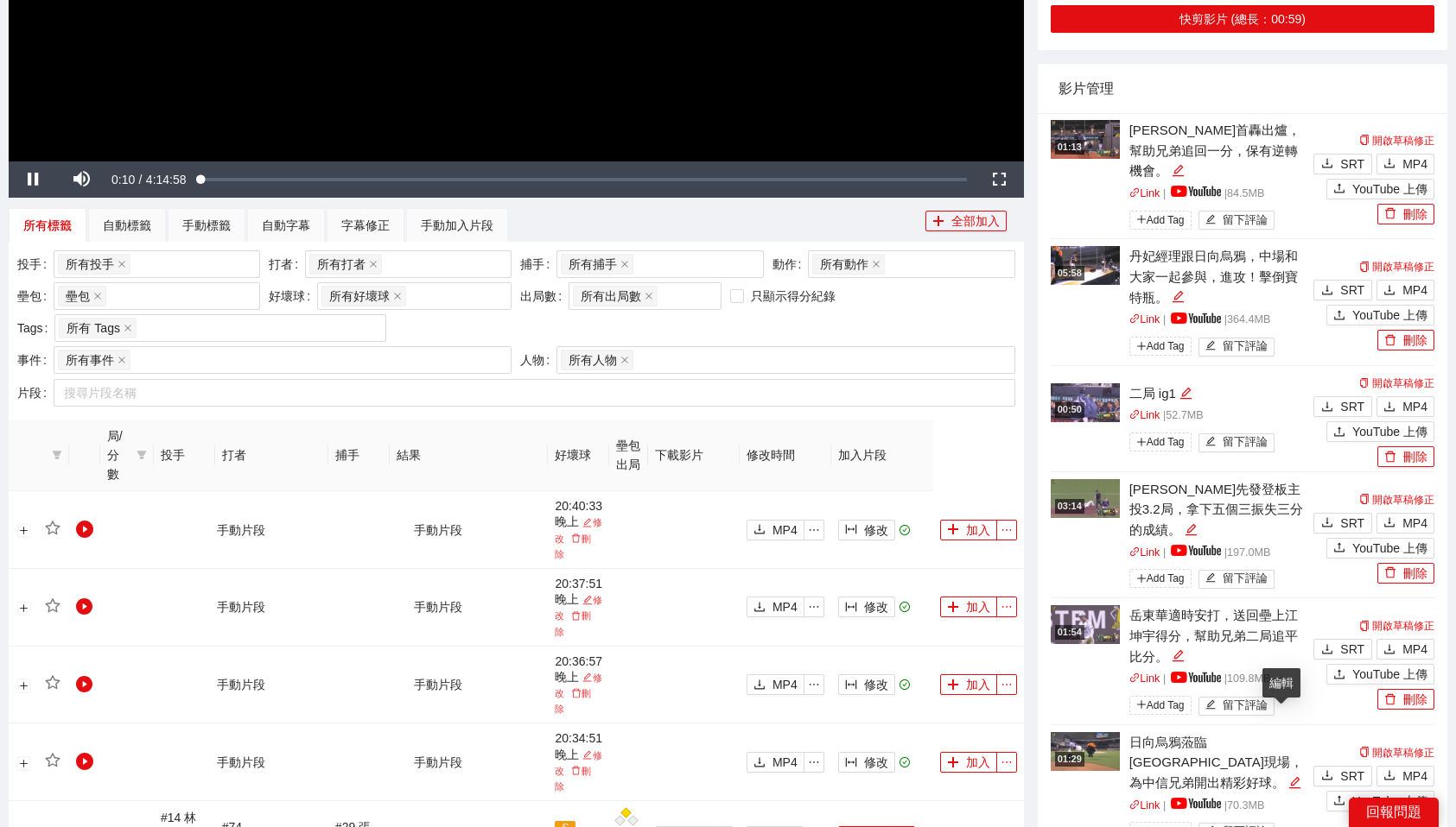
scroll to position [513, 0]
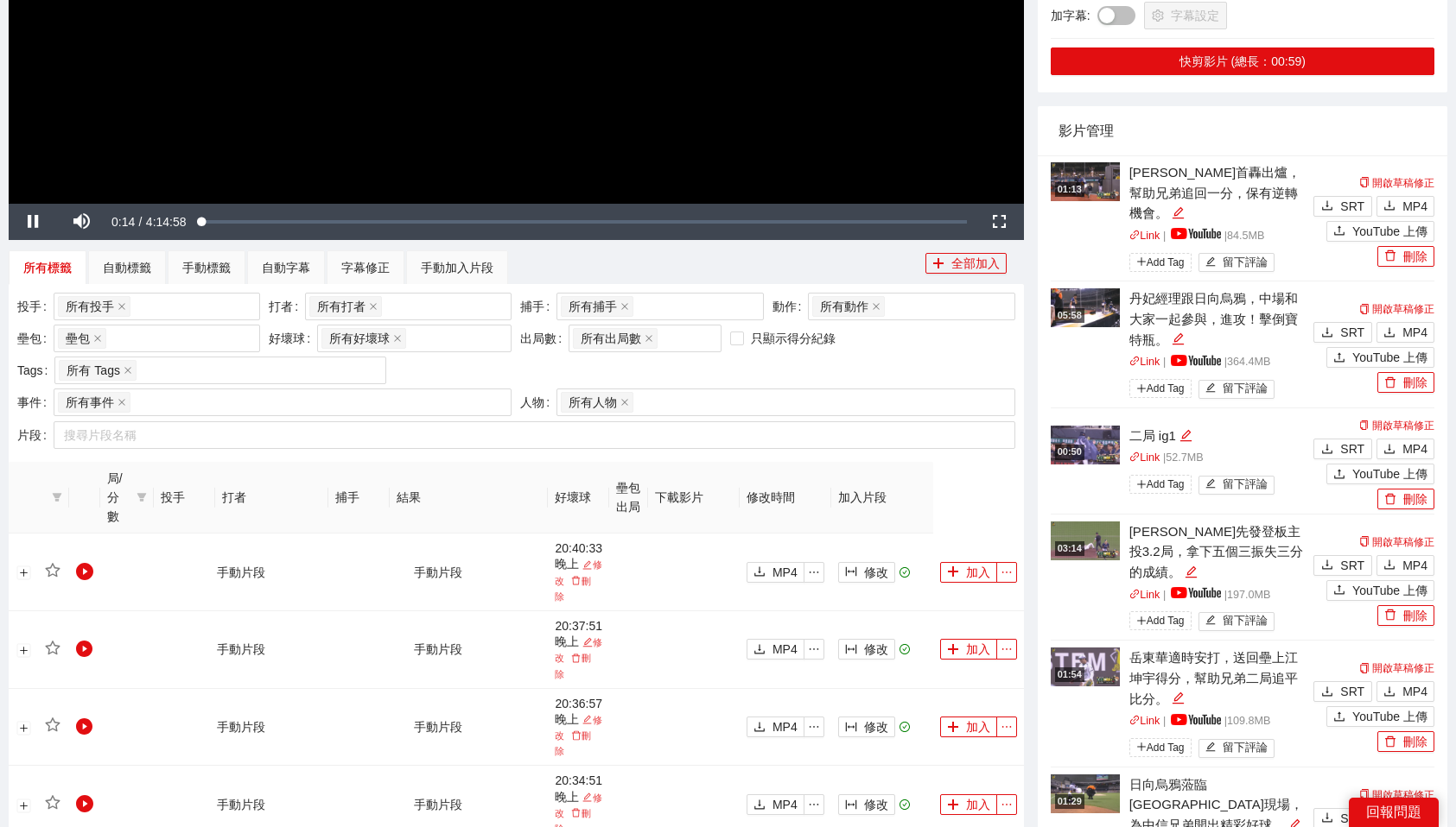
click at [1082, 542] on div "03:14" at bounding box center [1069, 549] width 29 height 15
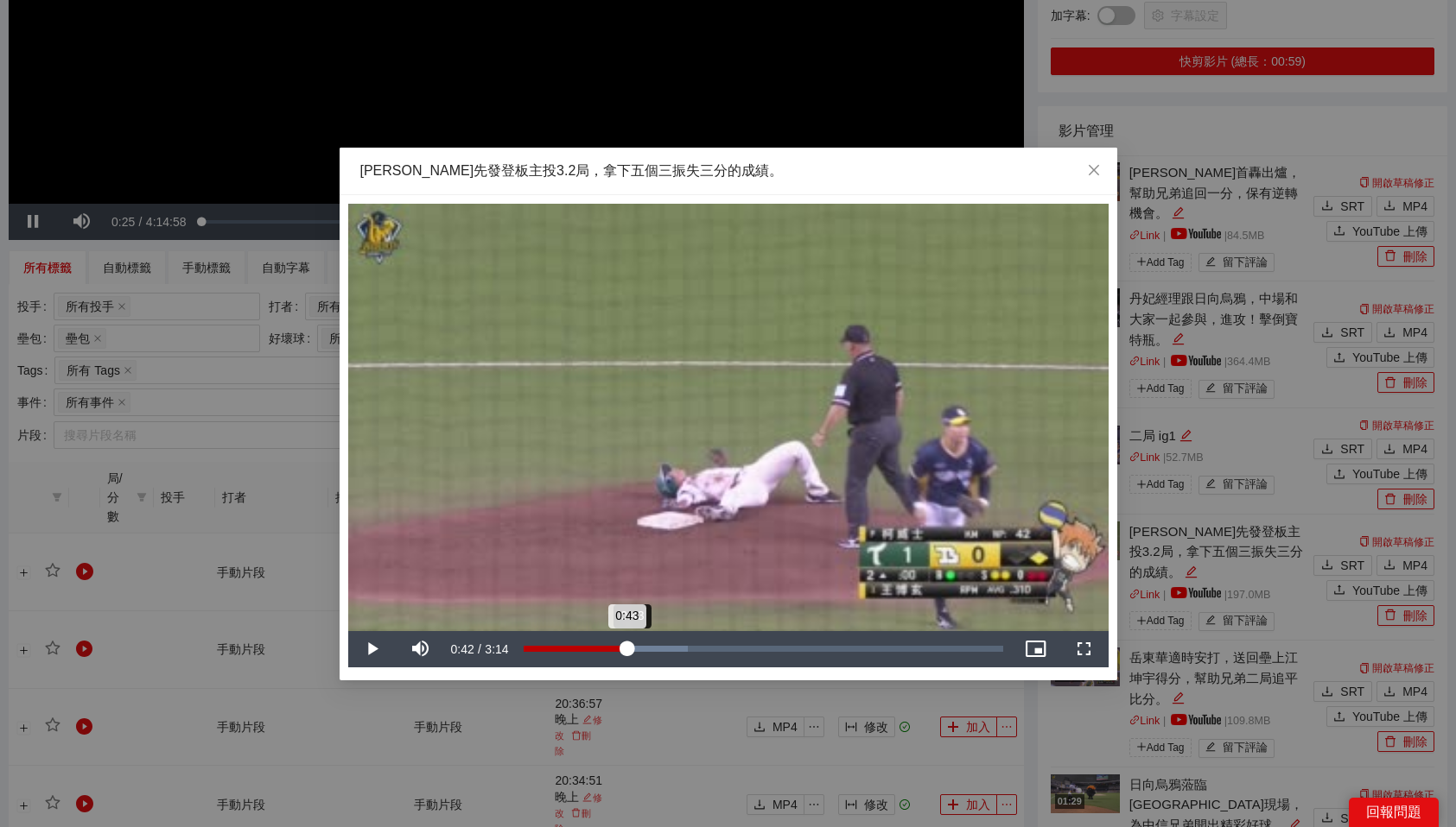
drag, startPoint x: 532, startPoint y: 642, endPoint x: 630, endPoint y: 642, distance: 98.0
click at [627, 646] on div "0:43" at bounding box center [575, 649] width 103 height 6
drag, startPoint x: 637, startPoint y: 647, endPoint x: 678, endPoint y: 643, distance: 41.2
click at [678, 643] on div "Loaded : 44.44% 1:02 1:03" at bounding box center [763, 649] width 497 height 36
click at [1095, 176] on icon "close" at bounding box center [1094, 170] width 14 height 14
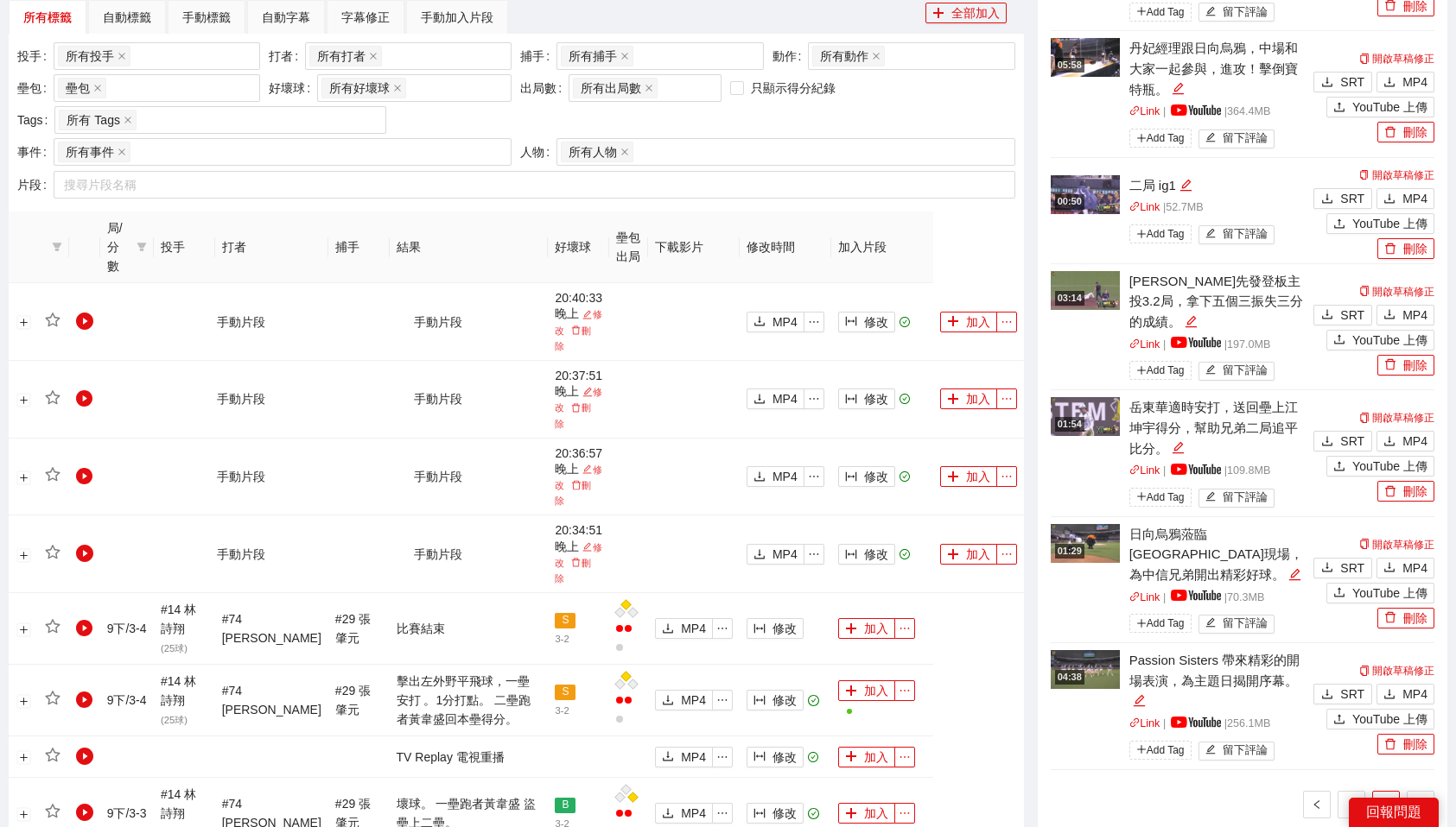
scroll to position [786, 0]
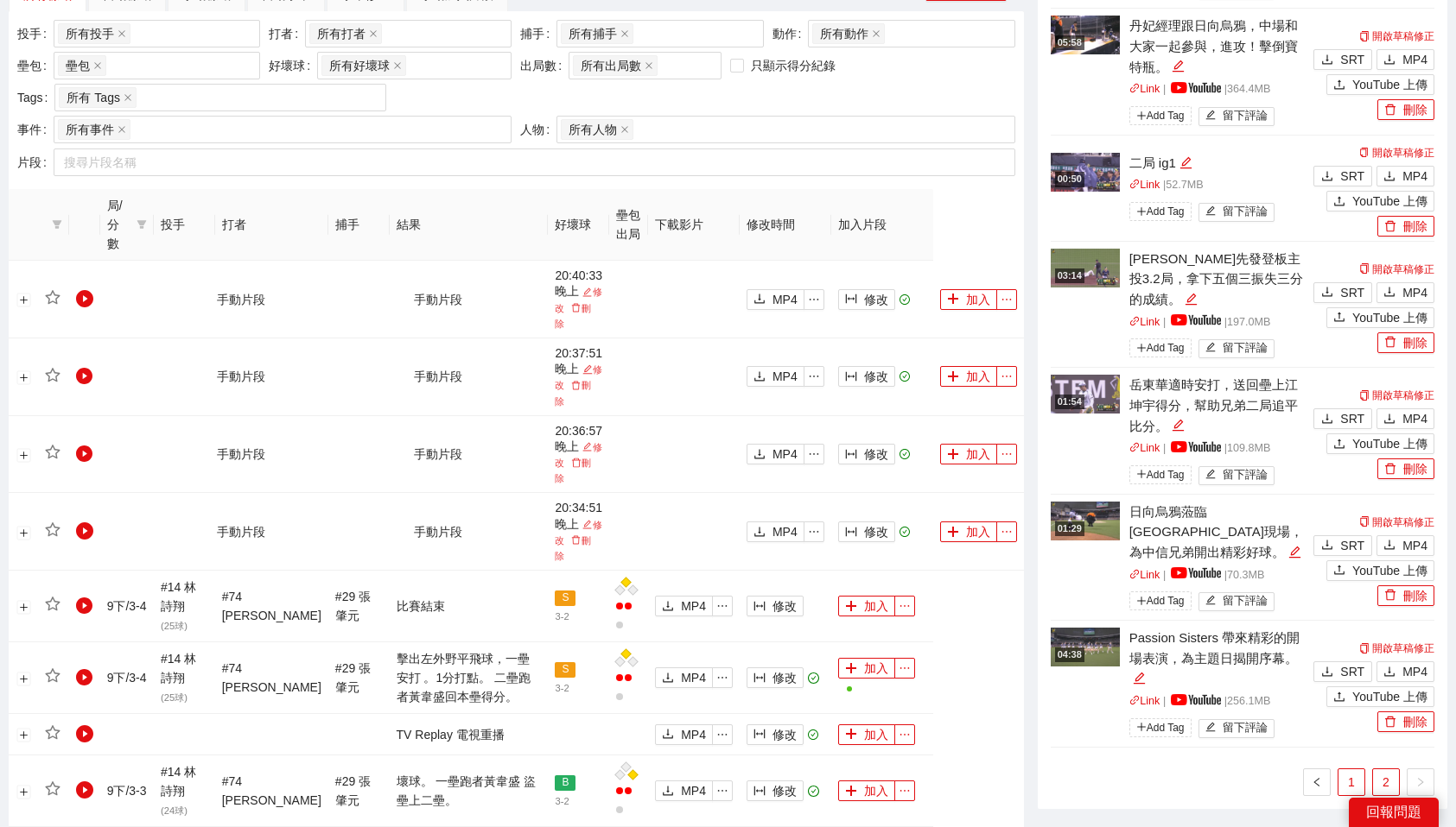
click at [1357, 770] on link "1" at bounding box center [1351, 782] width 26 height 26
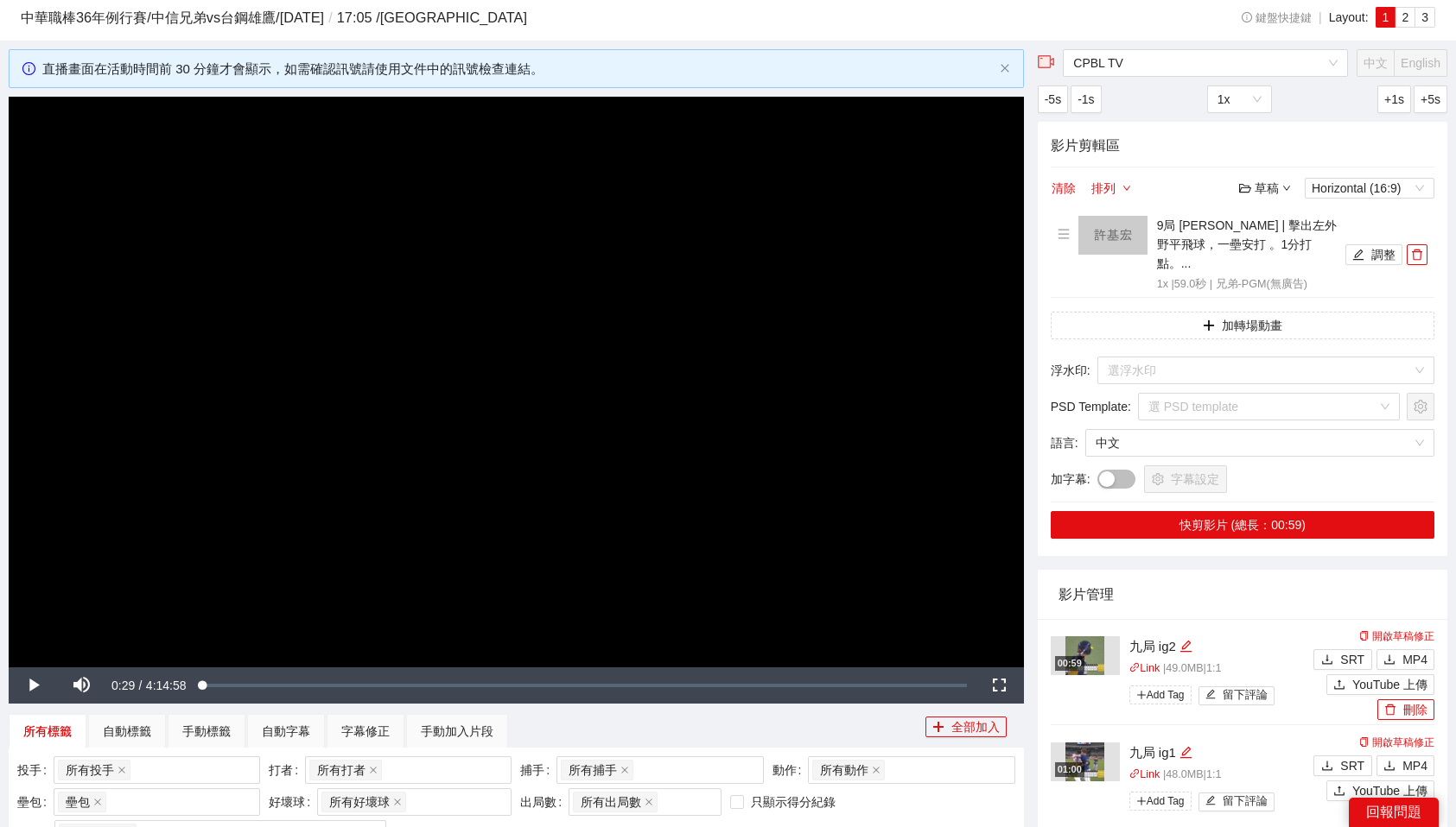
scroll to position [0, 0]
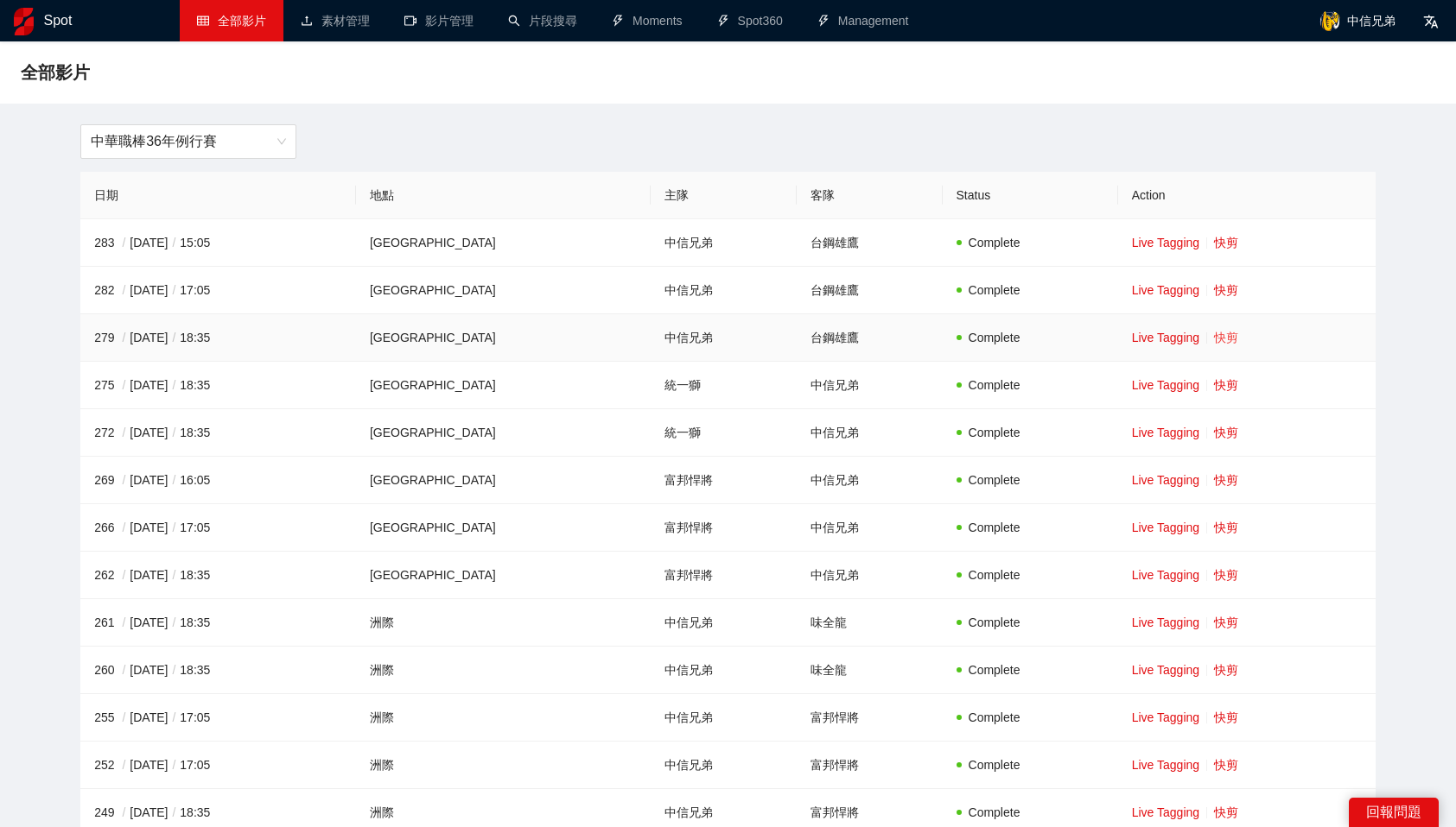
click at [1214, 342] on link "快剪" at bounding box center [1226, 338] width 24 height 14
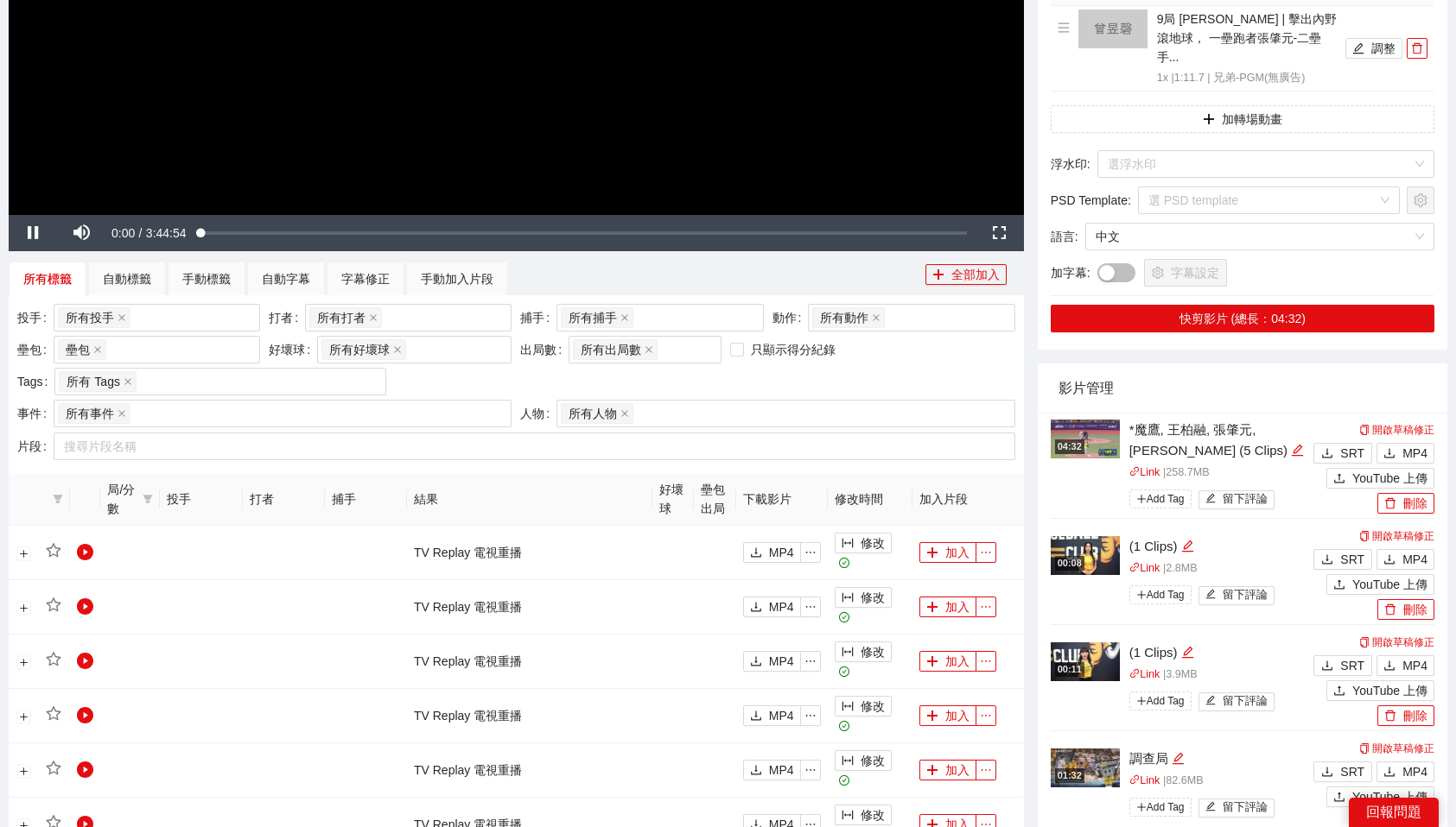
scroll to position [408, 0]
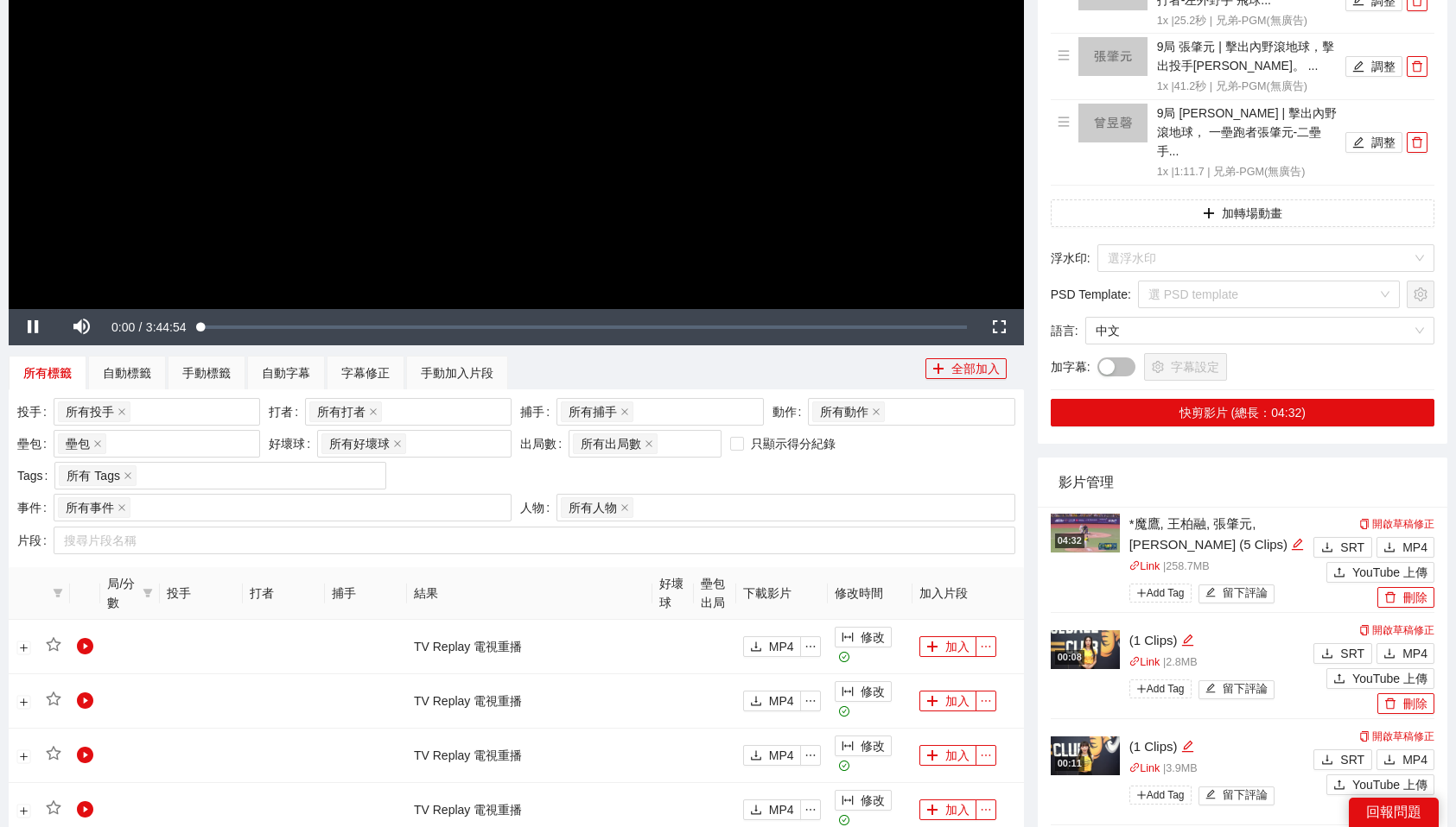
click at [715, 50] on video "Video Player" at bounding box center [517, 23] width 1015 height 571
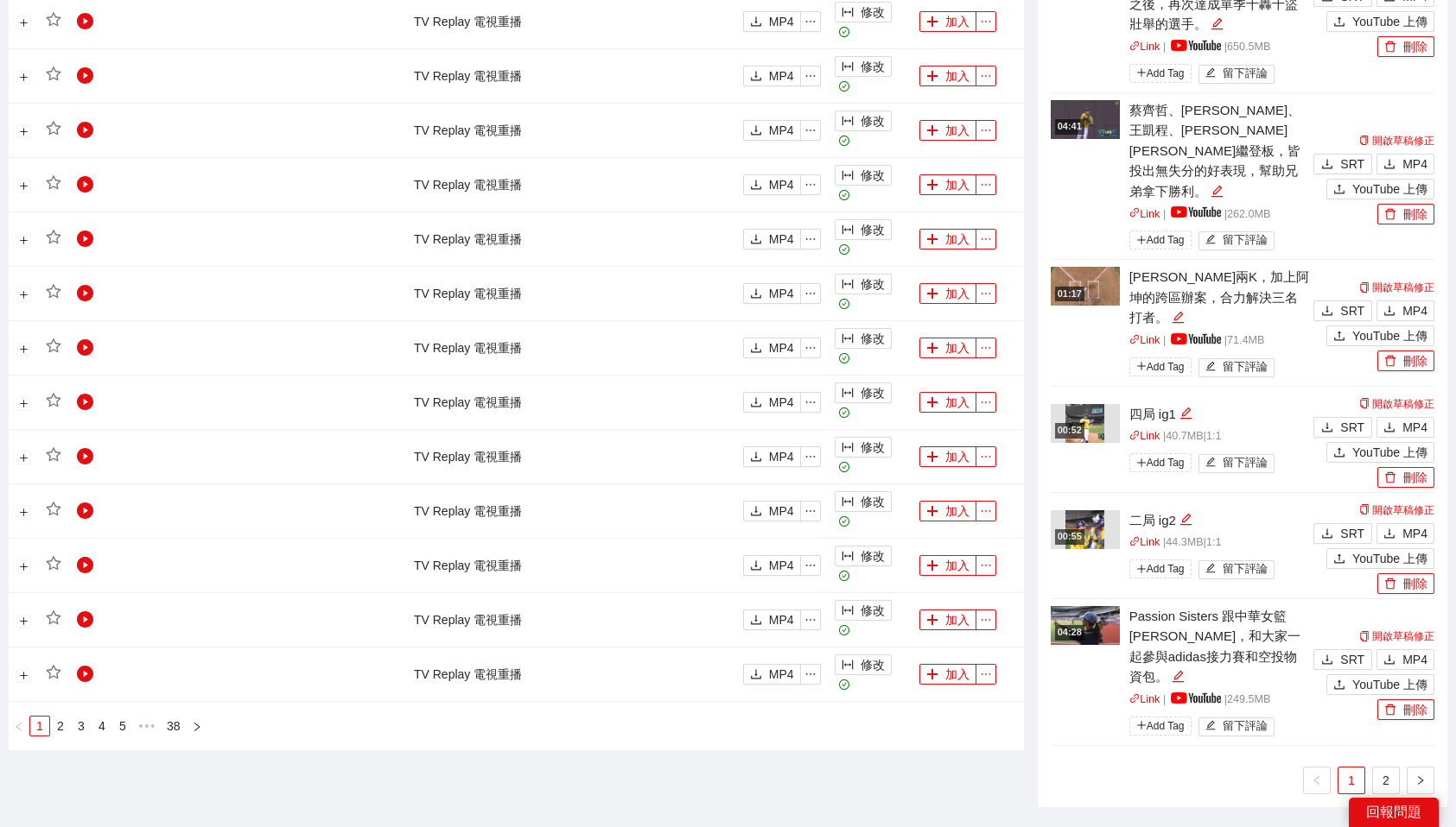
scroll to position [1429, 0]
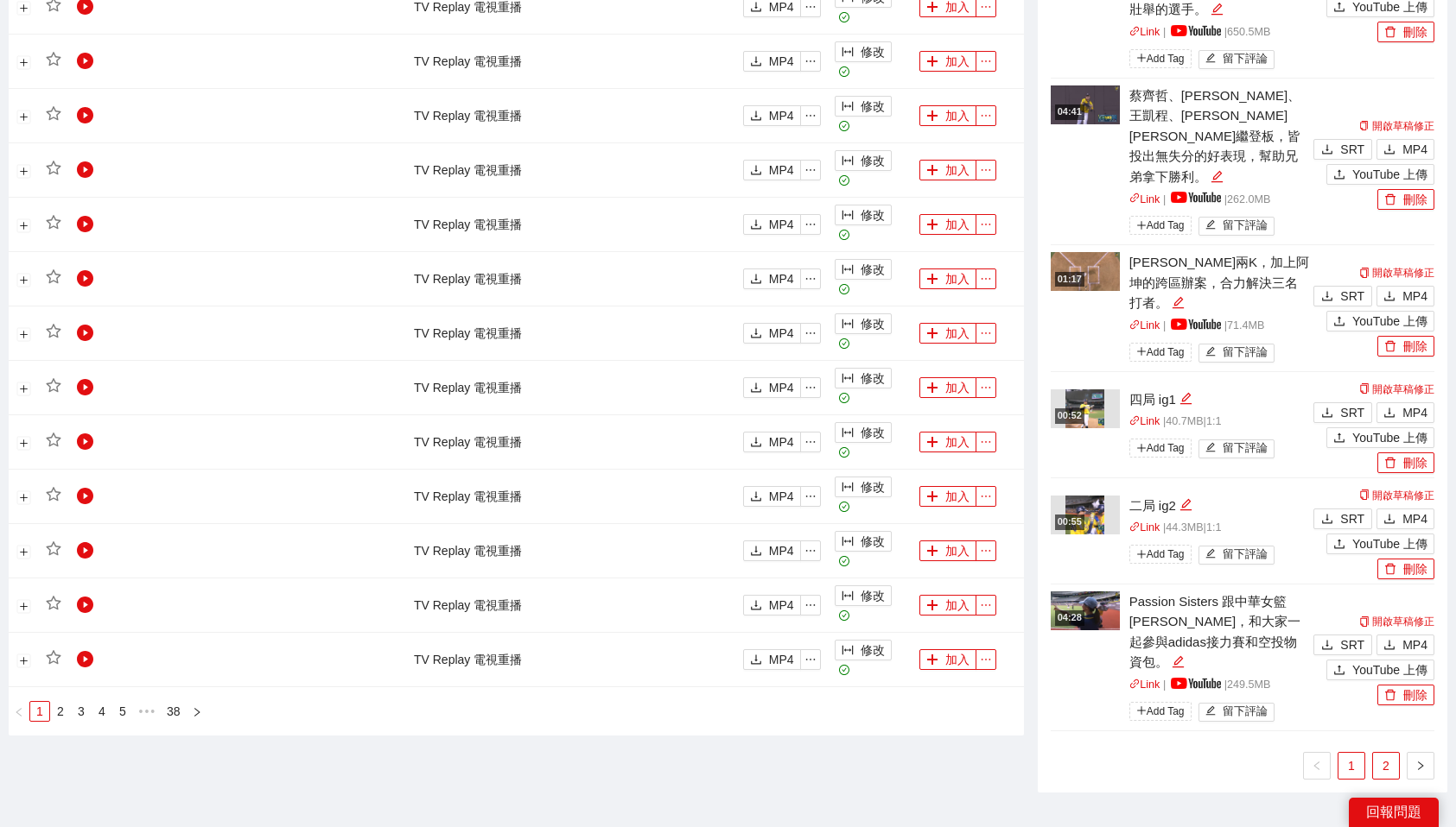
click at [1382, 753] on link "2" at bounding box center [1385, 765] width 26 height 26
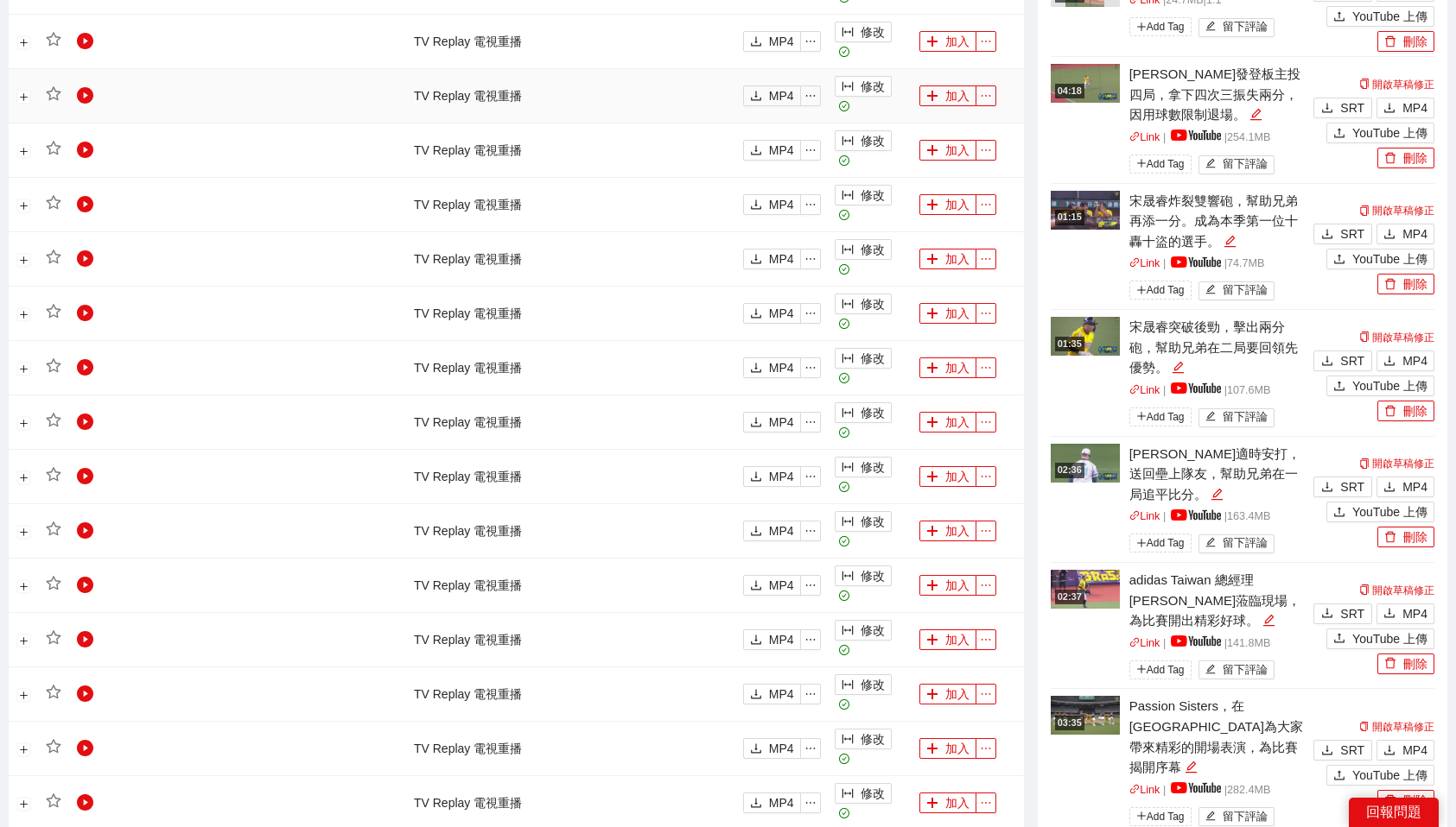
scroll to position [1199, 0]
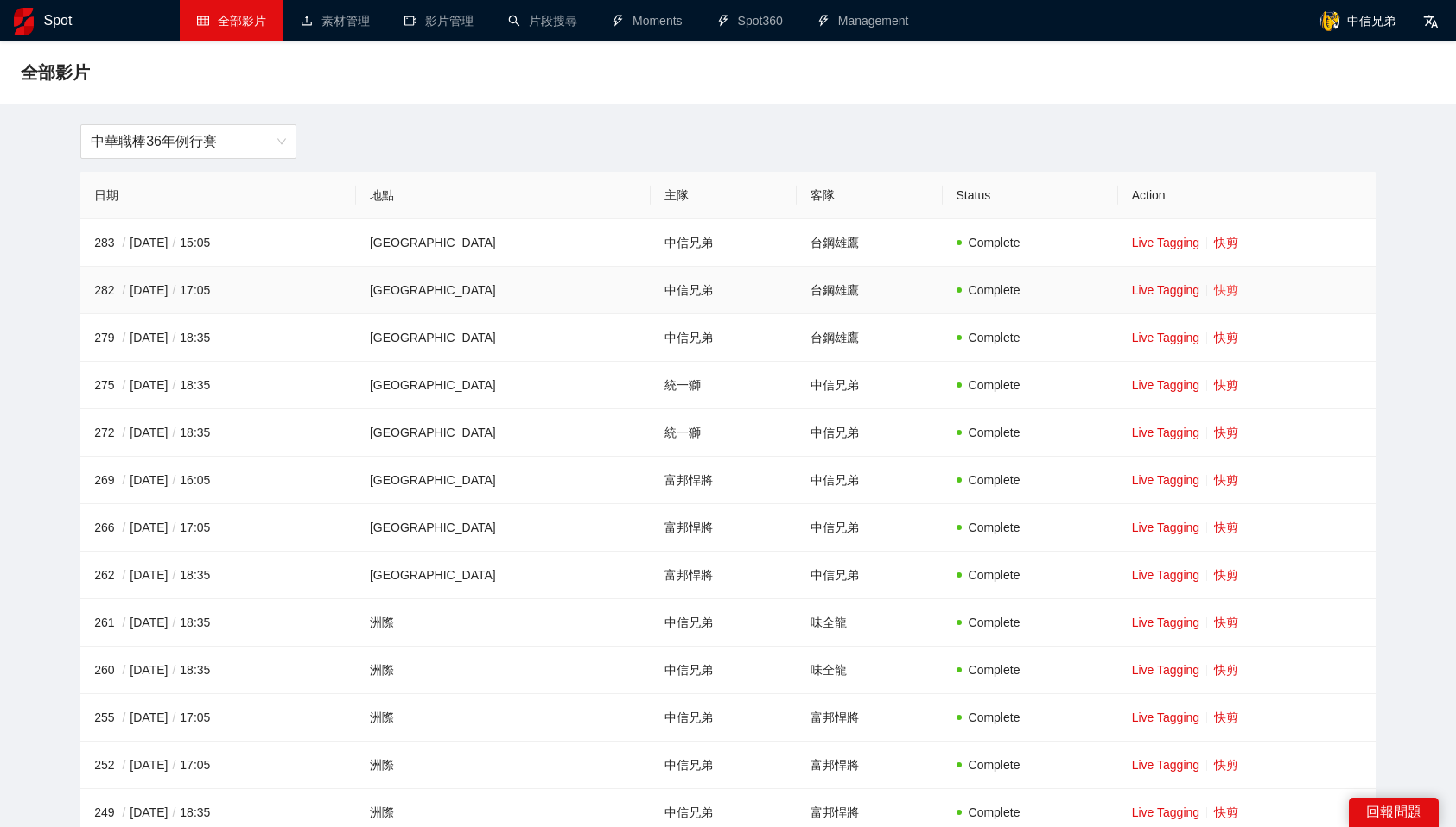
click at [1214, 290] on link "快剪" at bounding box center [1226, 290] width 24 height 14
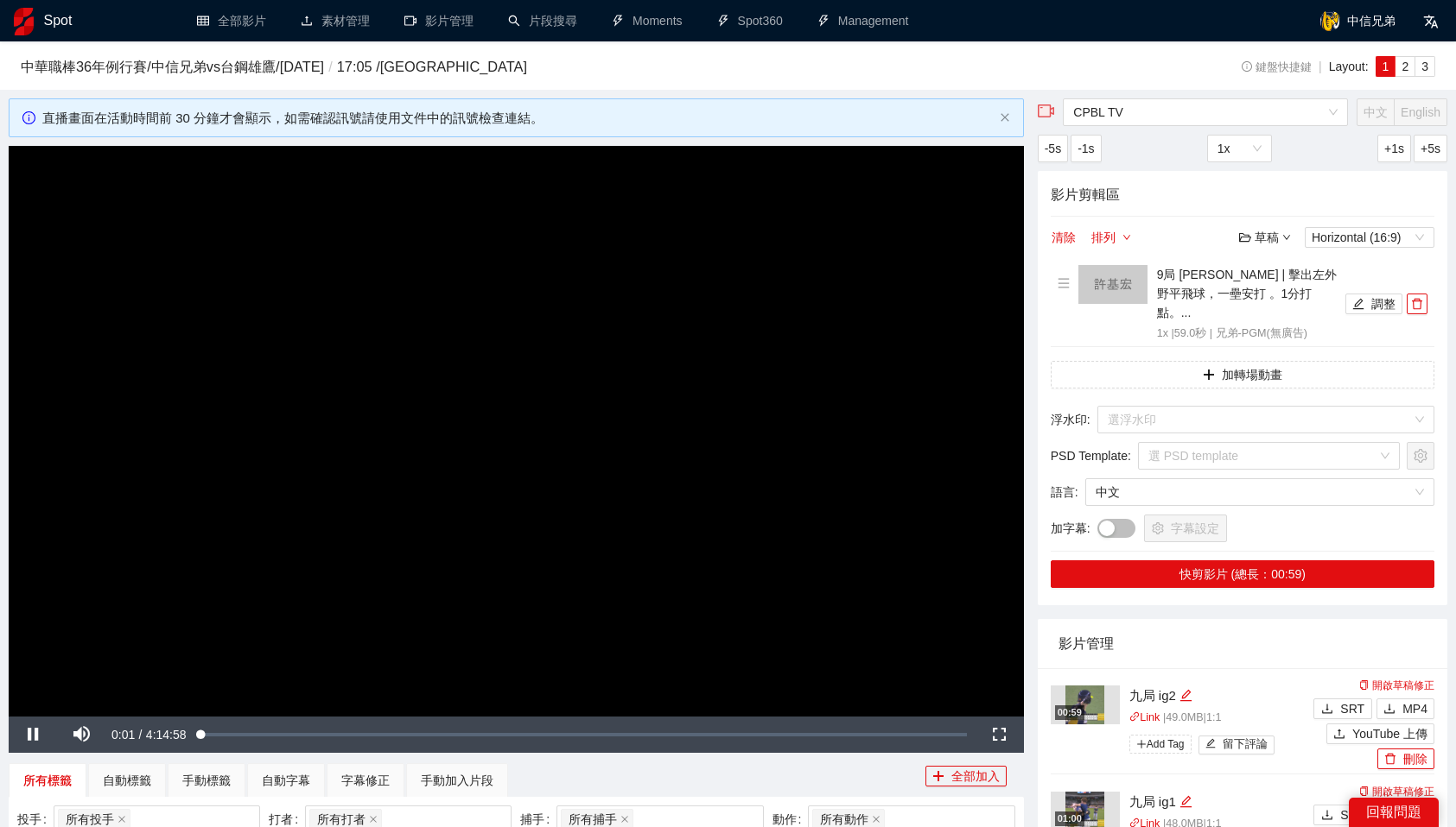
click at [329, 398] on video "Video Player" at bounding box center [517, 431] width 1015 height 571
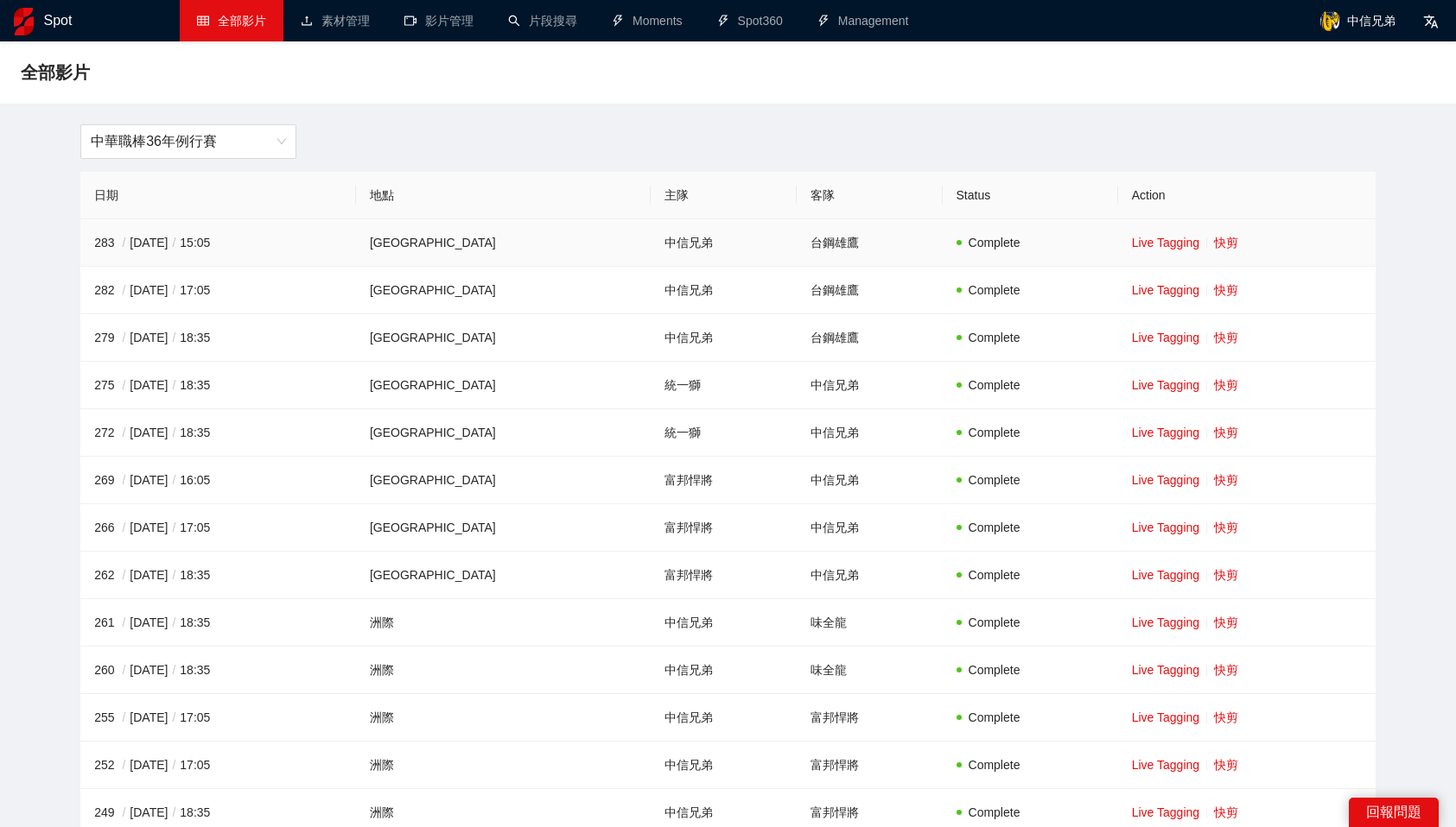
click at [1211, 233] on td "Live Tagging 快剪" at bounding box center [1247, 244] width 258 height 48
click at [1211, 230] on td "Live Tagging 快剪" at bounding box center [1247, 244] width 258 height 48
click at [1214, 236] on link "快剪" at bounding box center [1226, 243] width 24 height 14
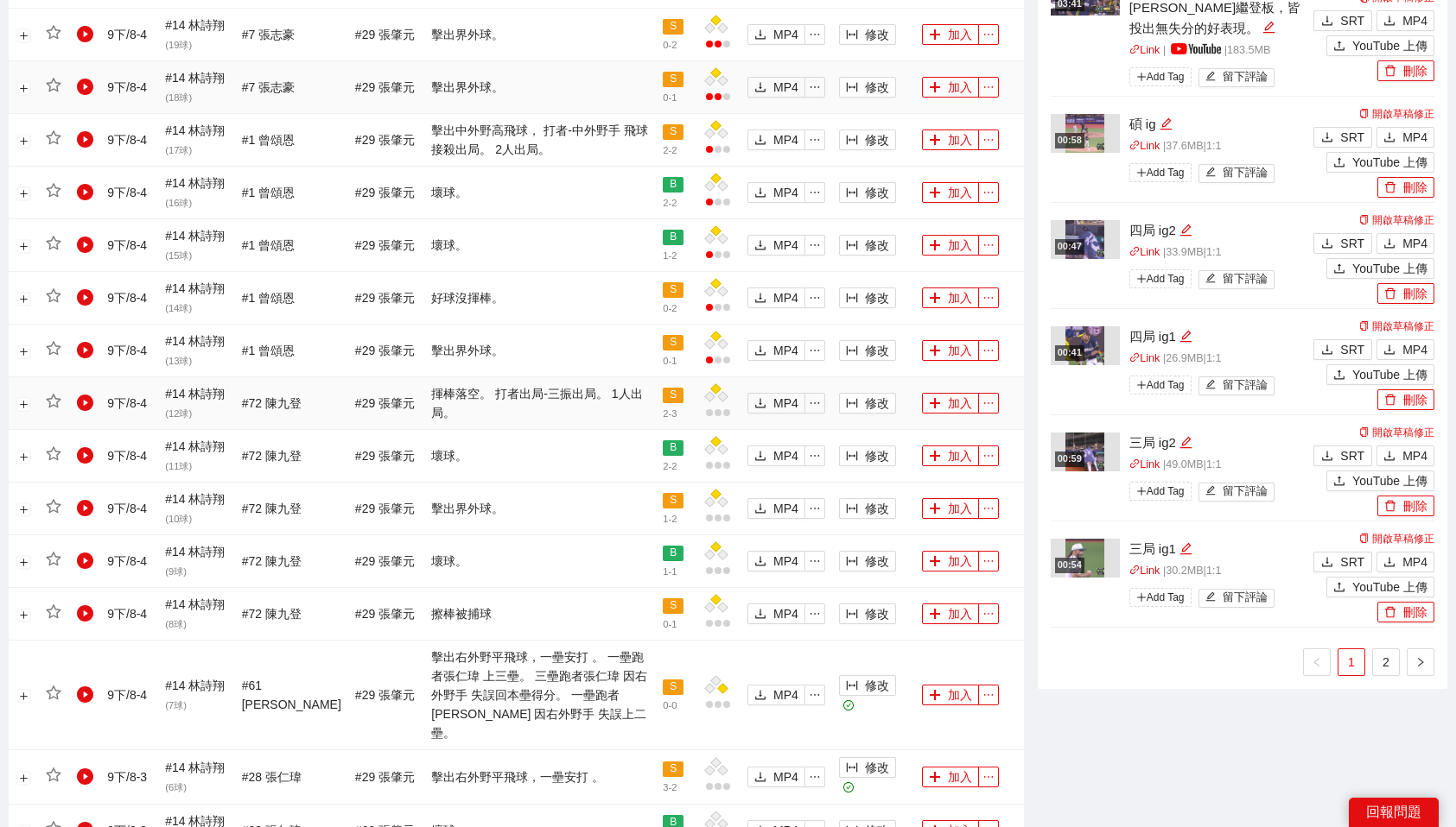
scroll to position [1144, 0]
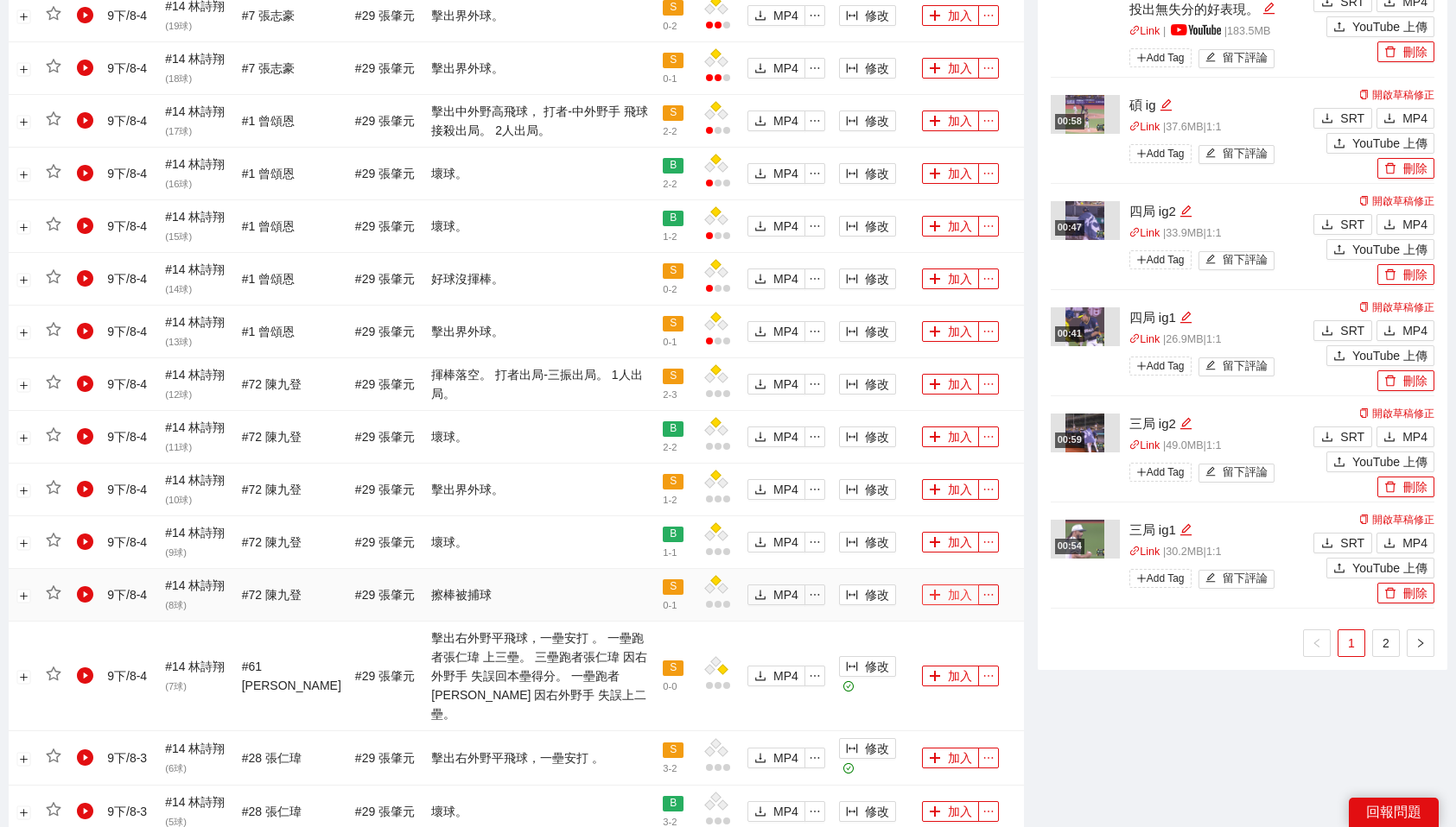
click at [934, 595] on icon "plus" at bounding box center [935, 595] width 12 height 12
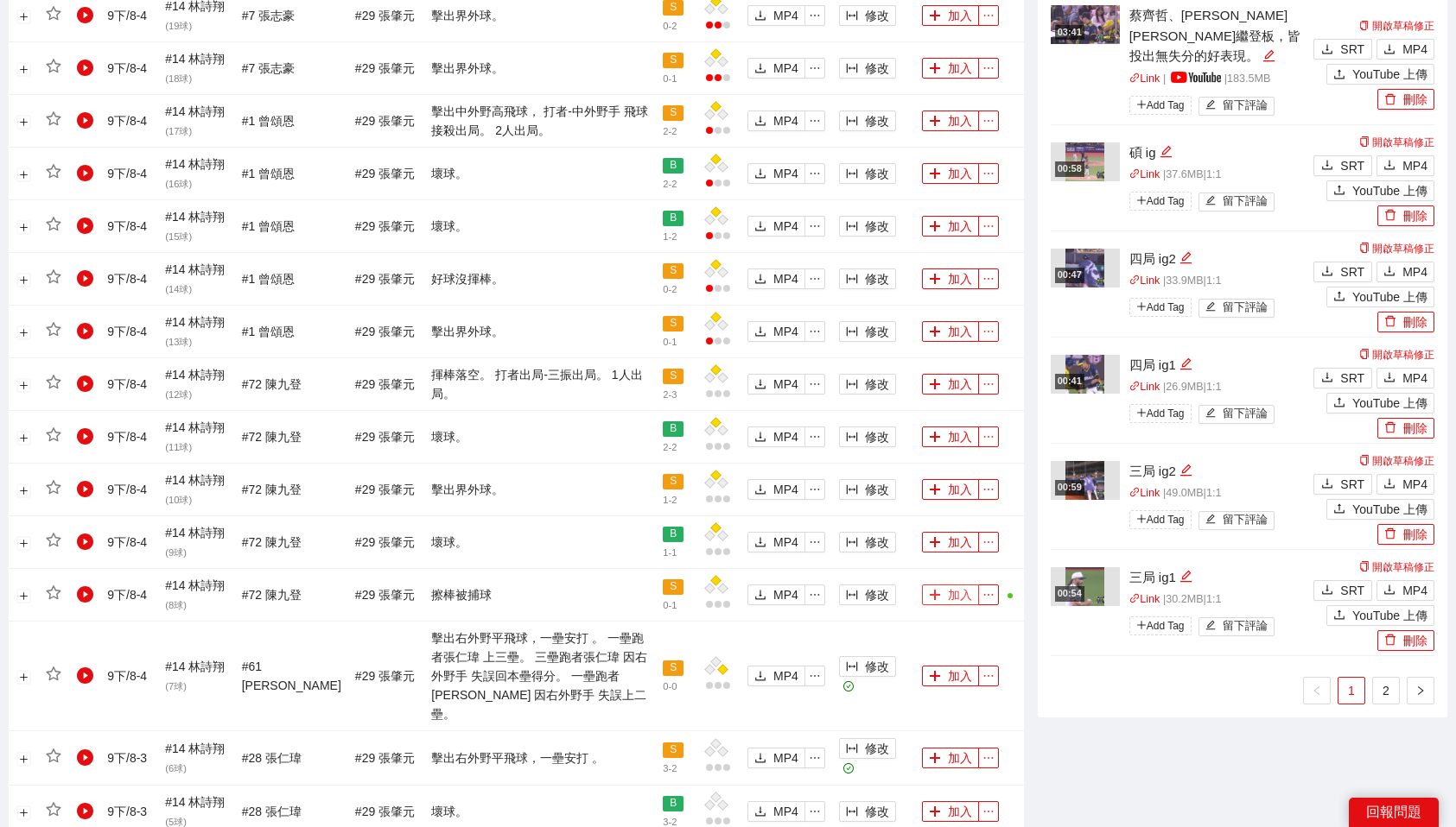
scroll to position [0, 0]
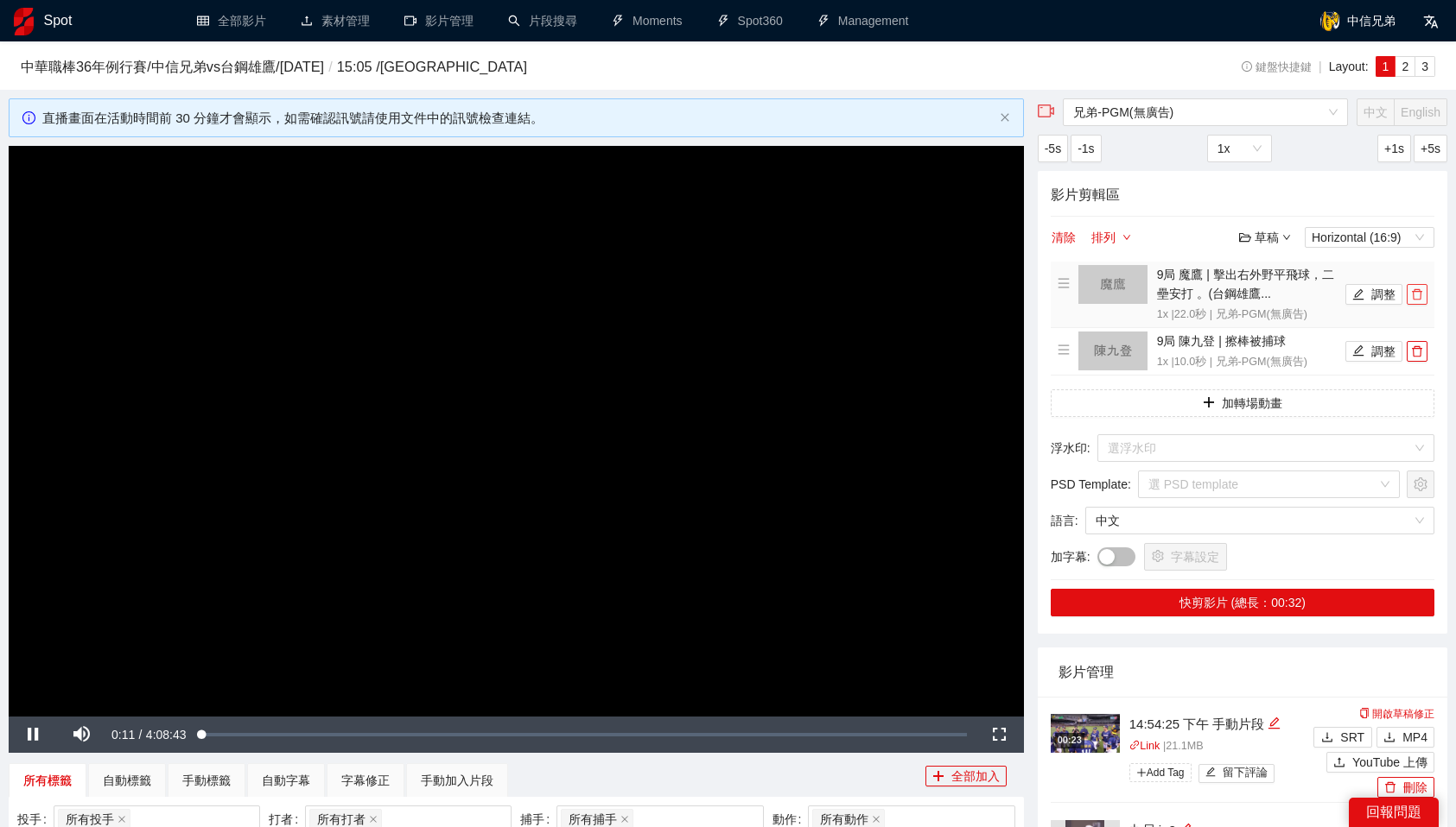
click at [1425, 295] on span "delete" at bounding box center [1417, 295] width 19 height 12
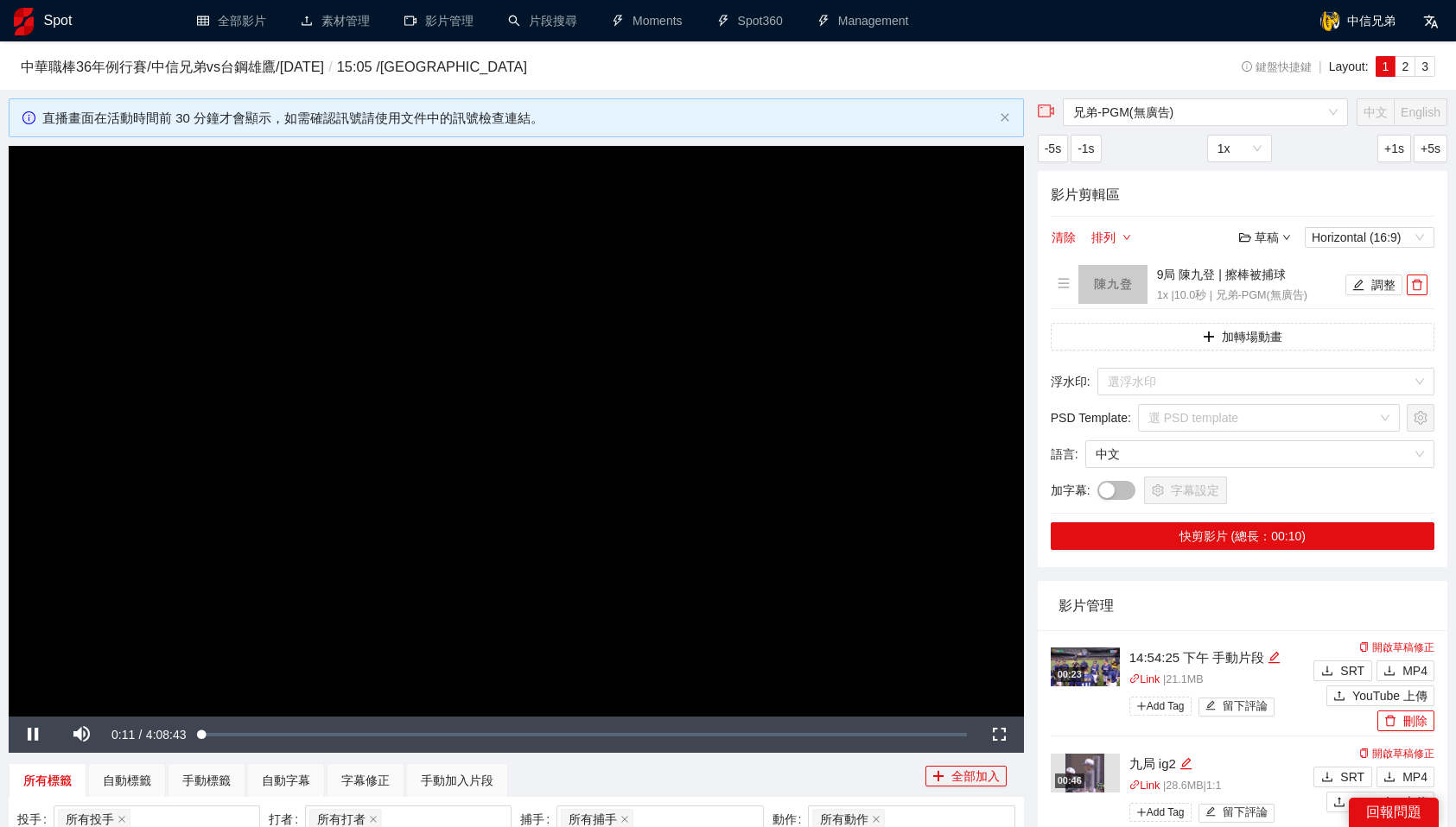
click at [675, 468] on video "Video Player" at bounding box center [517, 431] width 1015 height 571
click at [1367, 285] on button "調整" at bounding box center [1374, 284] width 57 height 20
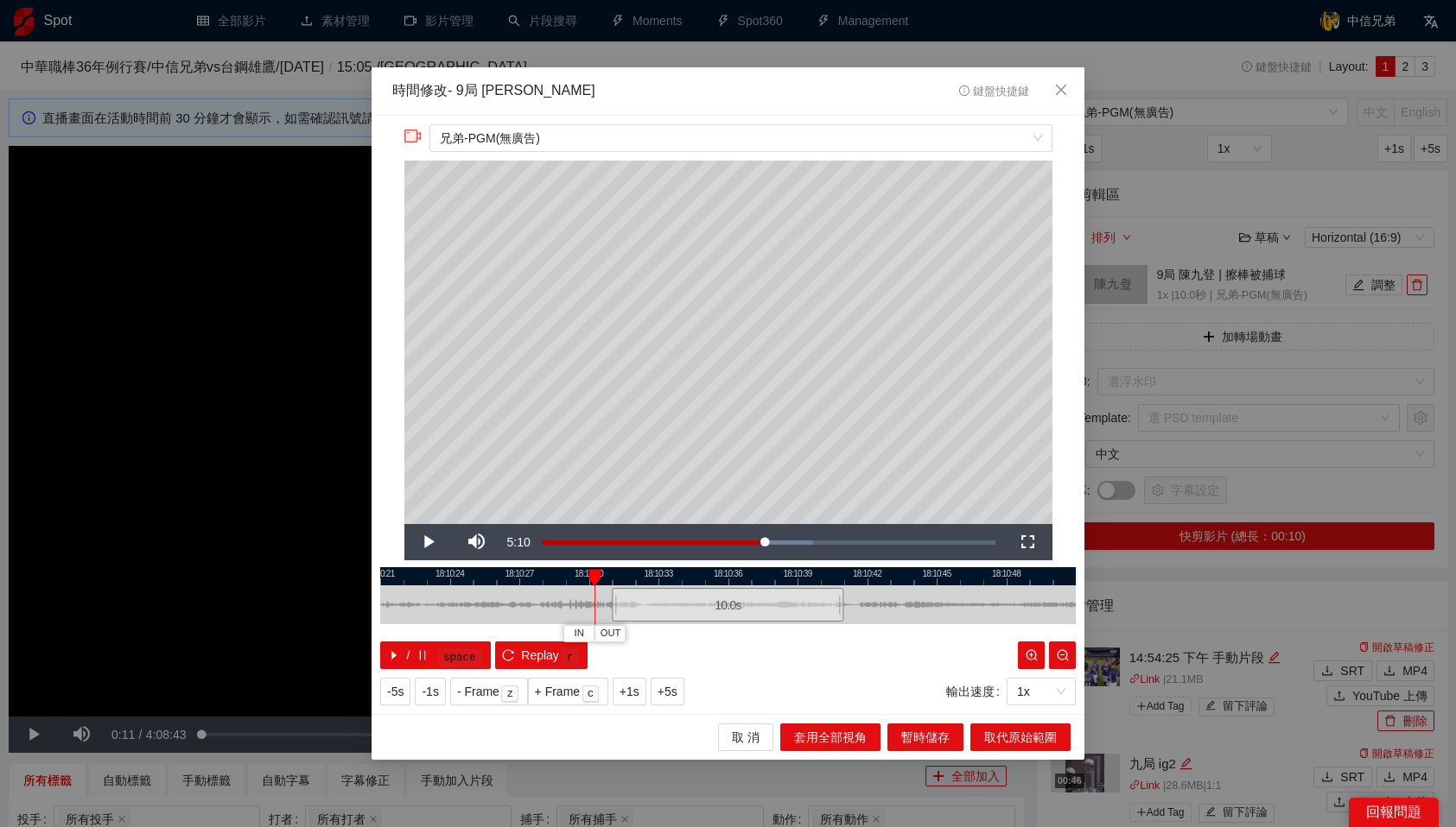
drag, startPoint x: 680, startPoint y: 576, endPoint x: 577, endPoint y: 581, distance: 103.1
click at [577, 581] on div "18:10:21 18:10:24 18:10:27 18:10:30 18:10:33 18:10:36 18:10:39 18:10:42 18:10:4…" at bounding box center [728, 618] width 696 height 101
click at [547, 578] on div at bounding box center [728, 576] width 696 height 19
drag, startPoint x: 547, startPoint y: 572, endPoint x: 445, endPoint y: 577, distance: 102.1
click at [445, 577] on div "18:10:21 18:10:24 18:10:27 18:10:30 18:10:33 18:10:36 18:10:39 18:10:42 18:10:4…" at bounding box center [728, 618] width 696 height 101
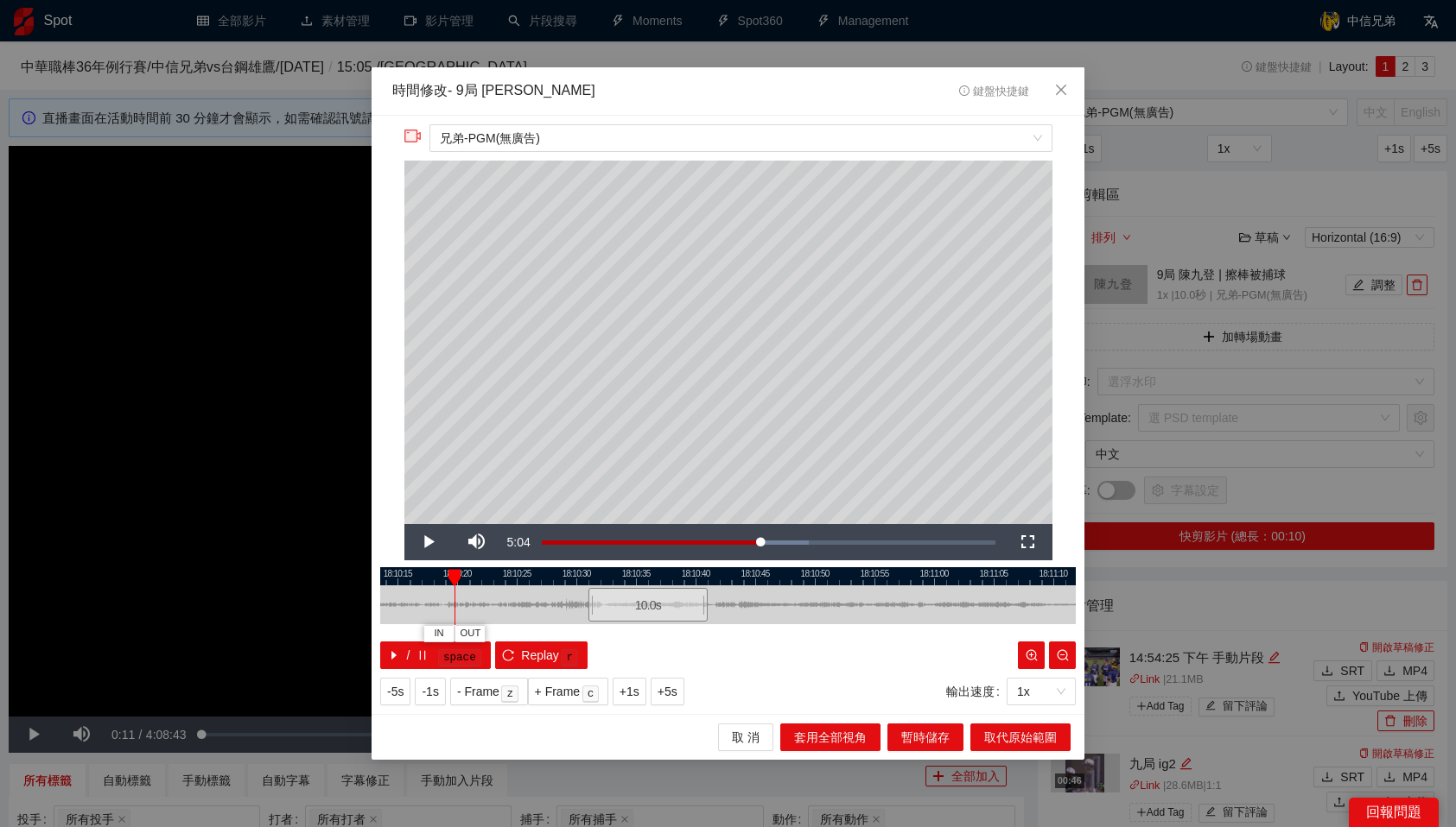
click at [445, 577] on div "18:10:10 18:10:15 18:10:20 18:10:25 18:10:30 18:10:35 18:10:40 18:10:45 18:10:5…" at bounding box center [728, 618] width 696 height 101
click at [436, 575] on div at bounding box center [728, 576] width 696 height 19
drag, startPoint x: 431, startPoint y: 580, endPoint x: 395, endPoint y: 579, distance: 36.0
click at [395, 579] on div at bounding box center [398, 578] width 12 height 18
click at [388, 629] on button "IN" at bounding box center [382, 633] width 31 height 17
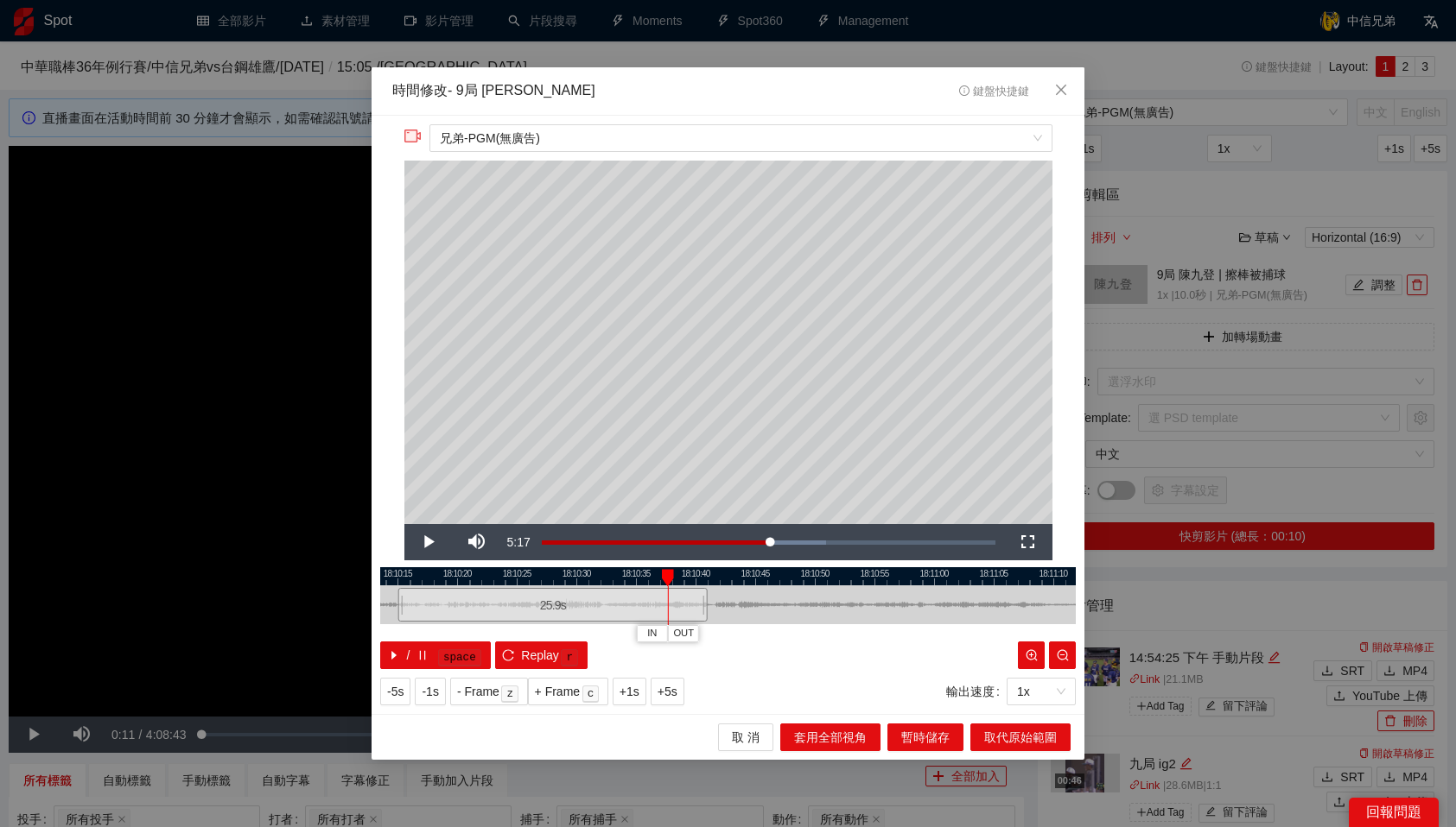
drag, startPoint x: 430, startPoint y: 575, endPoint x: 678, endPoint y: 564, distance: 248.2
click at [678, 564] on div "**********" at bounding box center [728, 415] width 713 height 599
click at [735, 633] on span "OUT" at bounding box center [728, 634] width 20 height 16
click at [929, 739] on span "暫時儲存" at bounding box center [925, 738] width 49 height 19
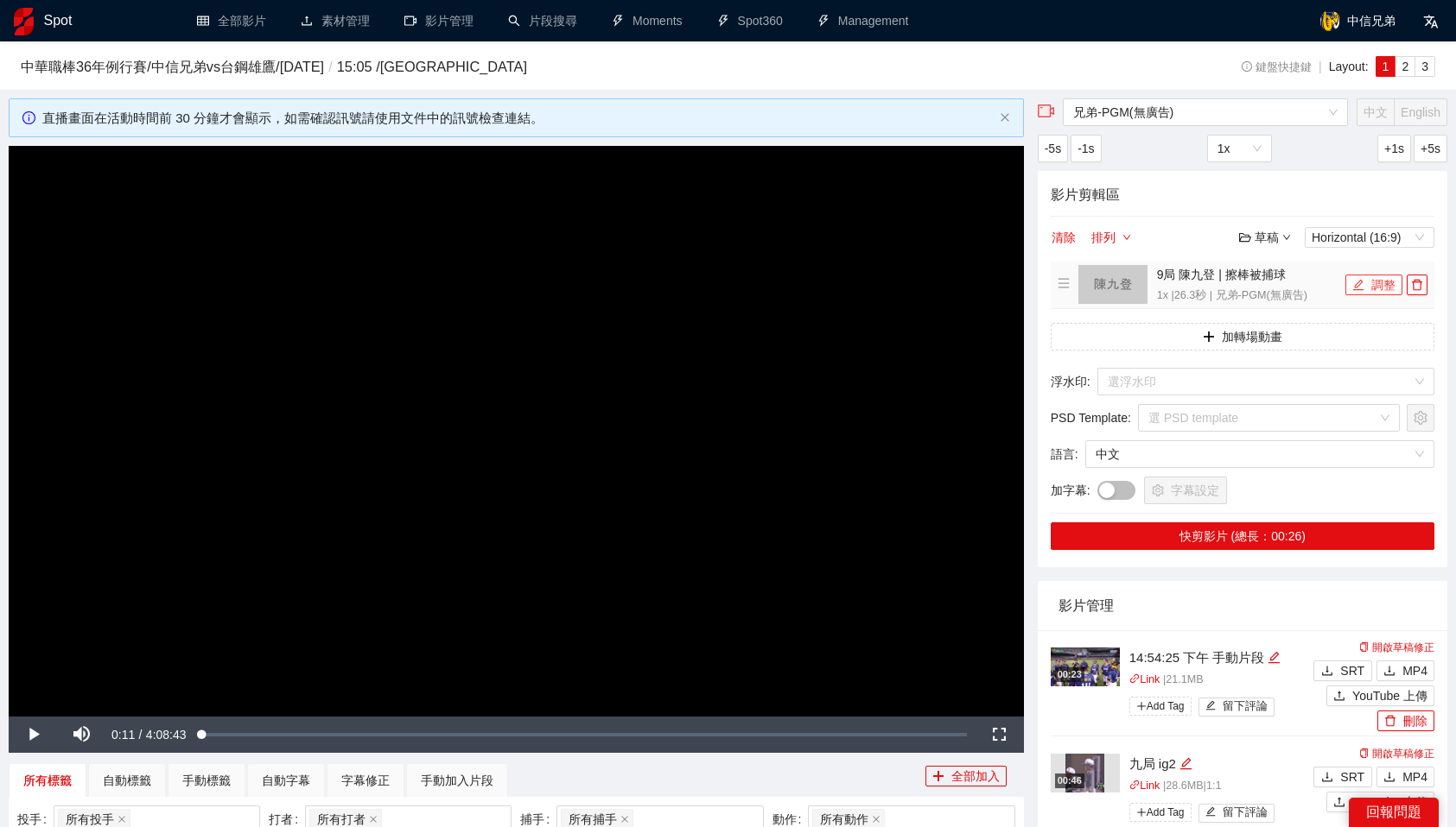
click at [1378, 294] on button "調整" at bounding box center [1374, 284] width 57 height 20
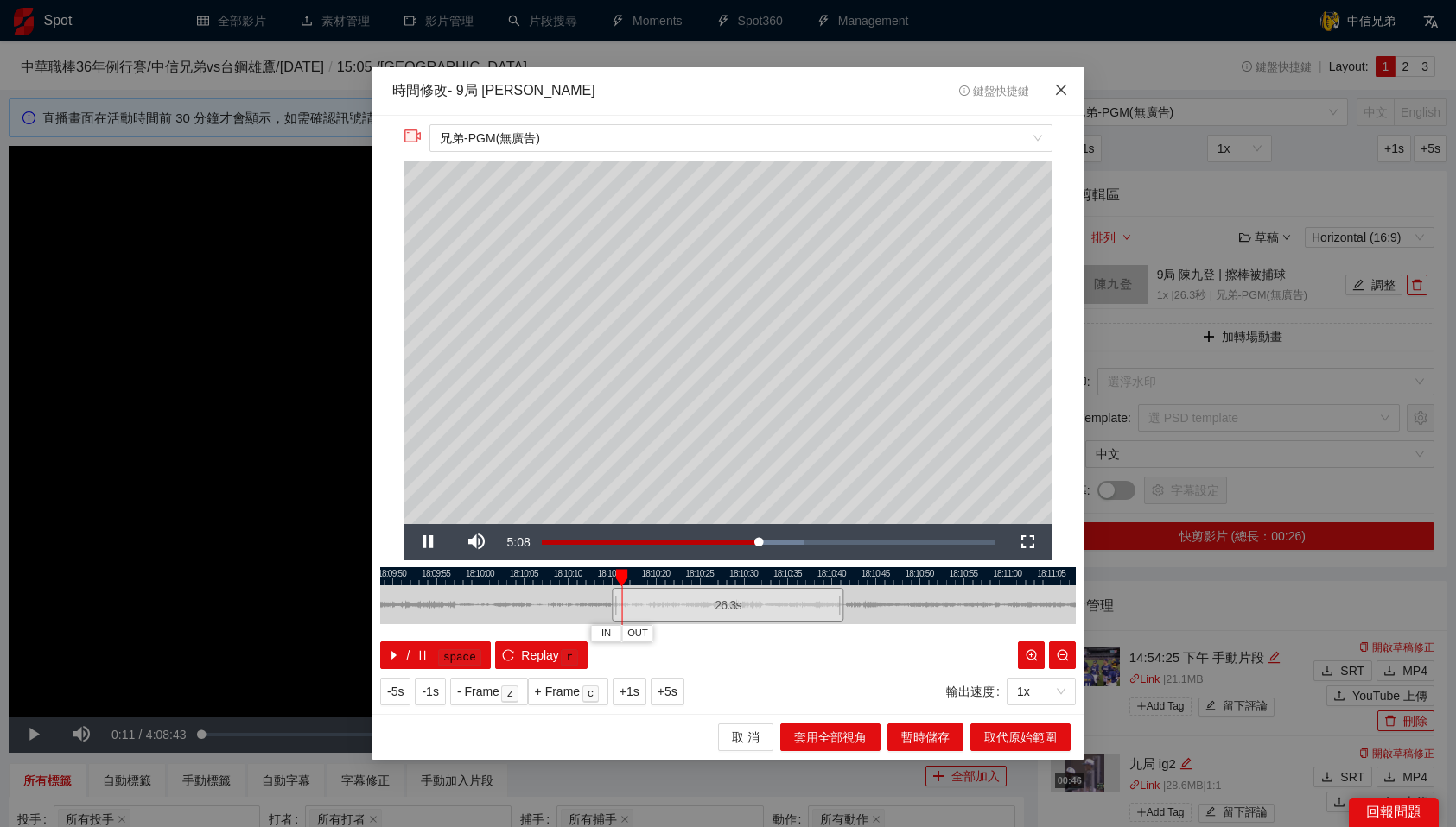
click at [1065, 85] on icon "close" at bounding box center [1061, 90] width 14 height 14
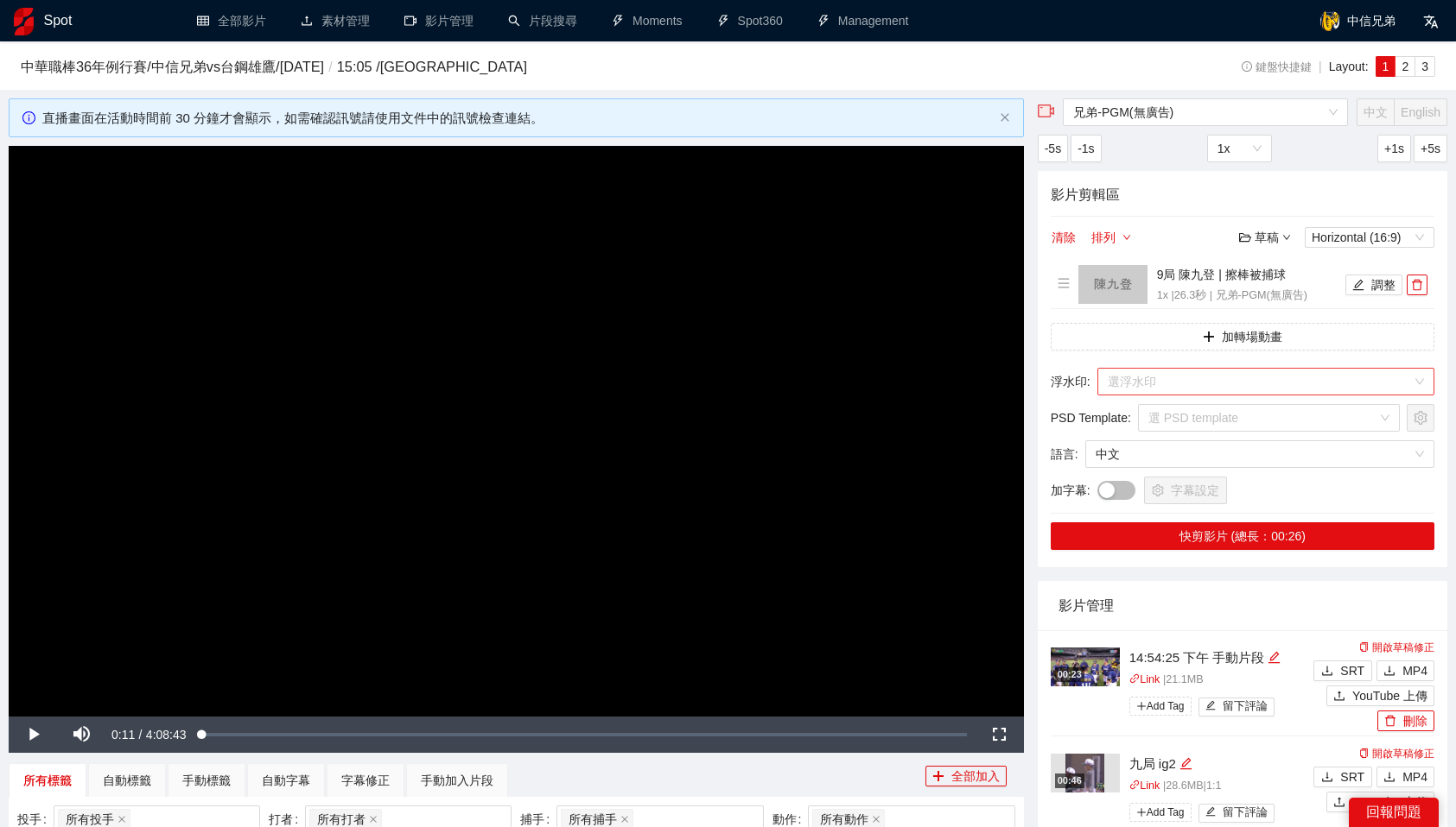
click at [1263, 380] on input "search" at bounding box center [1259, 381] width 304 height 26
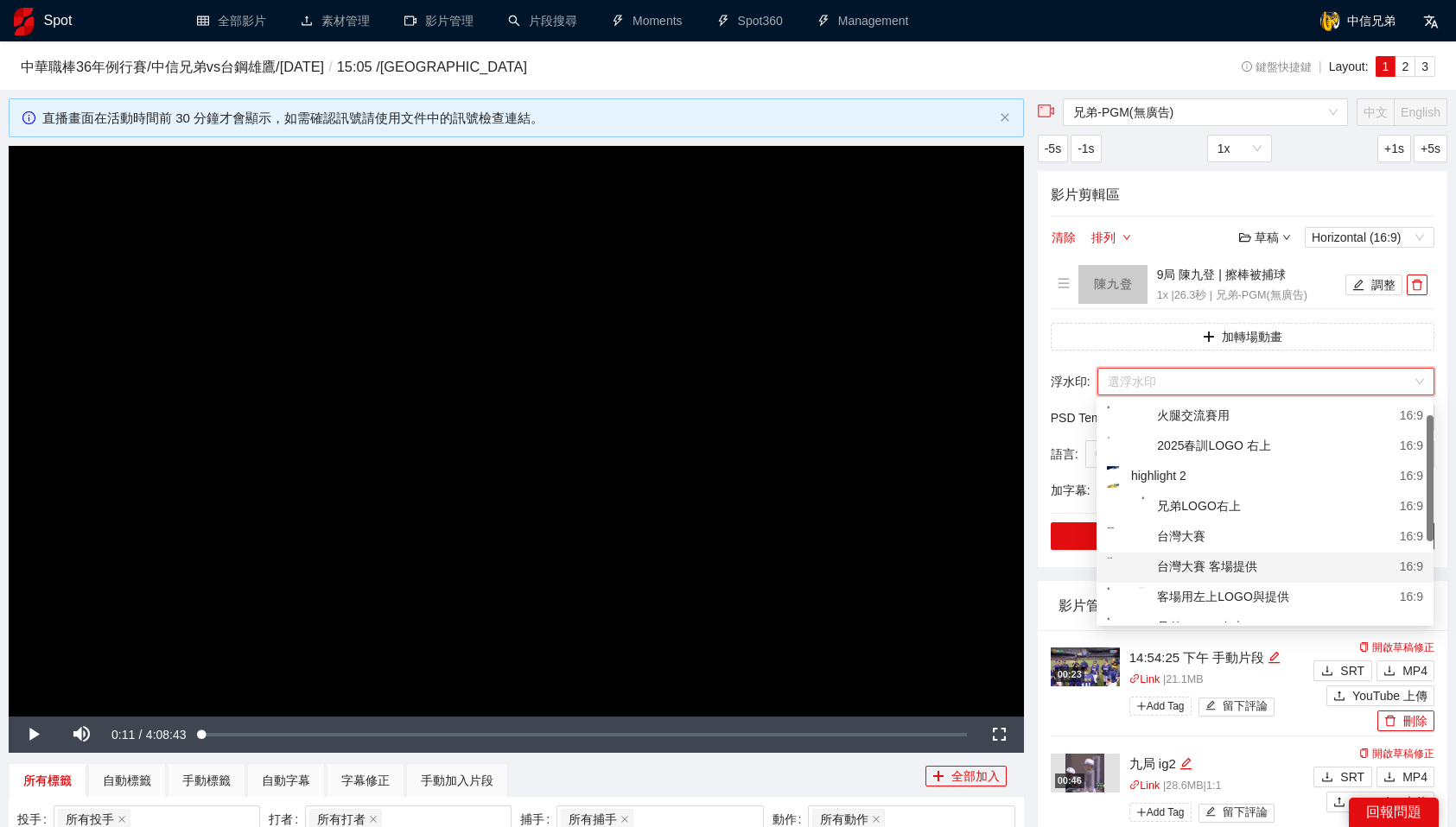
scroll to position [71, 0]
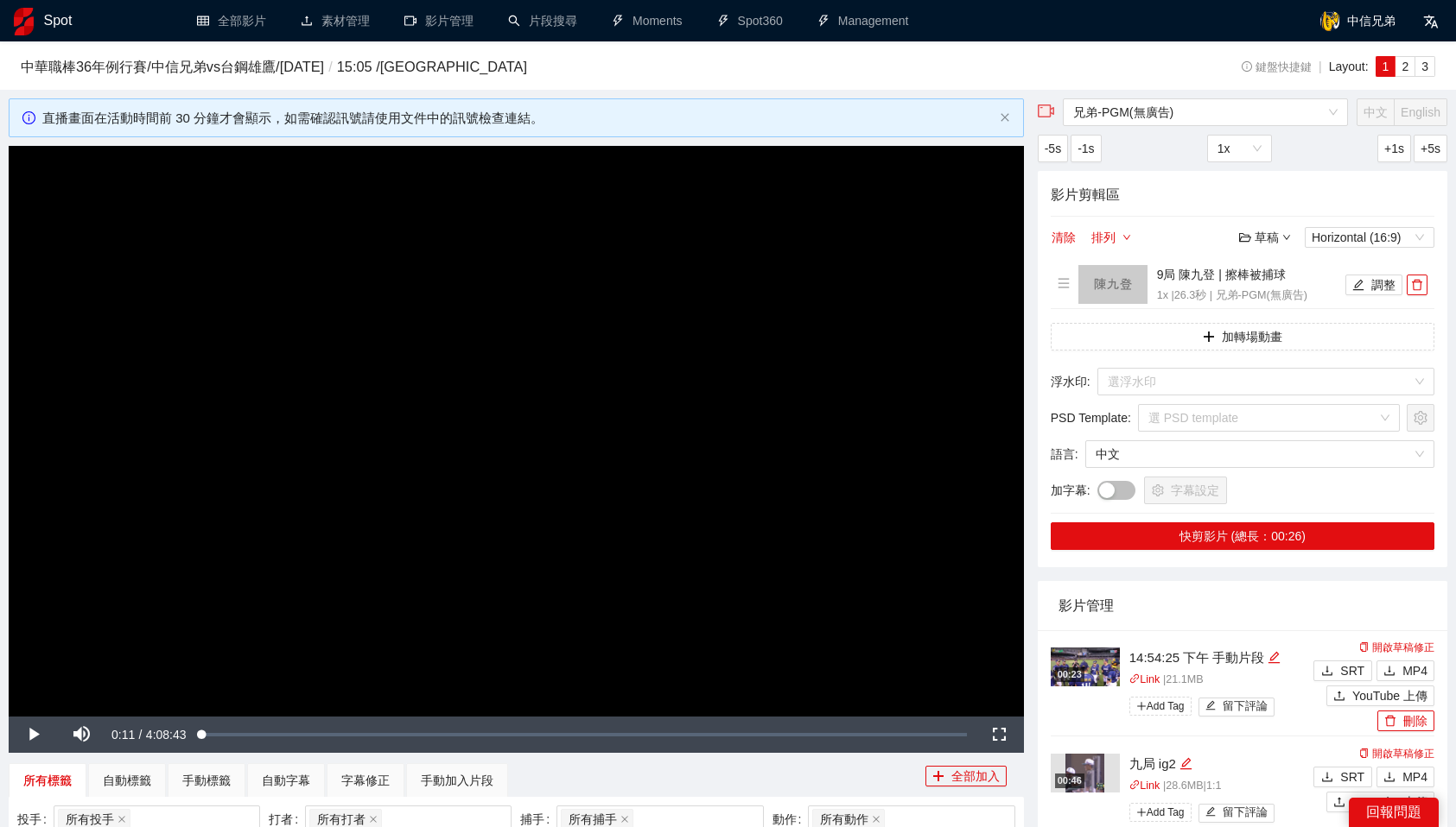
click at [1219, 549] on div "影片剪輯區 清除 排列 草稿 Horizontal (16:9) 9局 陳九登 | 擦棒被捕球 1x | 26.3 秒 | 兄弟-PGM(無廣告) 調整 加轉…" at bounding box center [1242, 369] width 410 height 396
click at [1250, 383] on input "search" at bounding box center [1259, 381] width 304 height 26
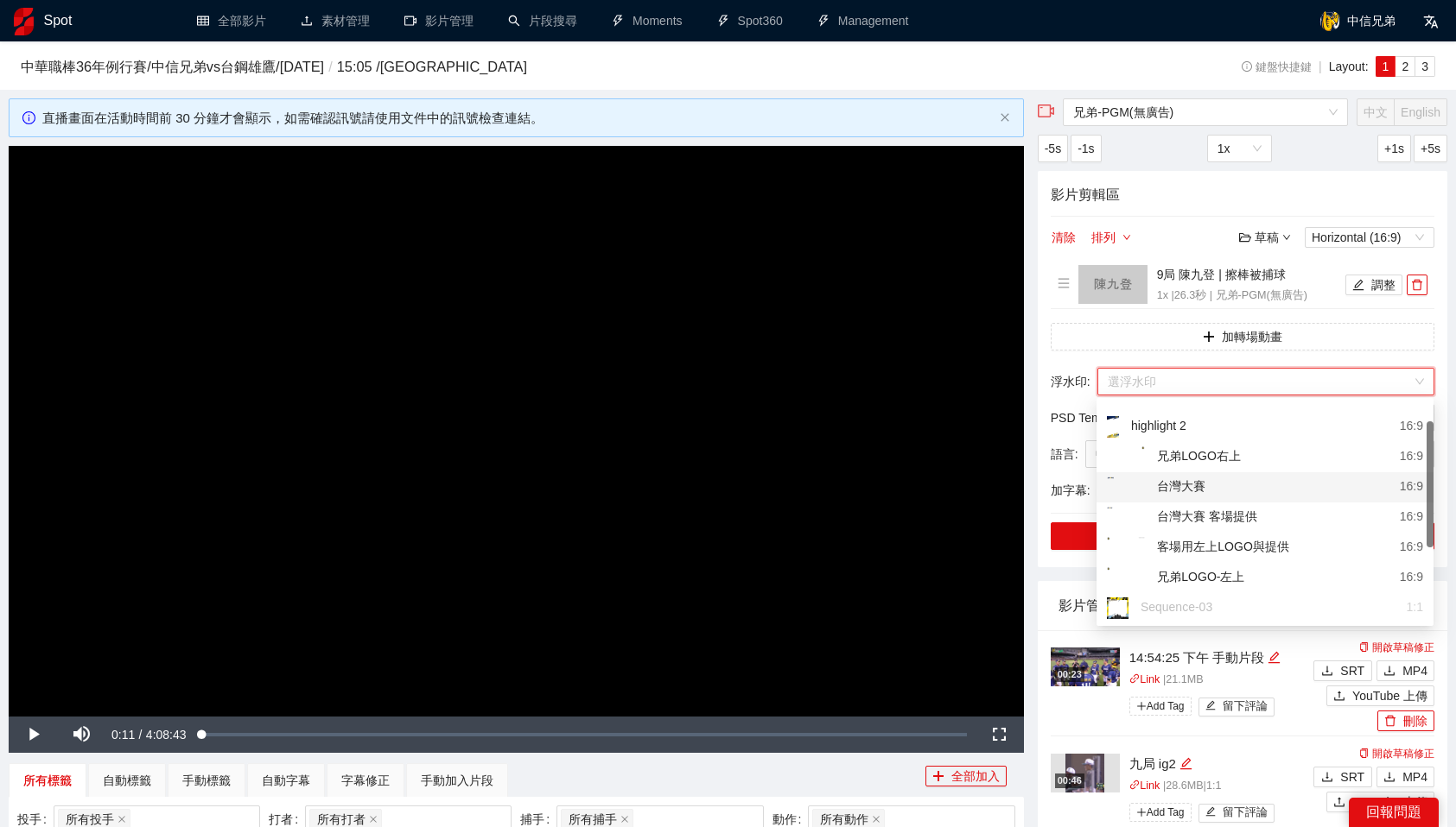
scroll to position [53, 0]
click at [1233, 569] on div "兄弟LOGO-左上" at bounding box center [1176, 575] width 138 height 21
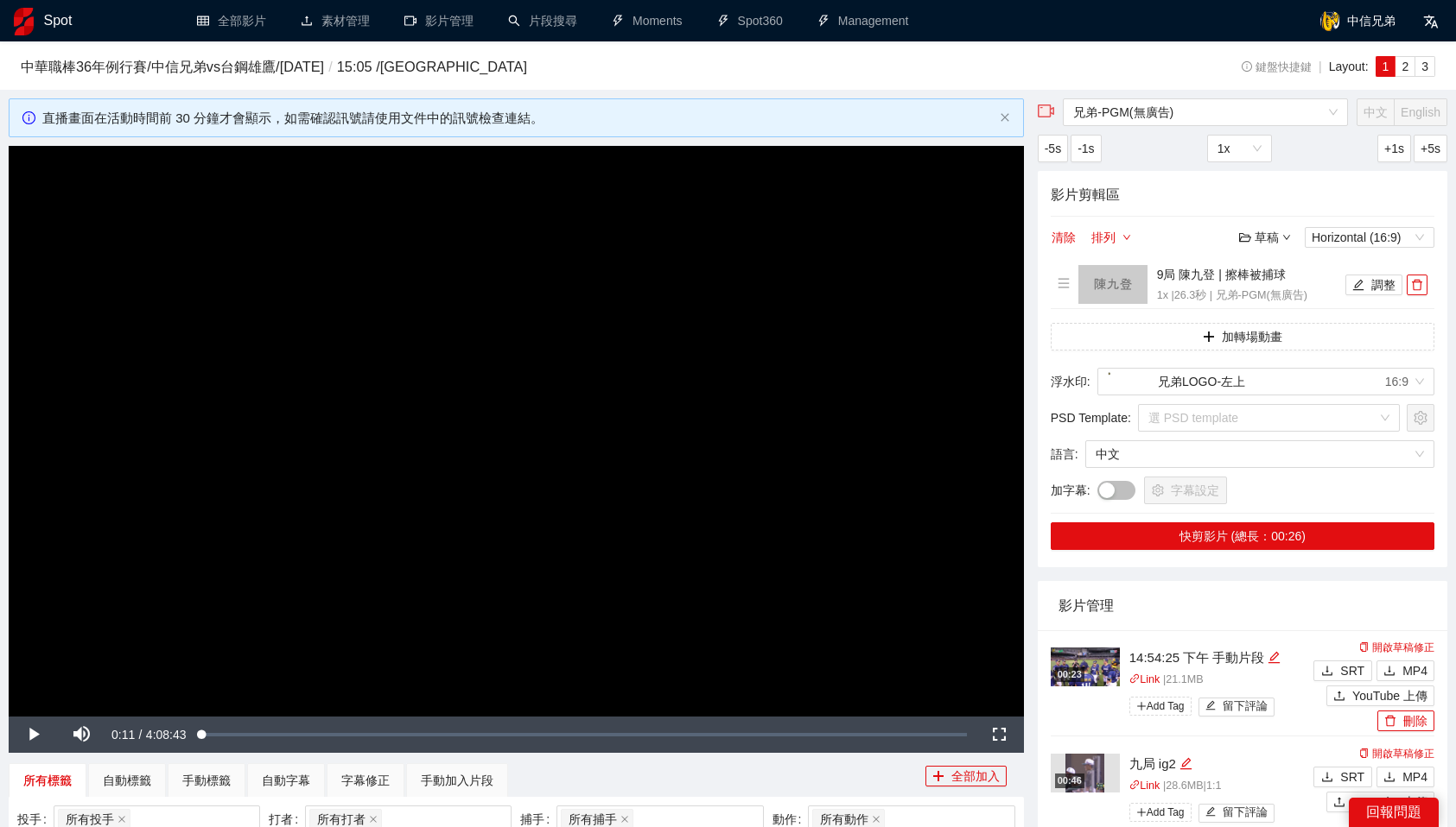
click at [1342, 486] on div "字幕設定" at bounding box center [1266, 490] width 337 height 27
click at [1327, 536] on button "快剪影片 (總長：00:26)" at bounding box center [1242, 536] width 383 height 27
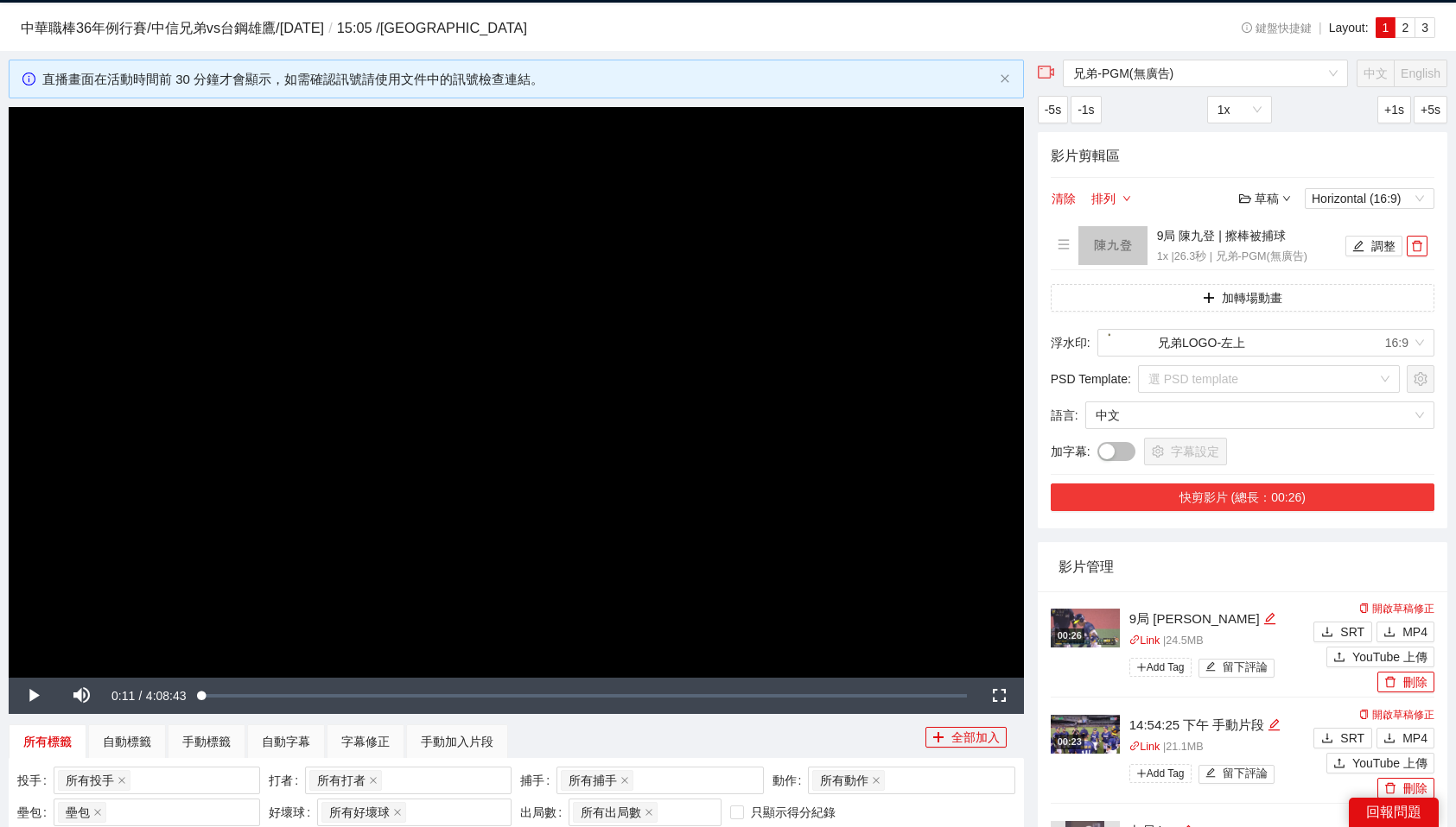
scroll to position [34, 0]
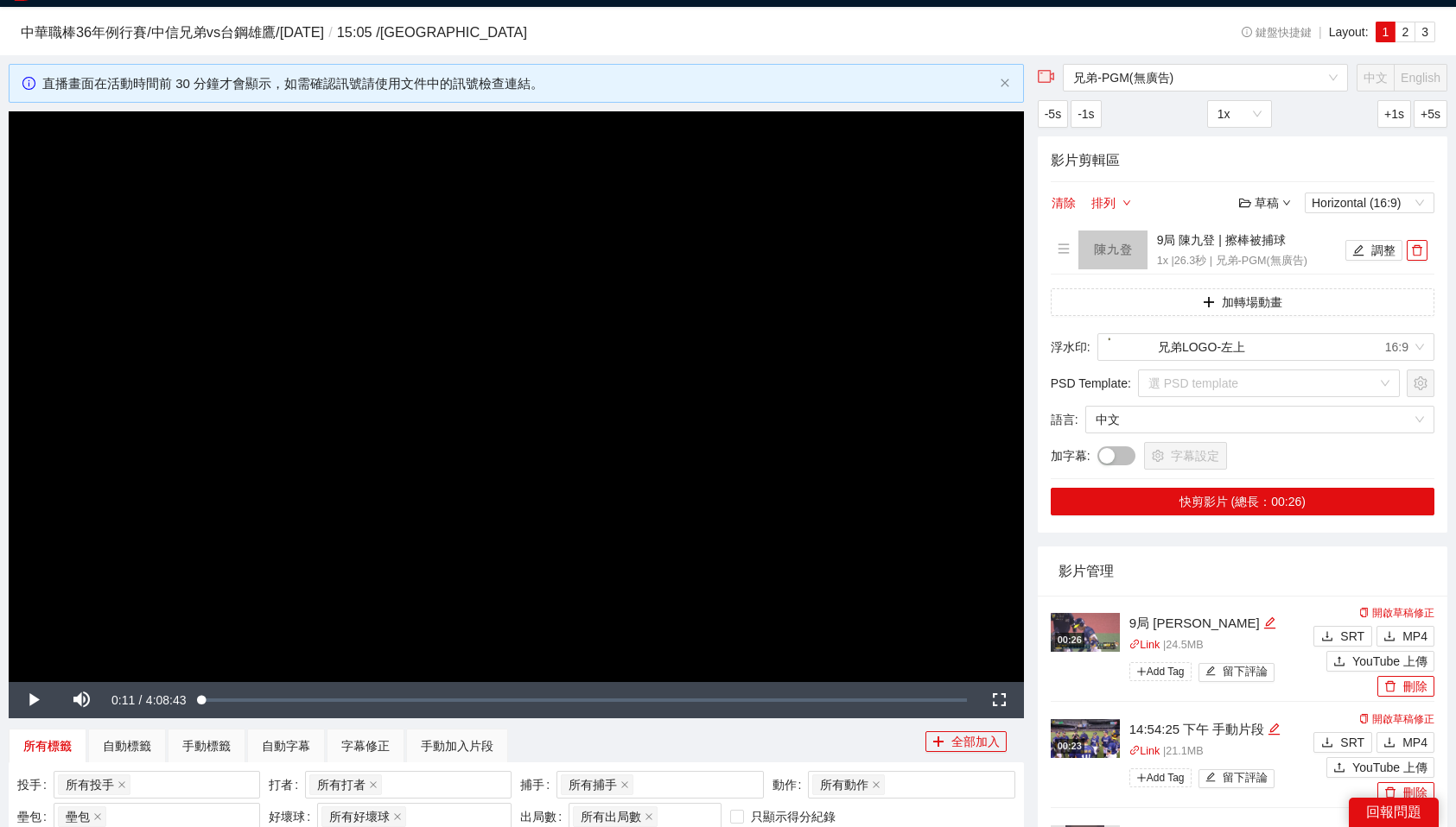
click at [1068, 637] on div "00:26" at bounding box center [1069, 640] width 29 height 15
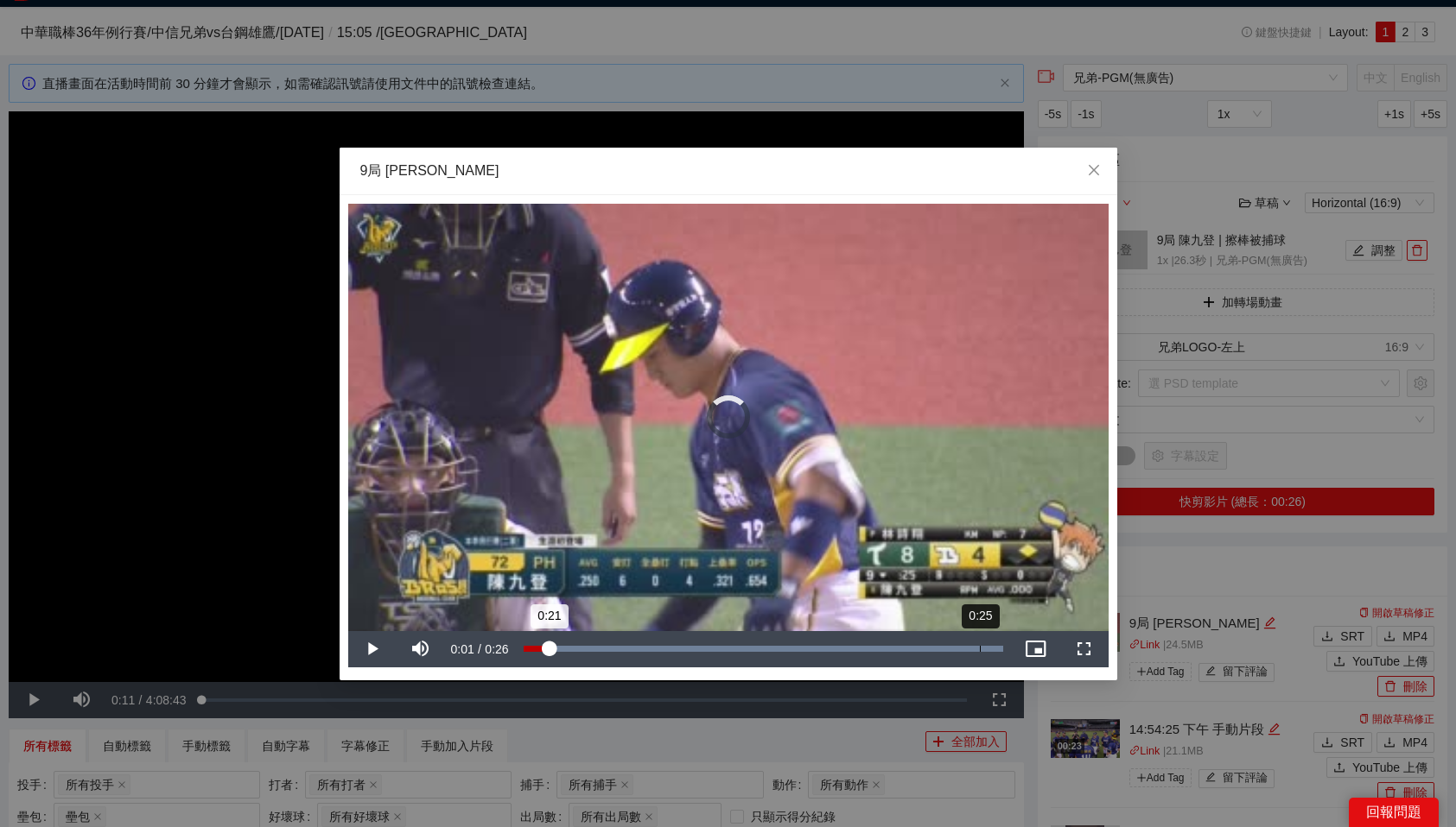
drag, startPoint x: 548, startPoint y: 653, endPoint x: 981, endPoint y: 650, distance: 433.0
click at [981, 650] on div "Loaded : 100.00% 0:25 0:21" at bounding box center [763, 649] width 479 height 6
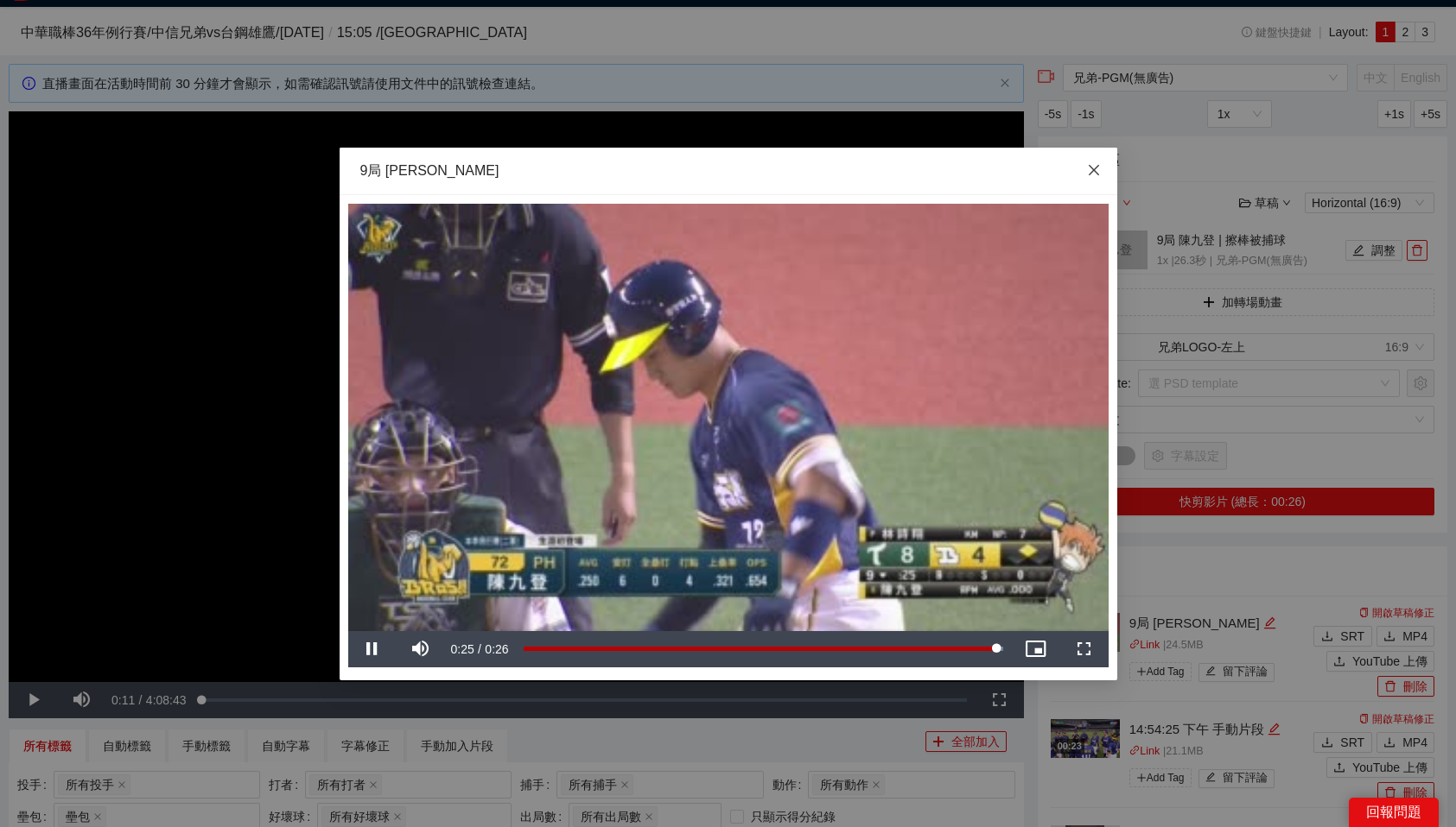
click at [1090, 173] on icon "close" at bounding box center [1093, 169] width 11 height 11
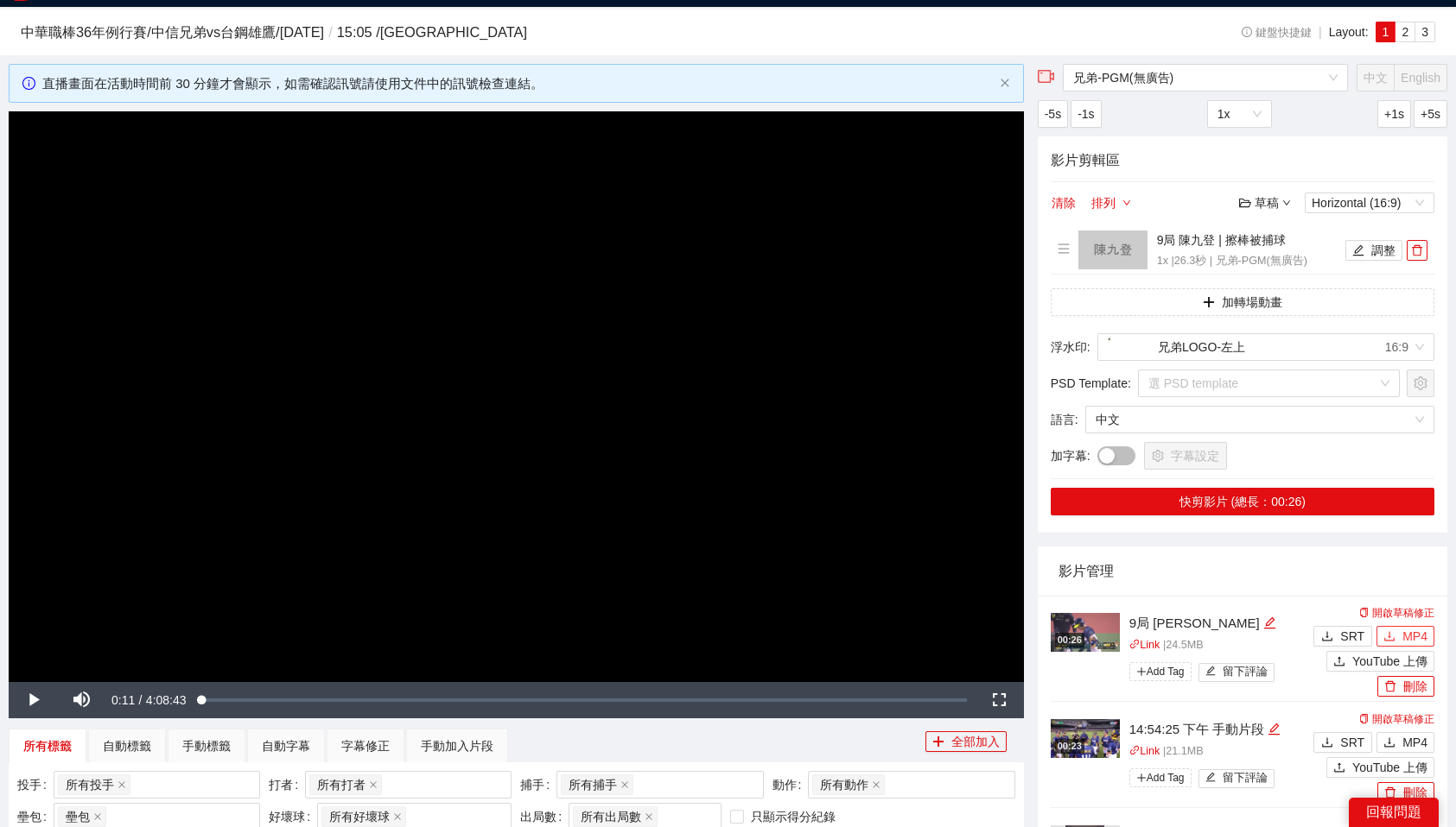
click at [1430, 630] on button "MP4" at bounding box center [1406, 635] width 58 height 20
click at [1216, 243] on h4 "9局 陳九登 | 擦棒被捕球" at bounding box center [1249, 240] width 184 height 19
click at [1127, 244] on img at bounding box center [1113, 250] width 69 height 39
click at [1379, 246] on button "調整" at bounding box center [1374, 250] width 57 height 20
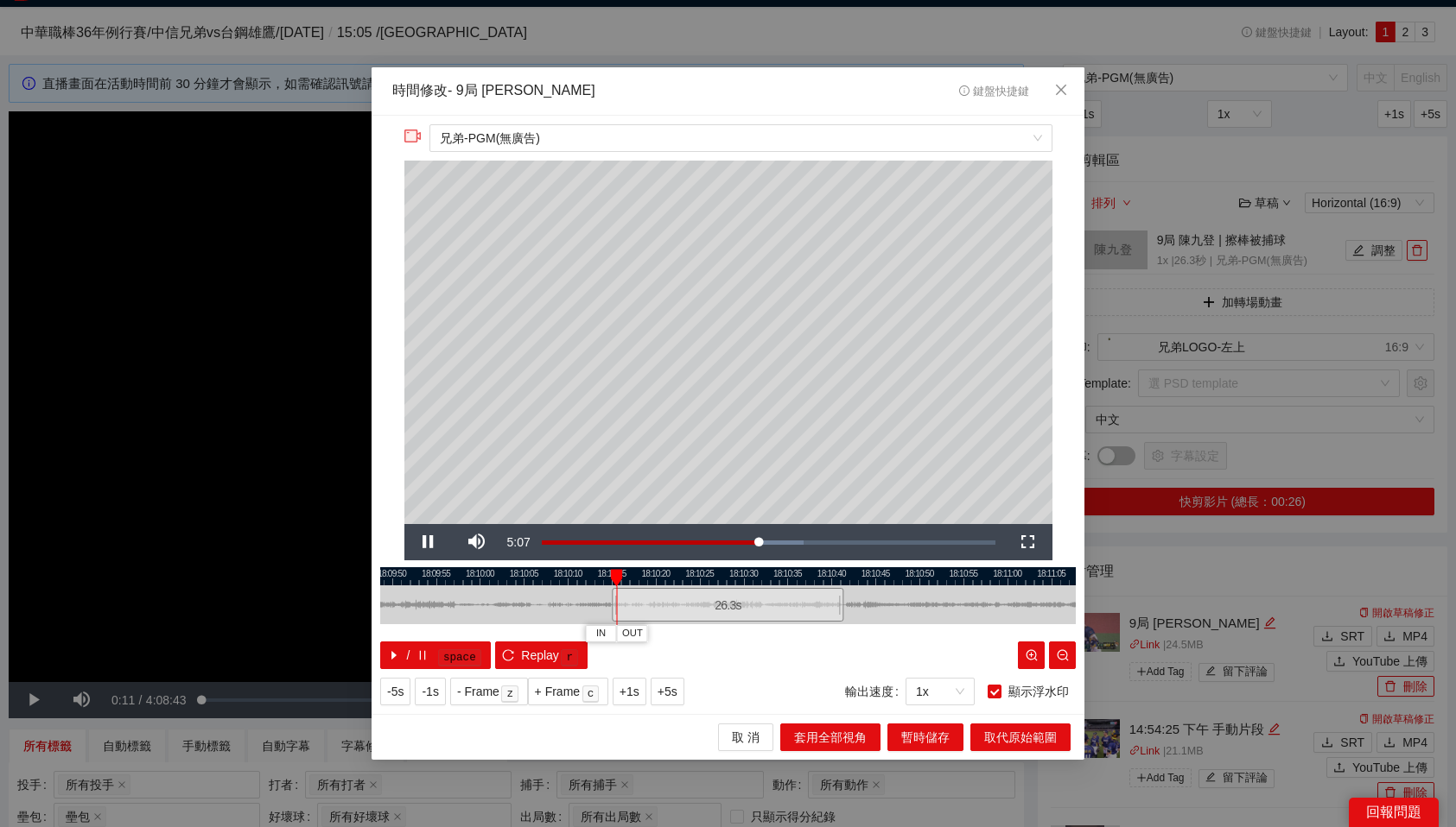
click at [797, 576] on div at bounding box center [728, 576] width 696 height 19
click at [1062, 96] on icon "close" at bounding box center [1061, 90] width 14 height 14
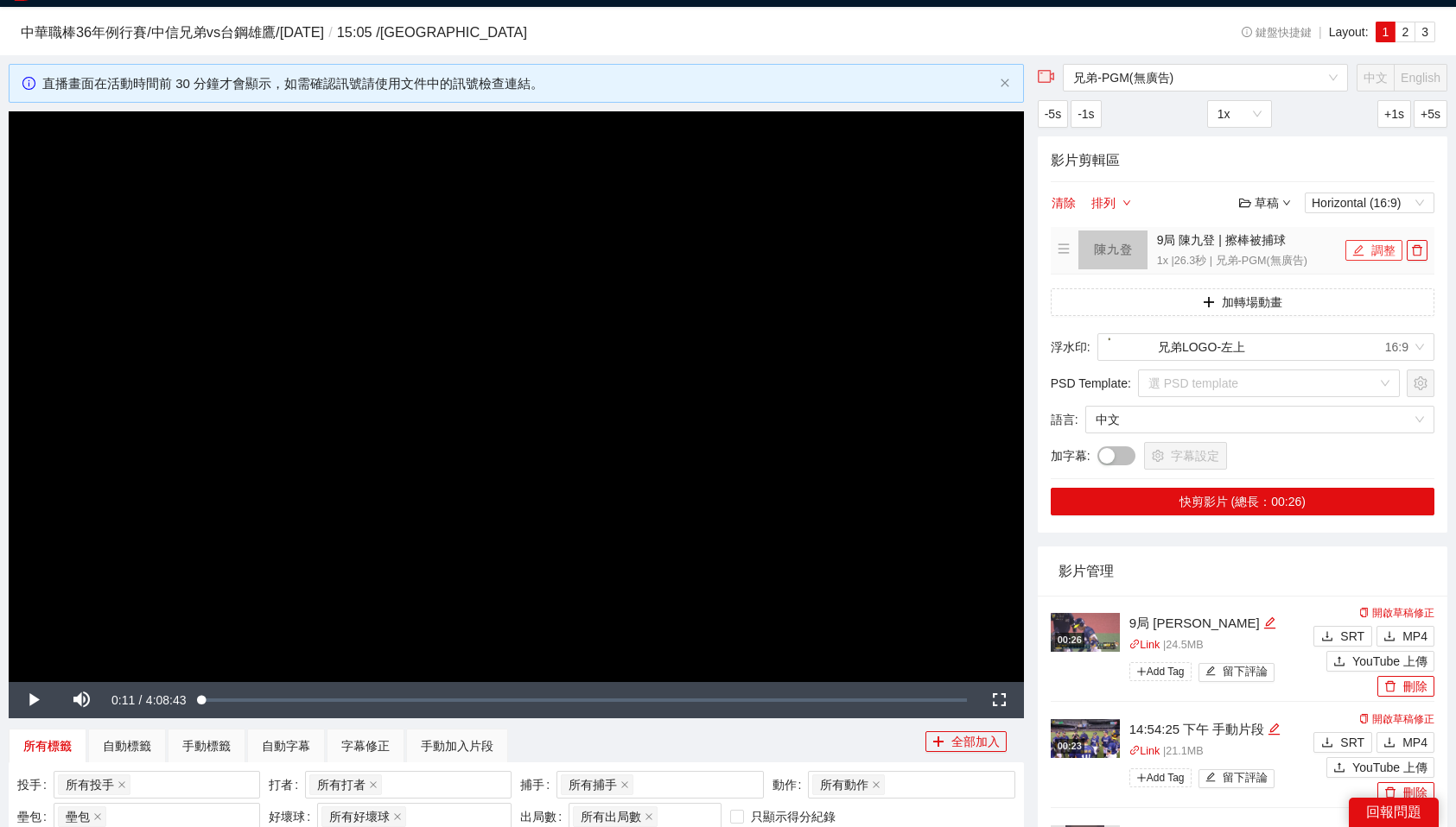
click at [1362, 249] on icon "edit" at bounding box center [1358, 251] width 12 height 12
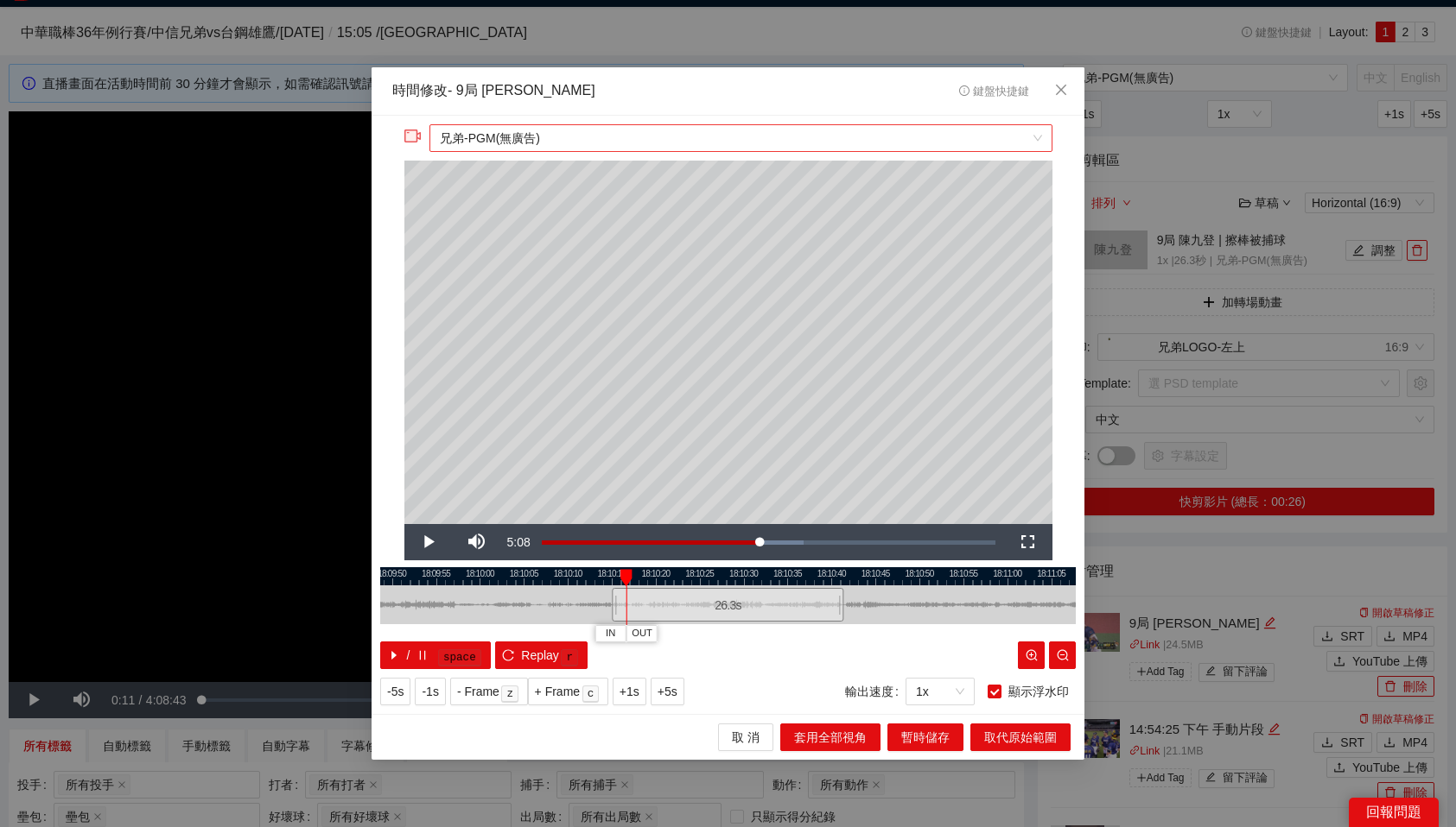
click at [710, 141] on span "兄弟-PGM(無廣告)" at bounding box center [740, 138] width 601 height 26
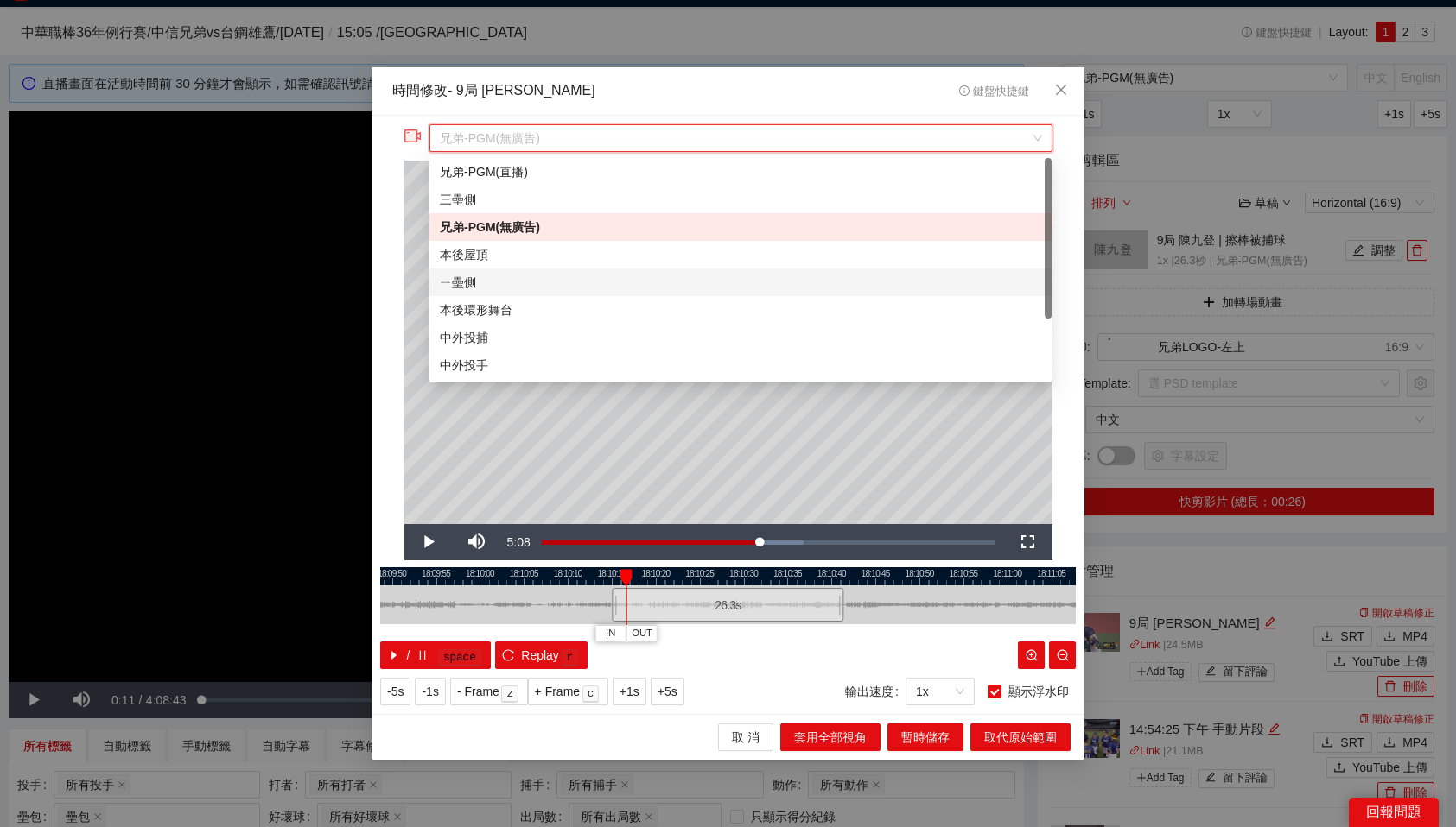
click at [513, 290] on div "ㄧ壘側" at bounding box center [740, 282] width 601 height 19
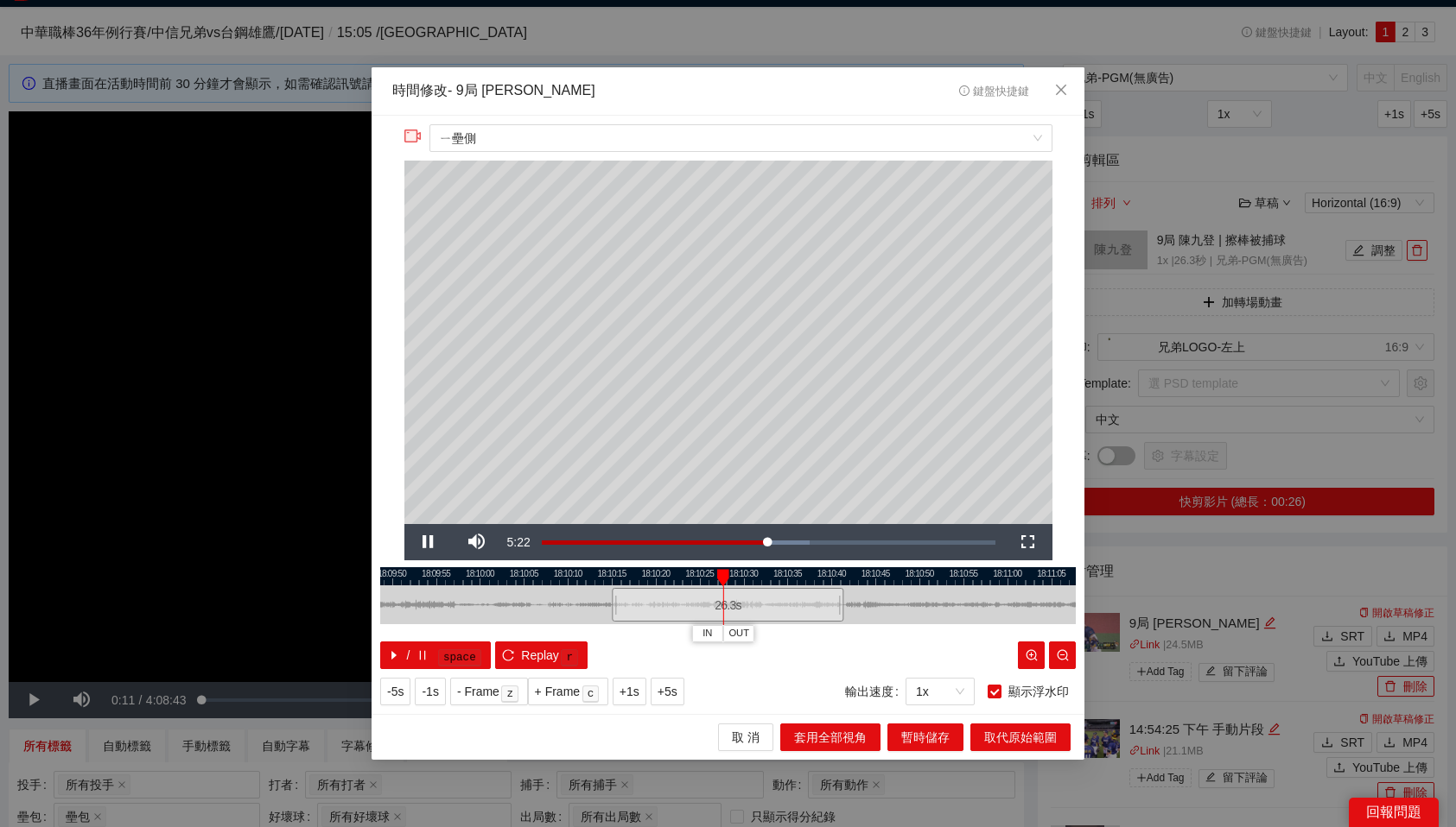
drag, startPoint x: 623, startPoint y: 575, endPoint x: 725, endPoint y: 569, distance: 102.2
click at [725, 569] on div at bounding box center [723, 578] width 12 height 18
drag, startPoint x: 738, startPoint y: 578, endPoint x: 809, endPoint y: 568, distance: 71.7
click at [809, 568] on div "18:09:45 18:09:50 18:09:55 18:10:00 18:10:05 18:10:10 18:10:15 18:10:20 18:10:2…" at bounding box center [728, 618] width 696 height 101
click at [923, 740] on span "暫時儲存" at bounding box center [925, 738] width 49 height 19
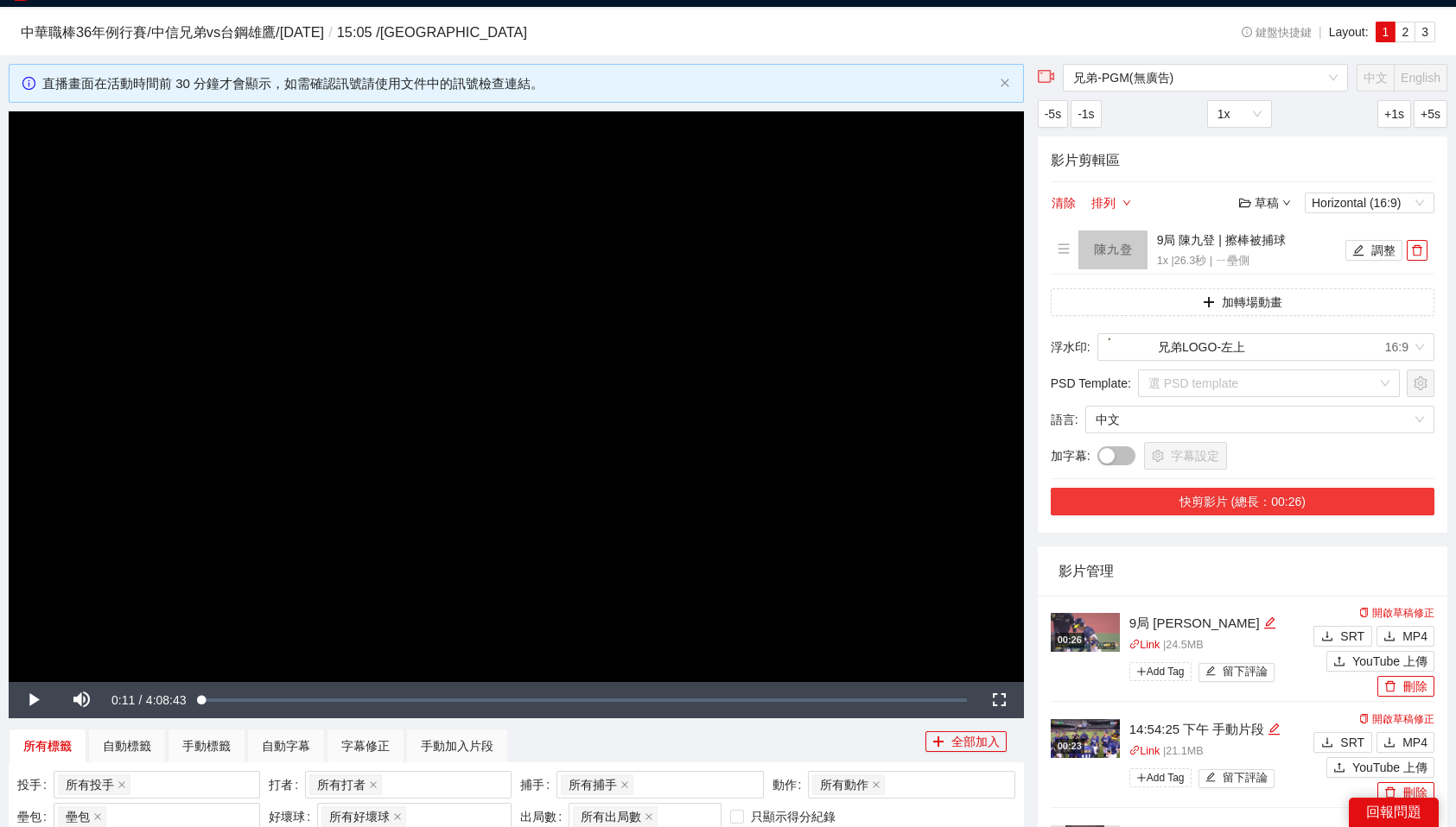
click at [1327, 502] on button "快剪影片 (總長：00:26)" at bounding box center [1242, 501] width 383 height 27
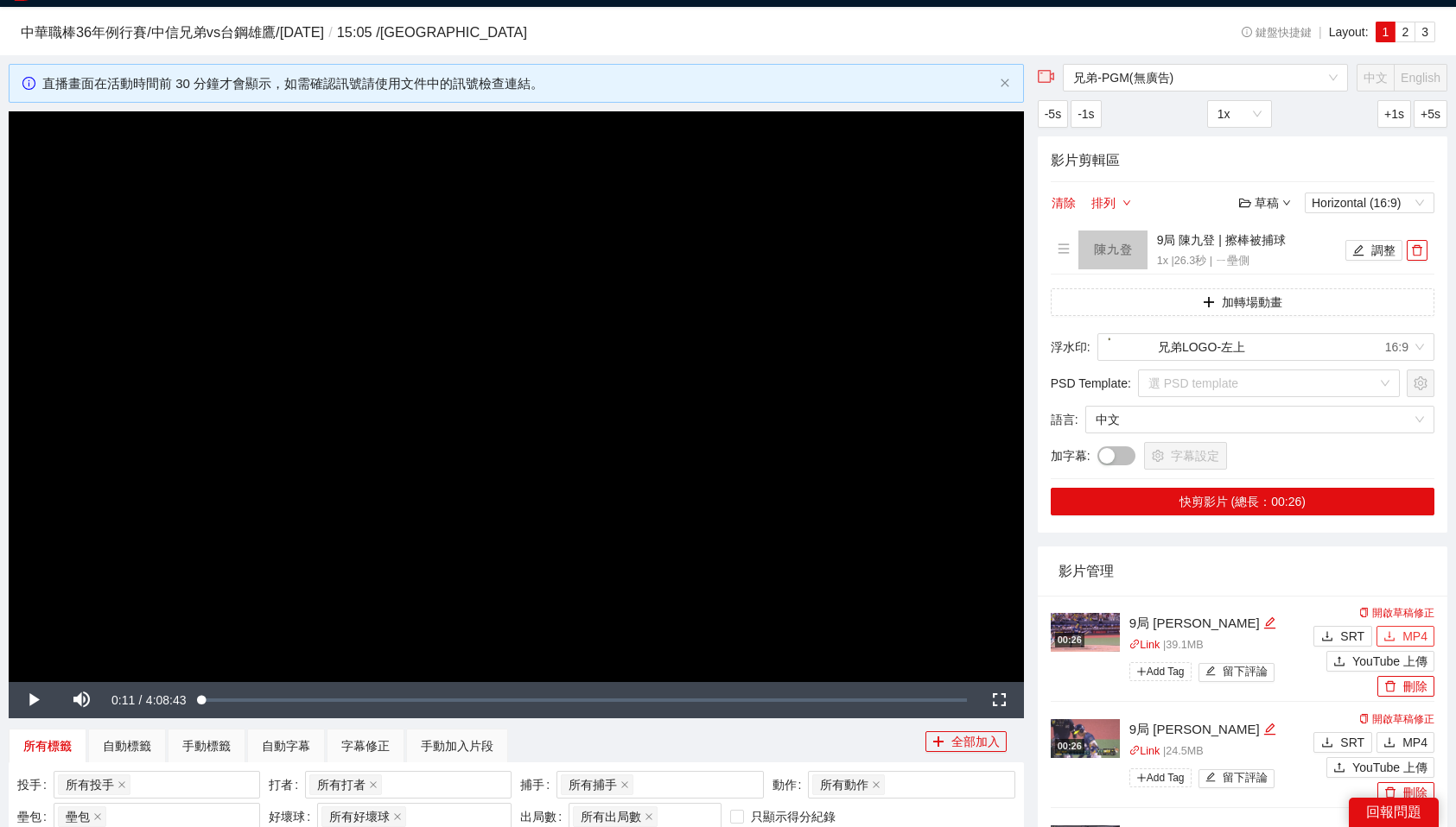
click at [1414, 630] on span "MP4" at bounding box center [1415, 636] width 25 height 19
